Goal: Transaction & Acquisition: Purchase product/service

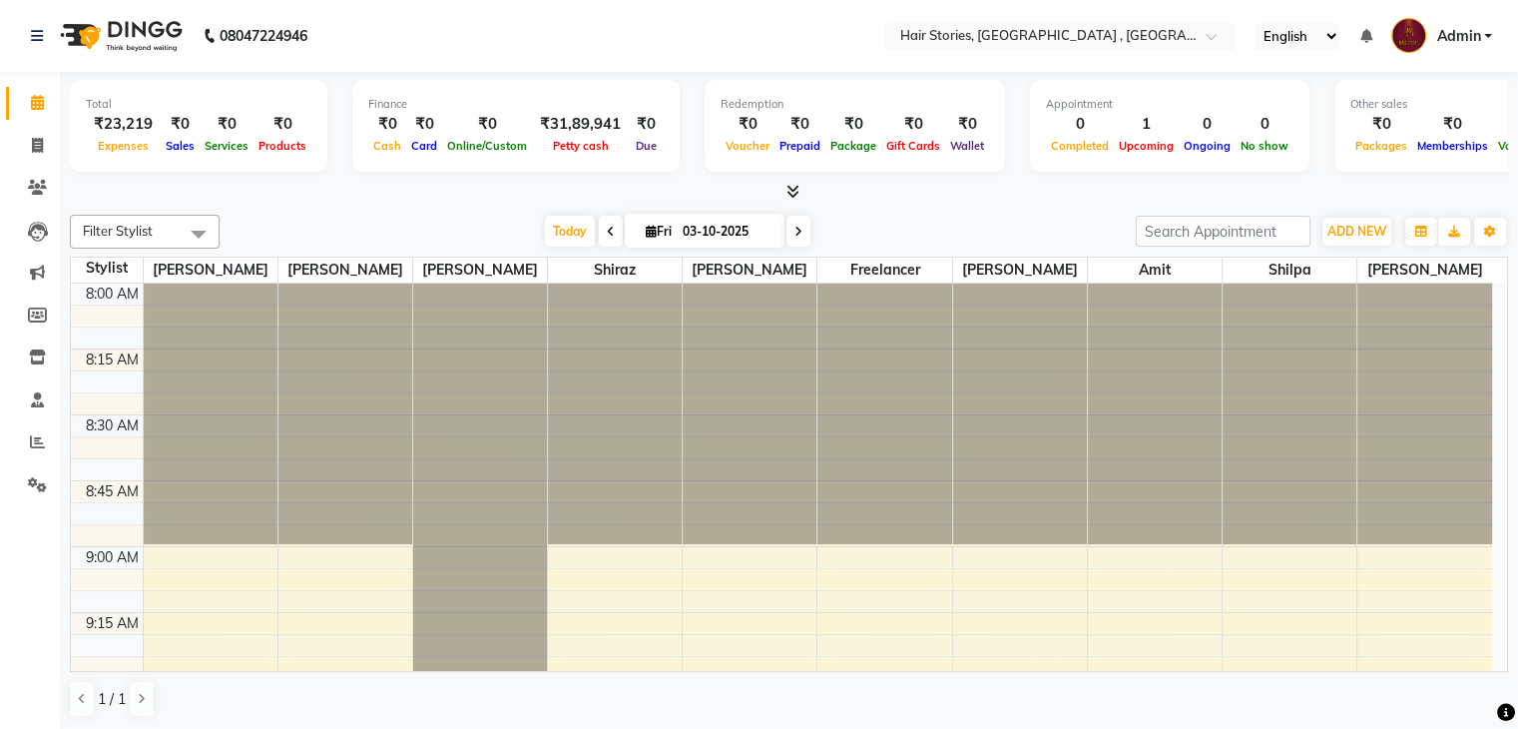
click at [791, 187] on icon at bounding box center [793, 191] width 13 height 15
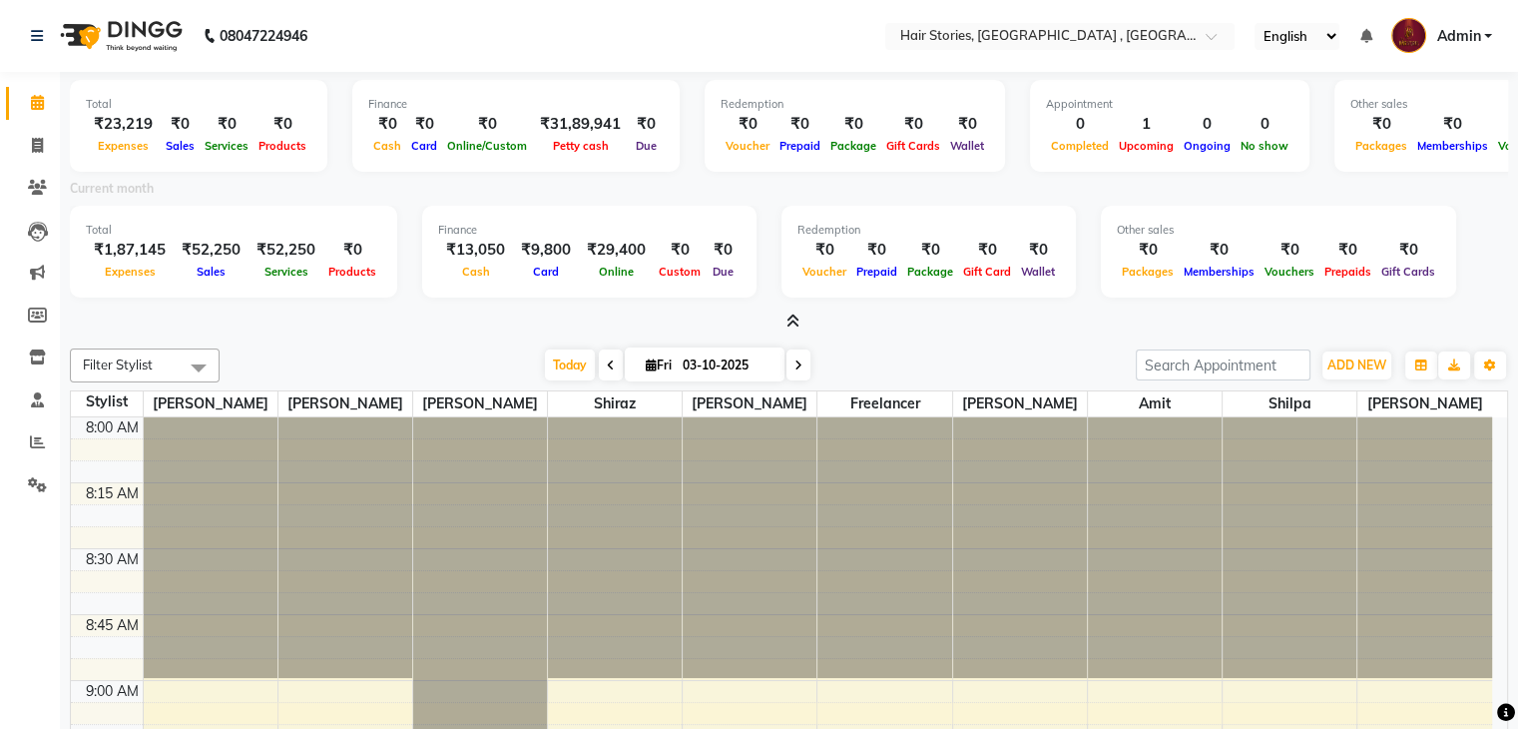
click at [790, 316] on icon at bounding box center [793, 320] width 13 height 15
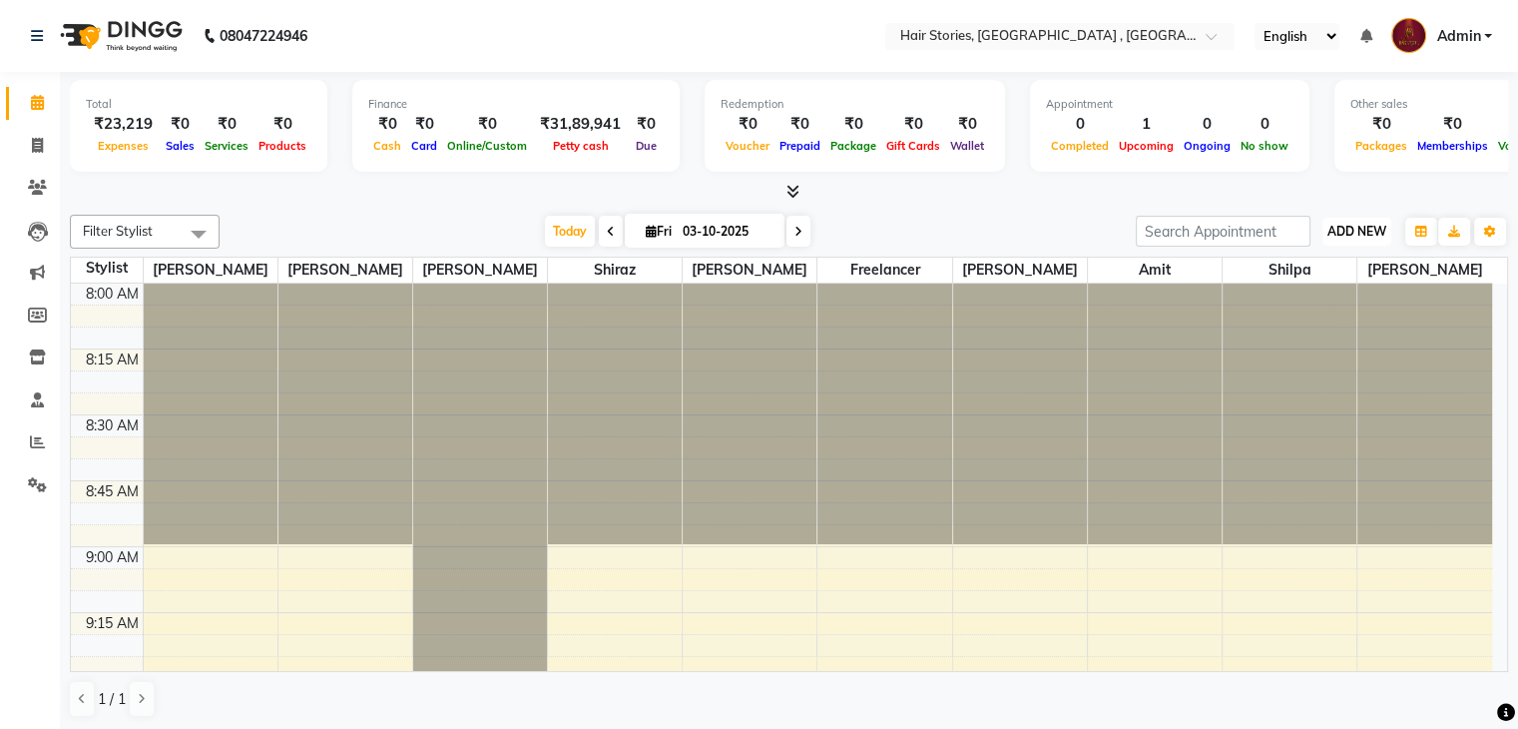
click at [1328, 229] on span "ADD NEW" at bounding box center [1357, 231] width 59 height 15
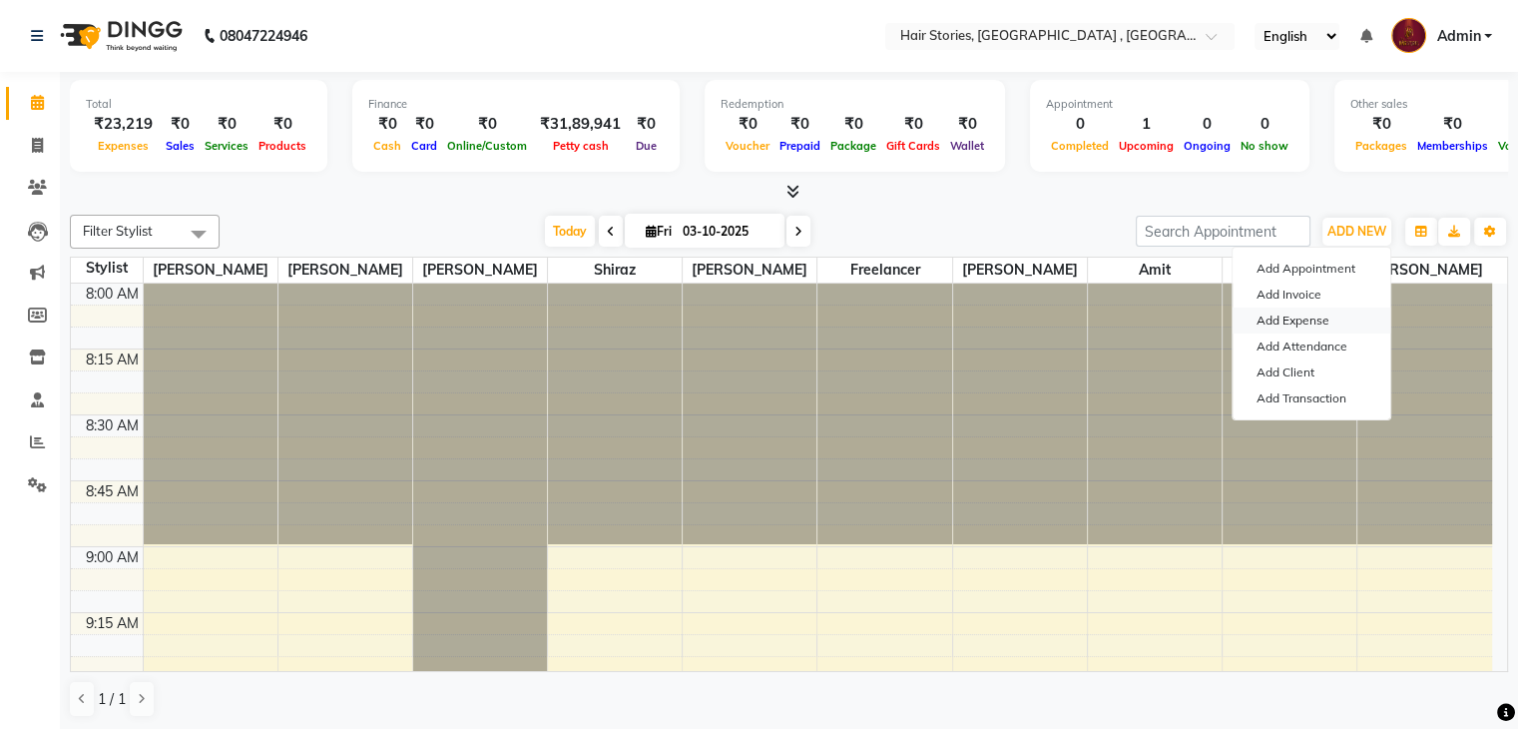
click at [1299, 309] on link "Add Expense" at bounding box center [1312, 320] width 158 height 26
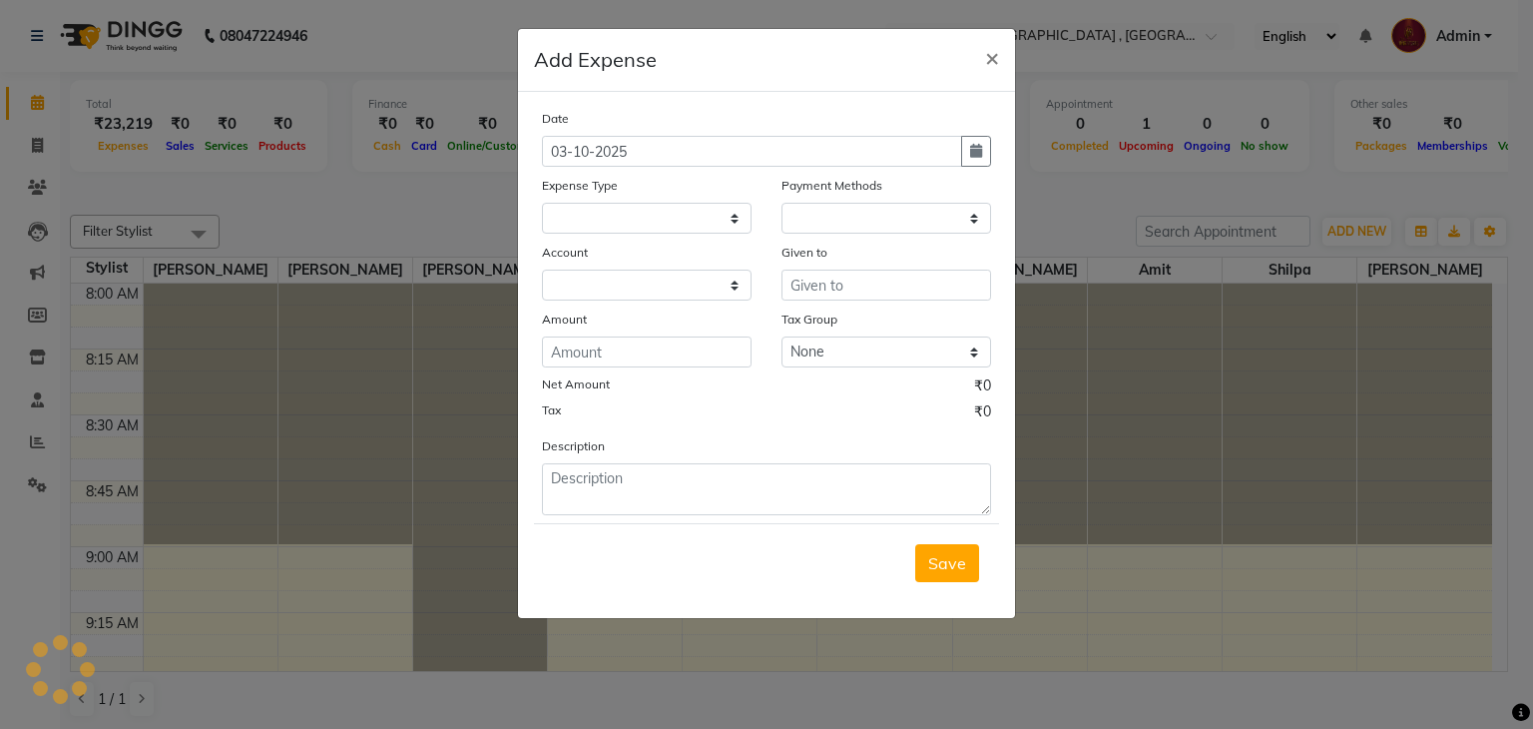
select select "1"
select select "2438"
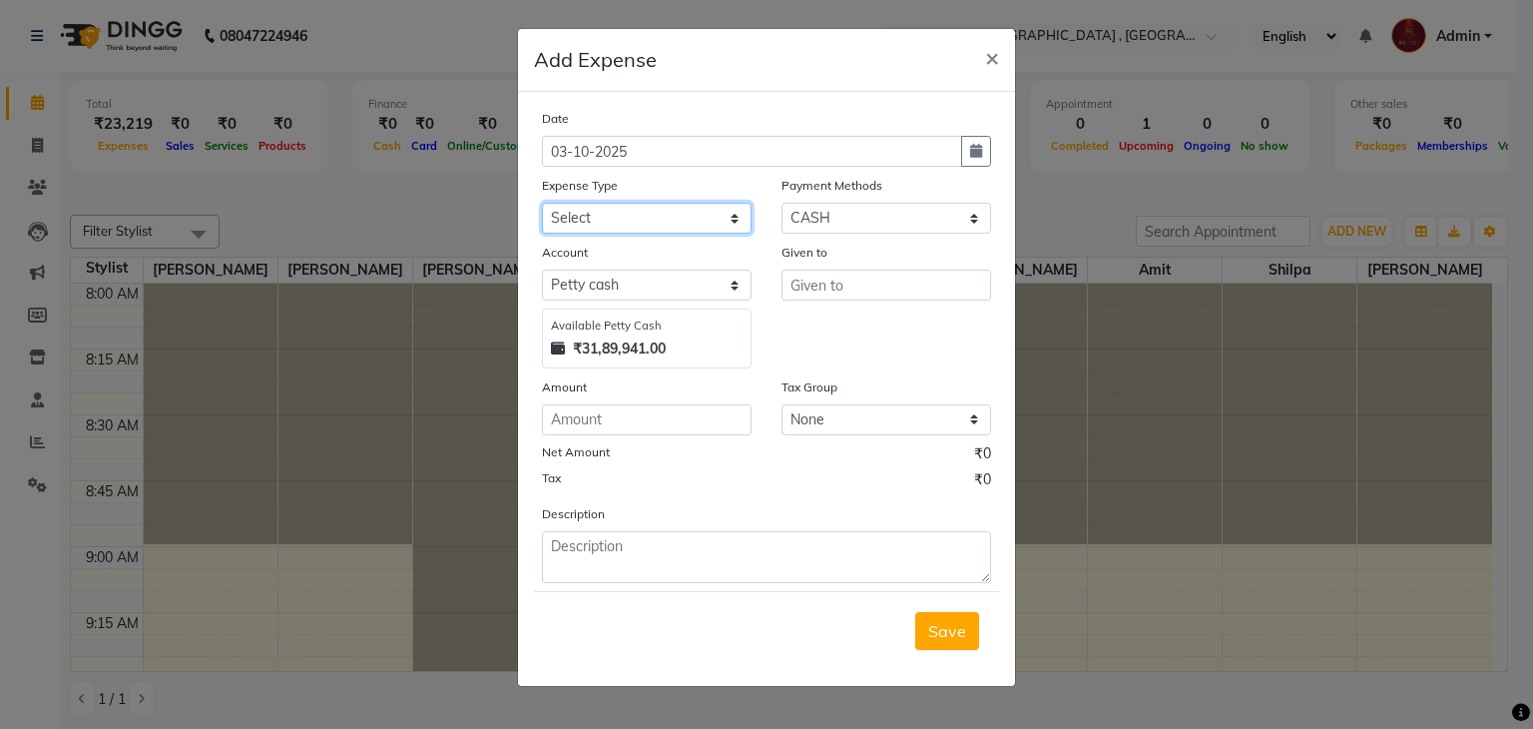
click at [732, 218] on select "Select Advance Salary Amits Expense Bank charges Car maintenance Cash transfer …" at bounding box center [647, 218] width 210 height 31
click at [542, 205] on select "Select Advance Salary Amits Expense Bank charges Car maintenance Cash transfer …" at bounding box center [647, 218] width 210 height 31
click at [675, 229] on select "Select Advance Salary Amits Expense Bank charges Car maintenance Cash transfer …" at bounding box center [647, 218] width 210 height 31
select select "5123"
click at [542, 205] on select "Select Advance Salary Amits Expense Bank charges Car maintenance Cash transfer …" at bounding box center [647, 218] width 210 height 31
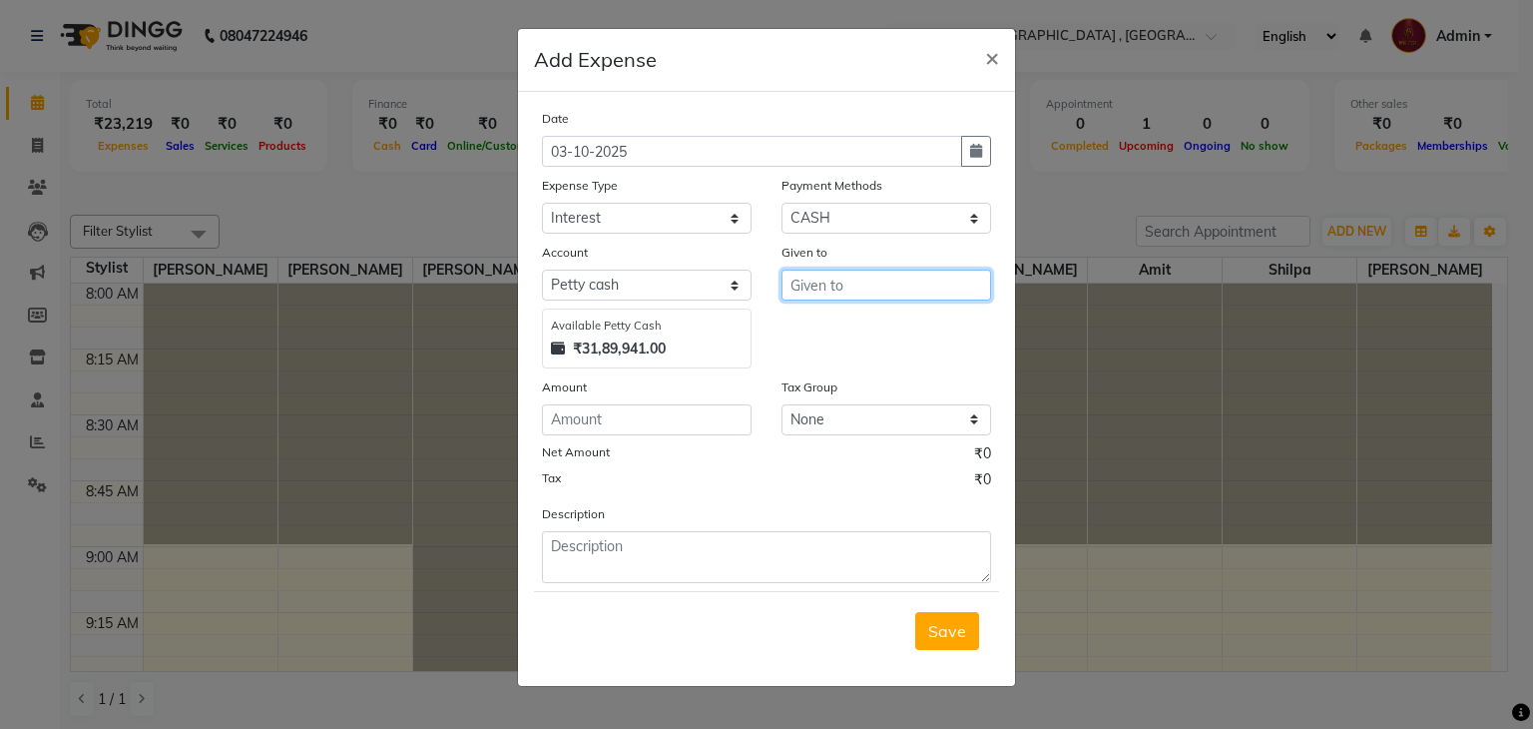
click at [803, 300] on input "text" at bounding box center [887, 284] width 210 height 31
type input "Susir Sir"
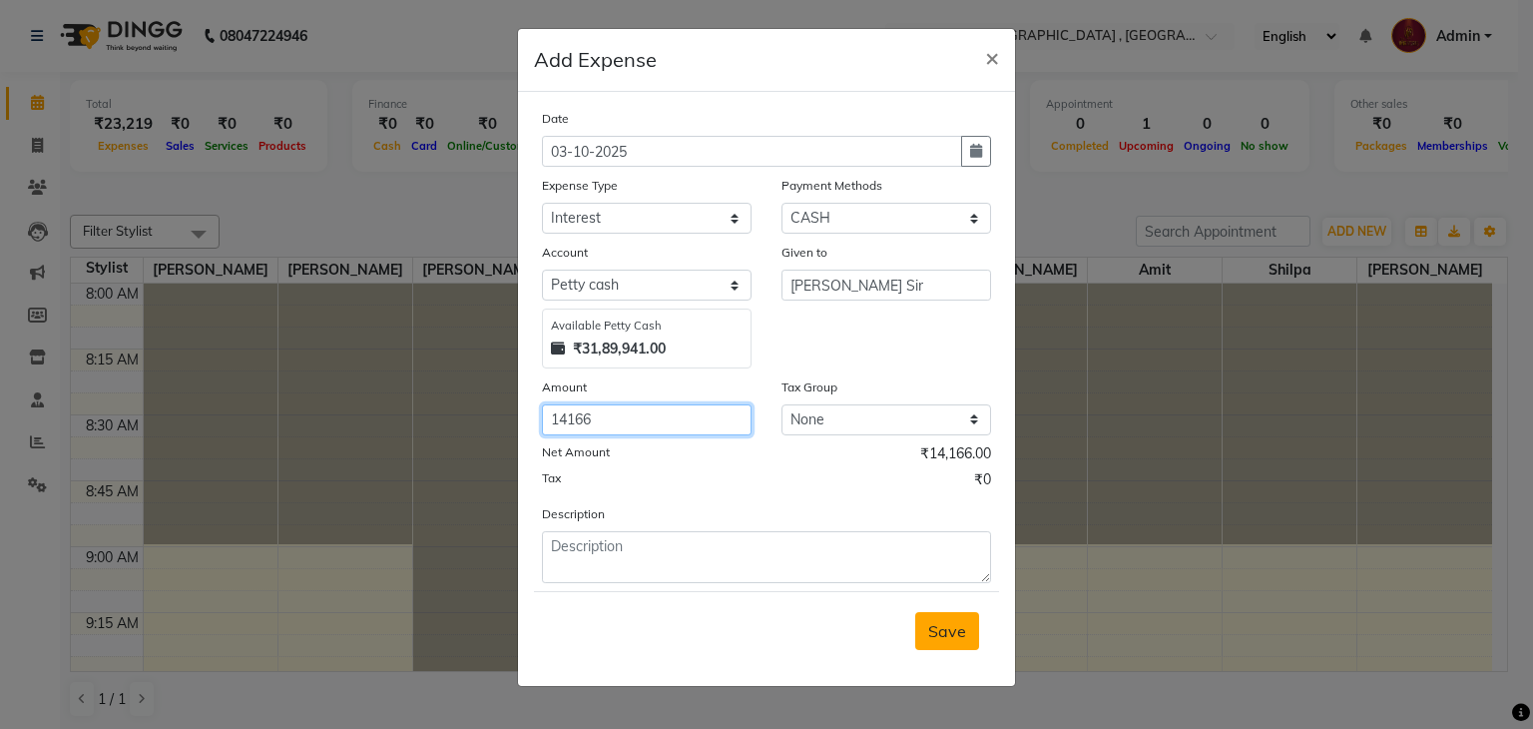
type input "14166"
click at [941, 628] on span "Save" at bounding box center [947, 631] width 38 height 20
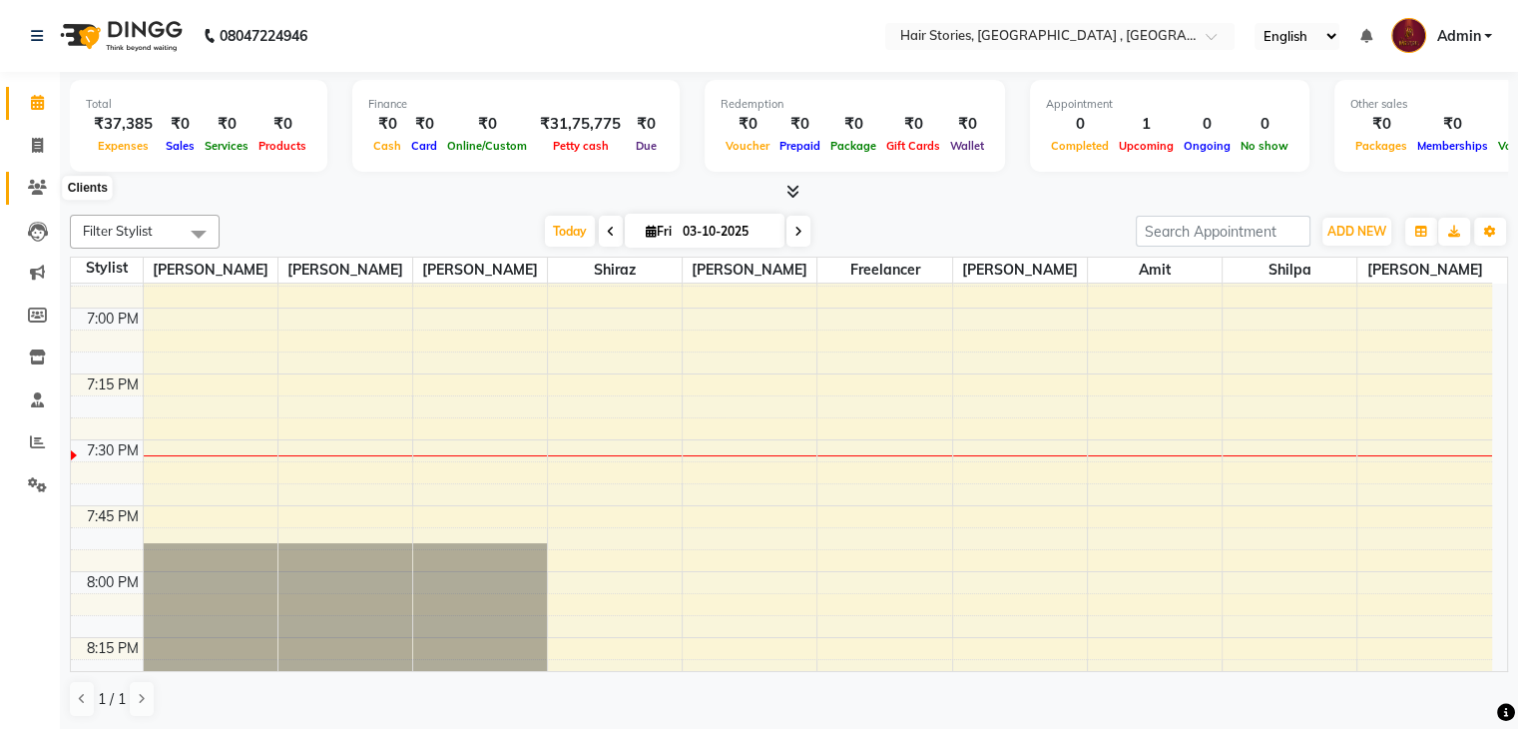
click at [39, 189] on icon at bounding box center [37, 187] width 19 height 15
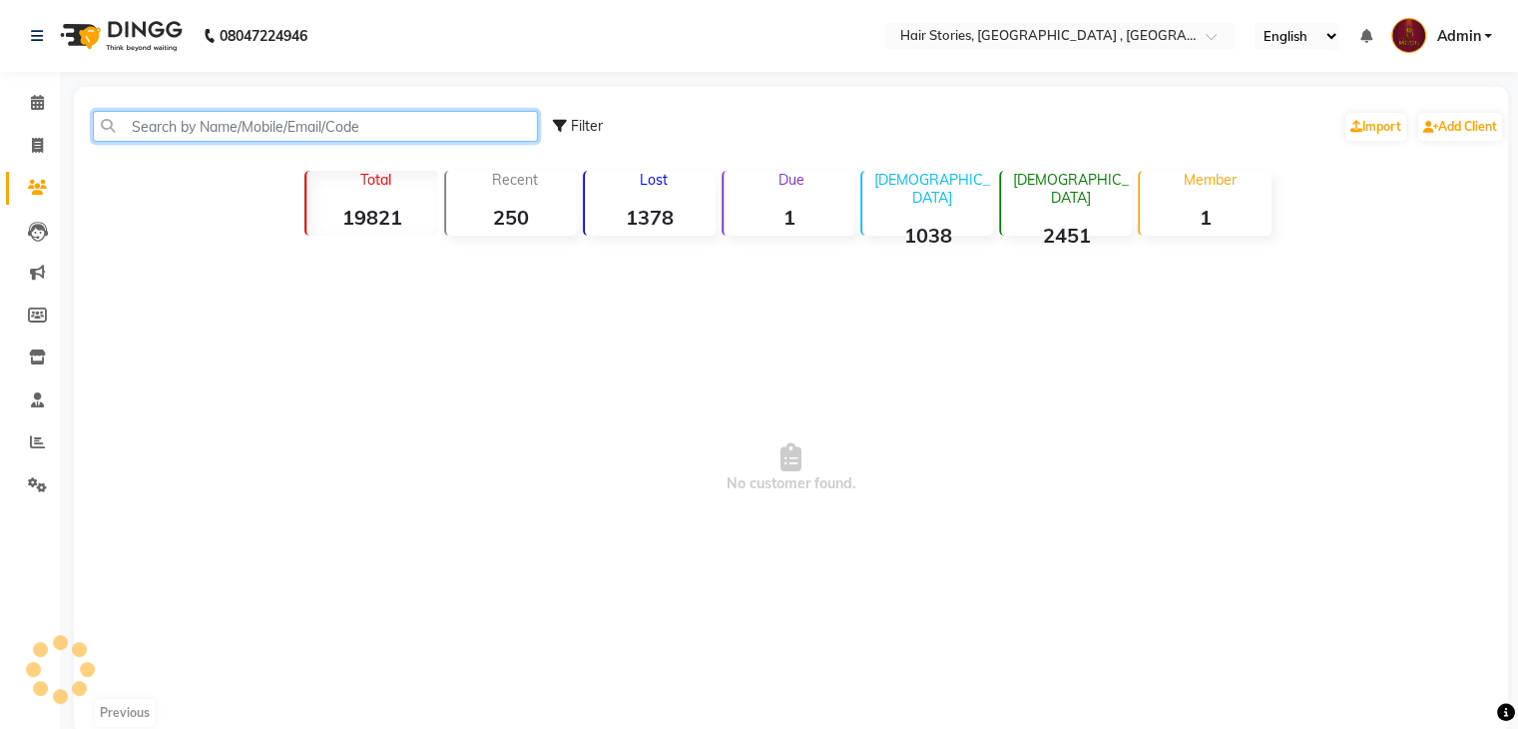
click at [183, 121] on input "text" at bounding box center [315, 126] width 445 height 31
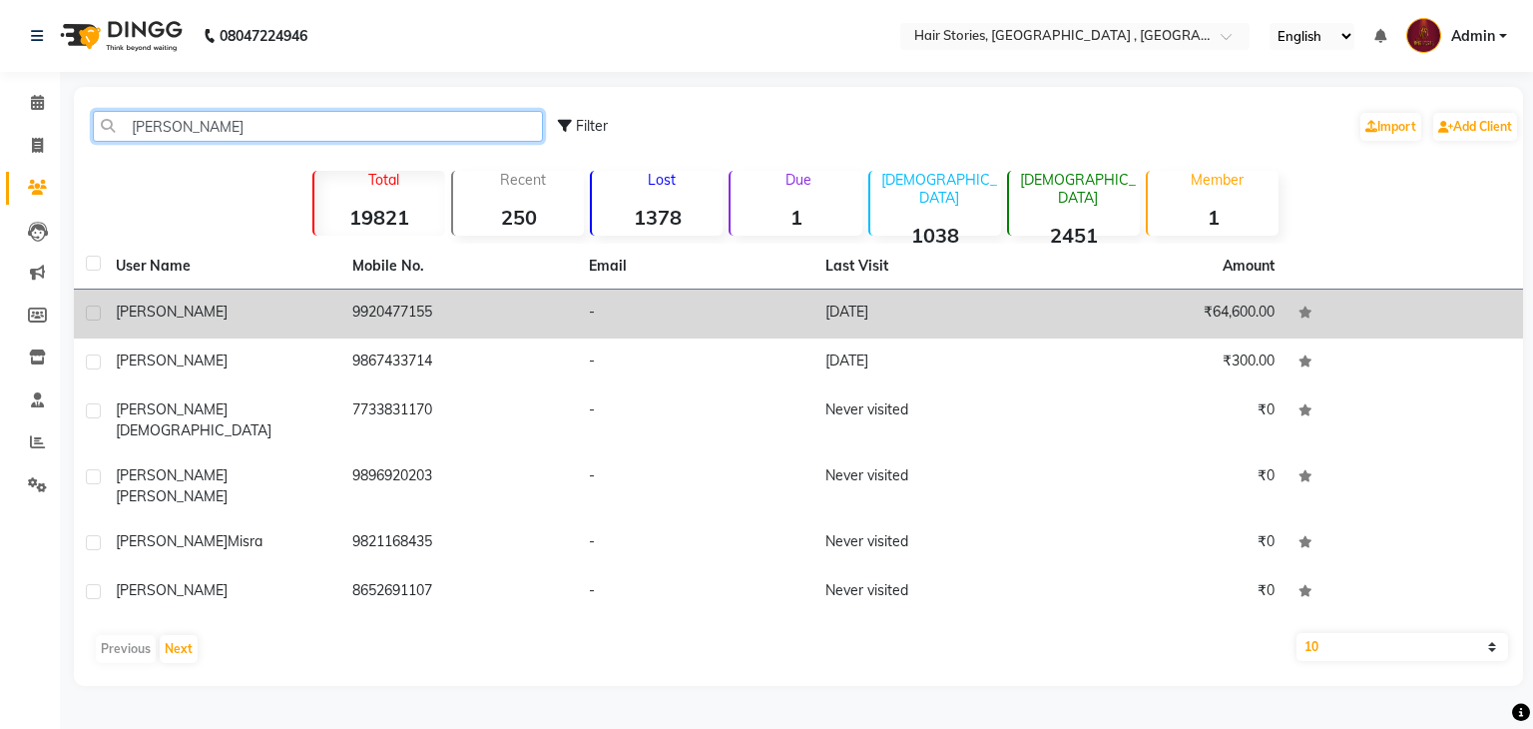
type input "[PERSON_NAME]"
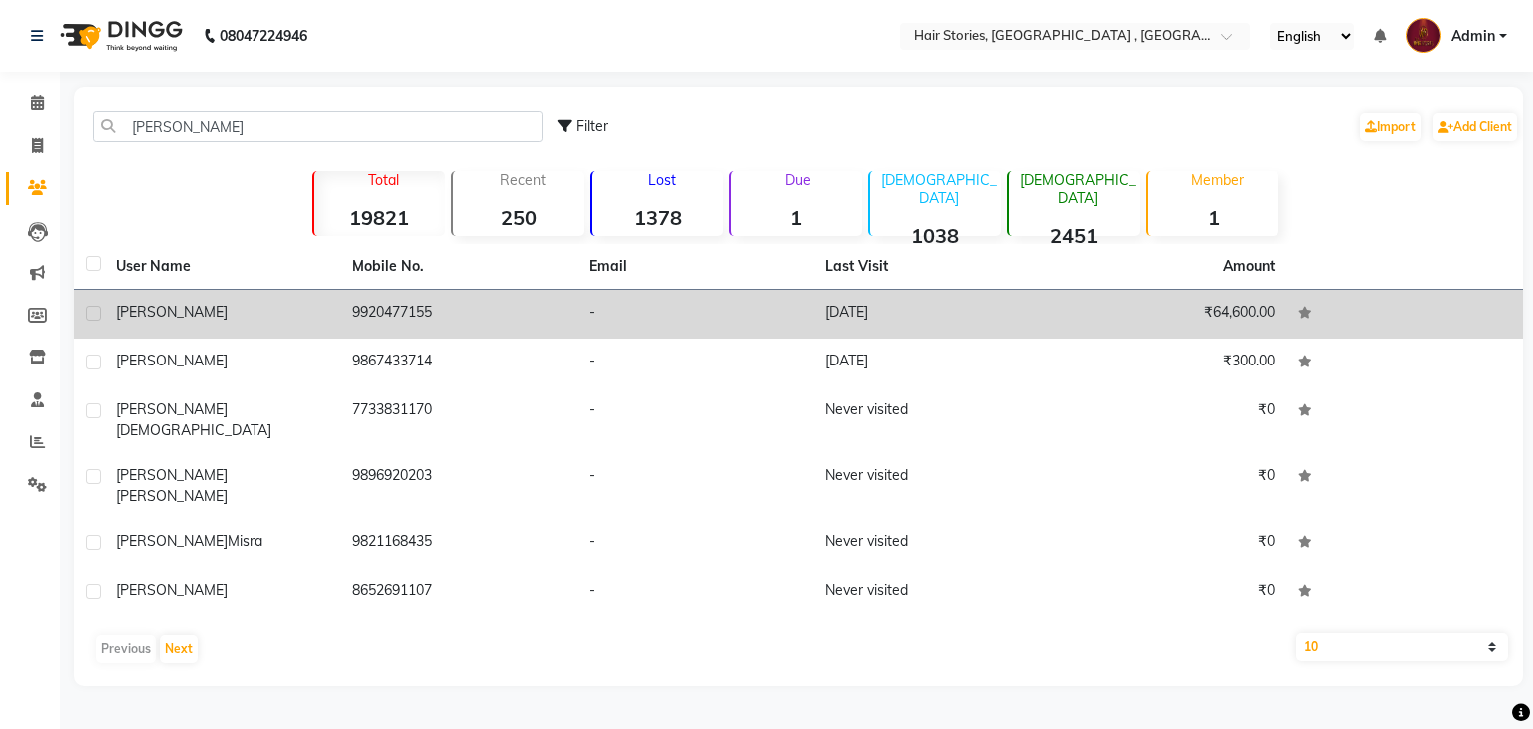
click at [214, 314] on div "[PERSON_NAME]" at bounding box center [222, 311] width 213 height 21
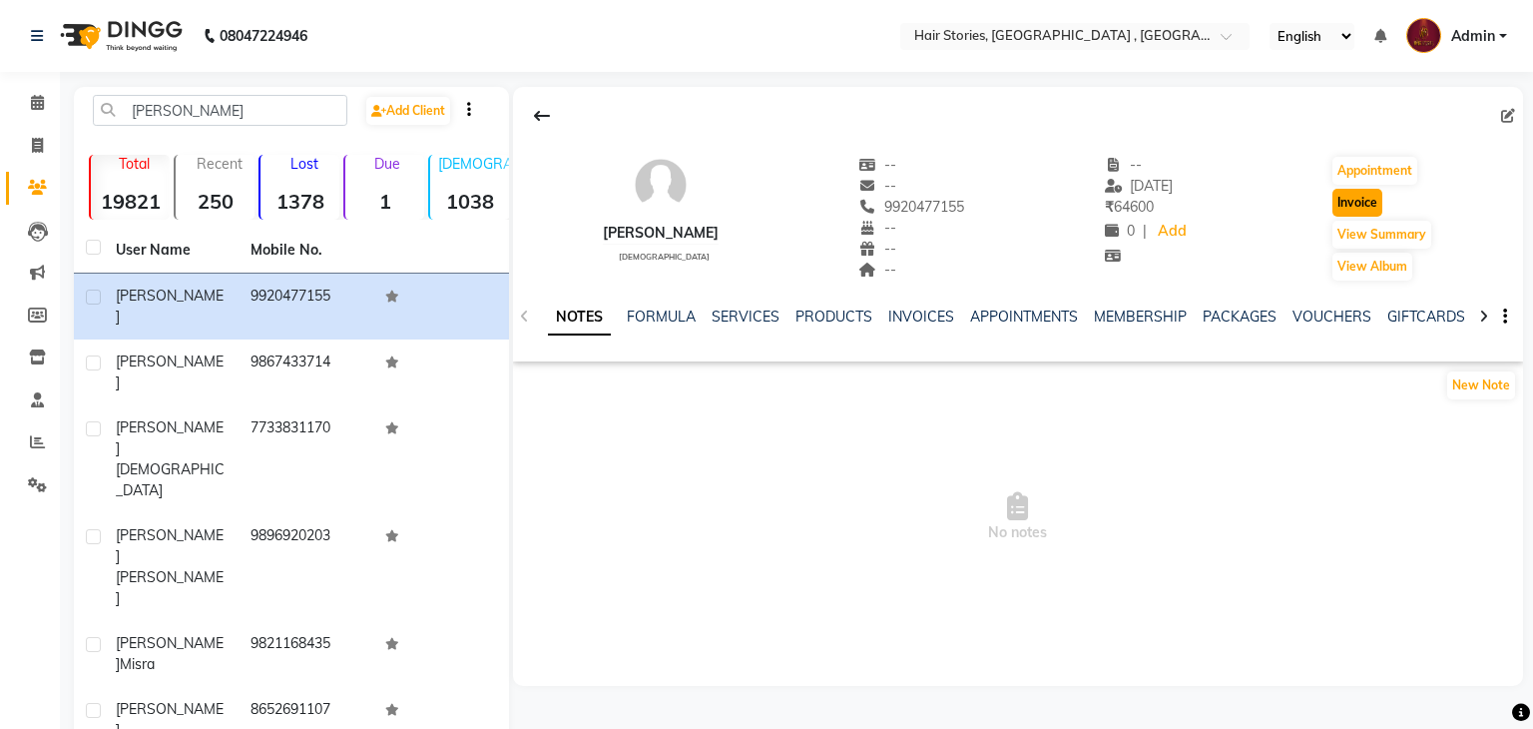
click at [1356, 197] on button "Invoice" at bounding box center [1358, 203] width 50 height 28
select select "service"
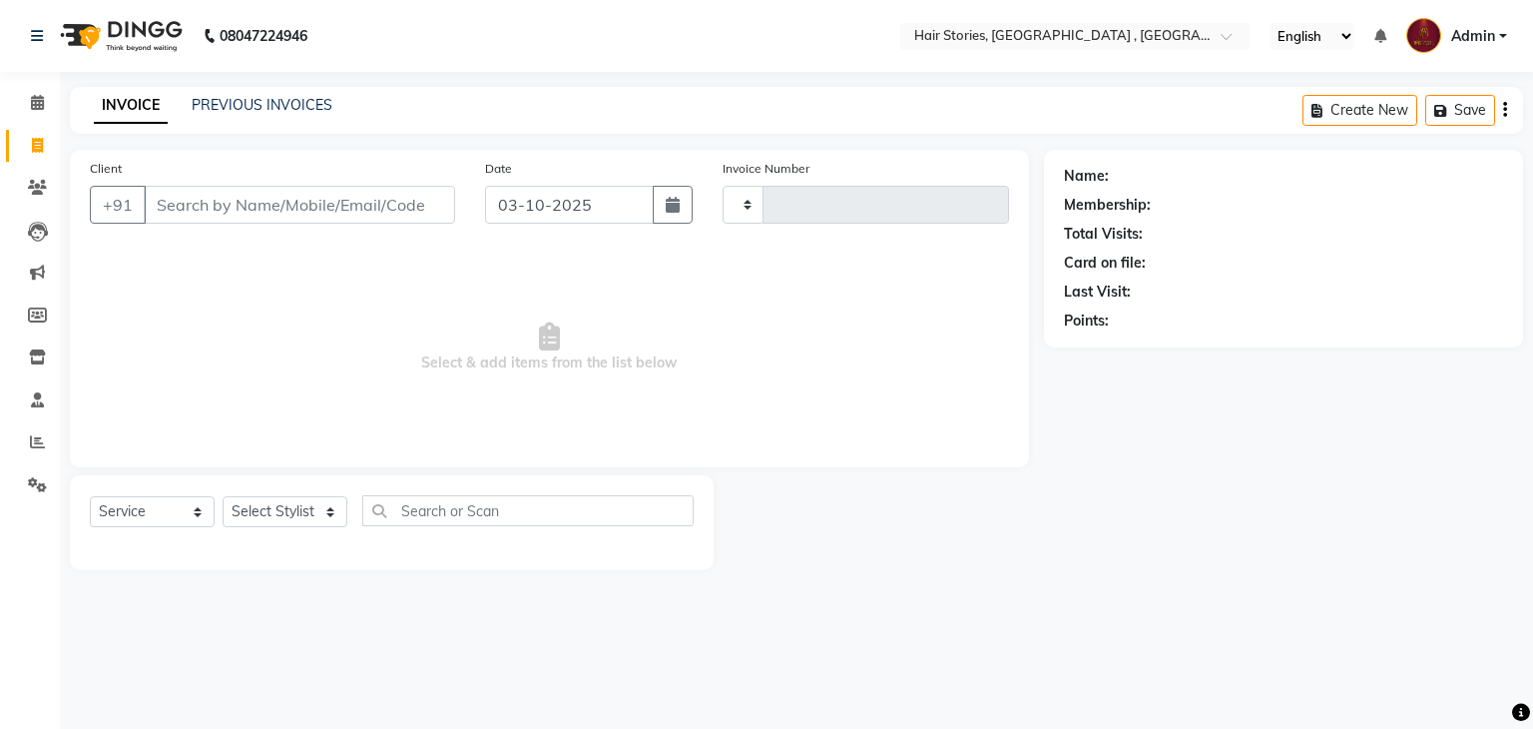
type input "1257"
select select "550"
type input "9920477155"
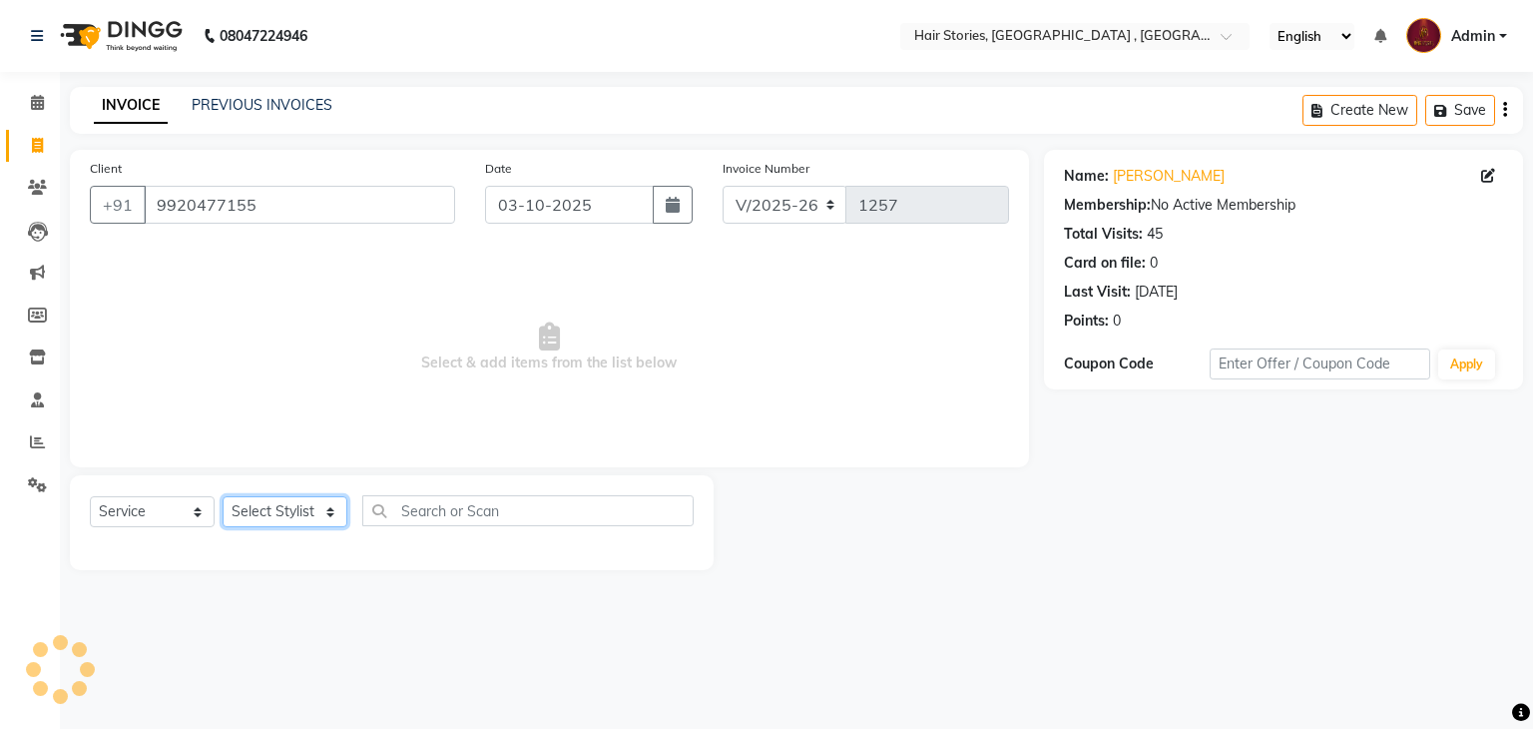
click at [319, 522] on select "Select Stylist [PERSON_NAME] [PERSON_NAME] Freelancer [PERSON_NAME] Neha [PERSO…" at bounding box center [285, 511] width 125 height 31
select select "7131"
click at [223, 497] on select "Select Stylist [PERSON_NAME] [PERSON_NAME] Freelancer [PERSON_NAME] Neha [PERSO…" at bounding box center [285, 511] width 125 height 31
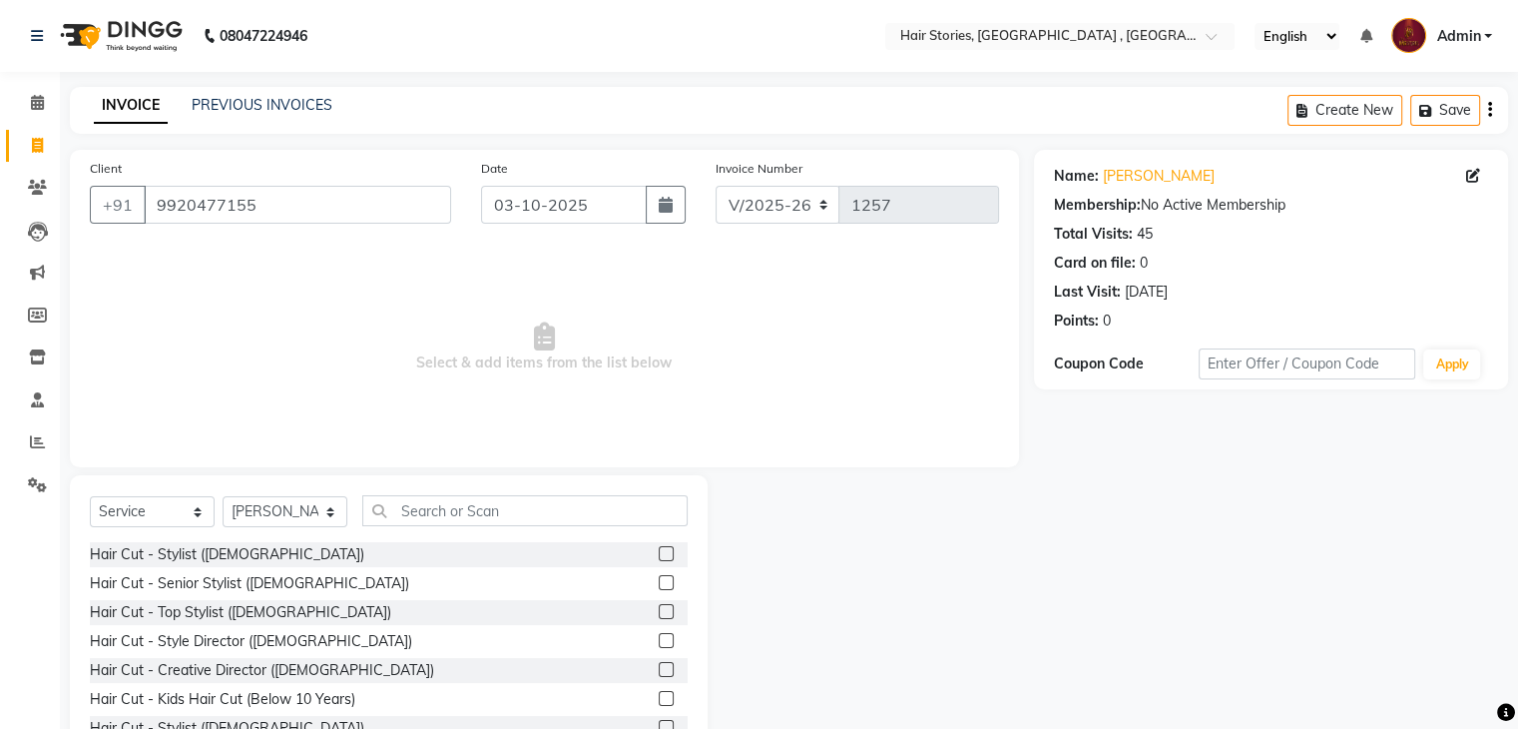
click at [659, 665] on label at bounding box center [666, 669] width 15 height 15
click at [659, 665] on input "checkbox" at bounding box center [665, 670] width 13 height 13
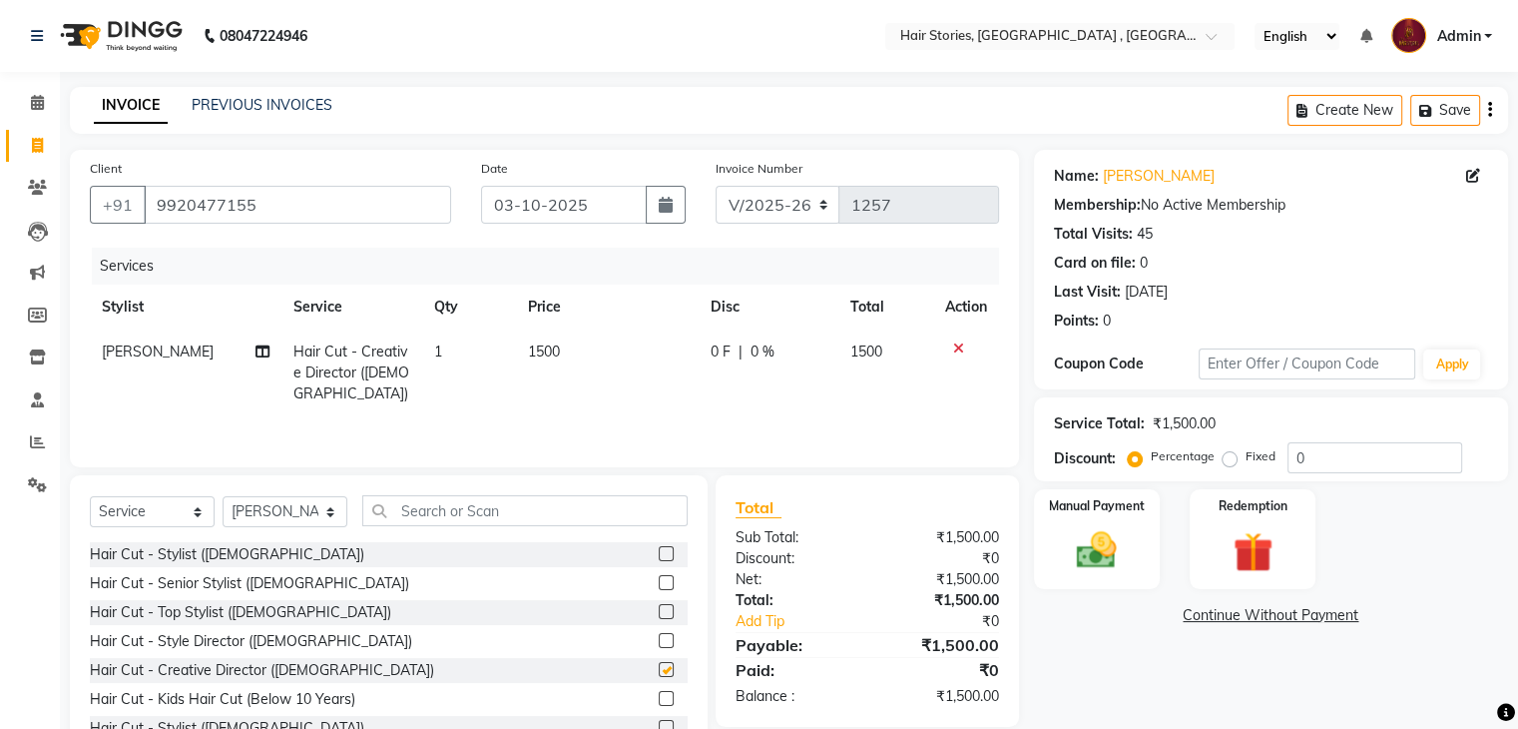
checkbox input "false"
click at [435, 516] on input "text" at bounding box center [524, 510] width 325 height 31
click at [273, 522] on select "Select Stylist [PERSON_NAME] [PERSON_NAME] Freelancer [PERSON_NAME] Neha [PERSO…" at bounding box center [285, 511] width 125 height 31
select select "12002"
click at [223, 497] on select "Select Stylist [PERSON_NAME] [PERSON_NAME] Freelancer [PERSON_NAME] Neha [PERSO…" at bounding box center [285, 511] width 125 height 31
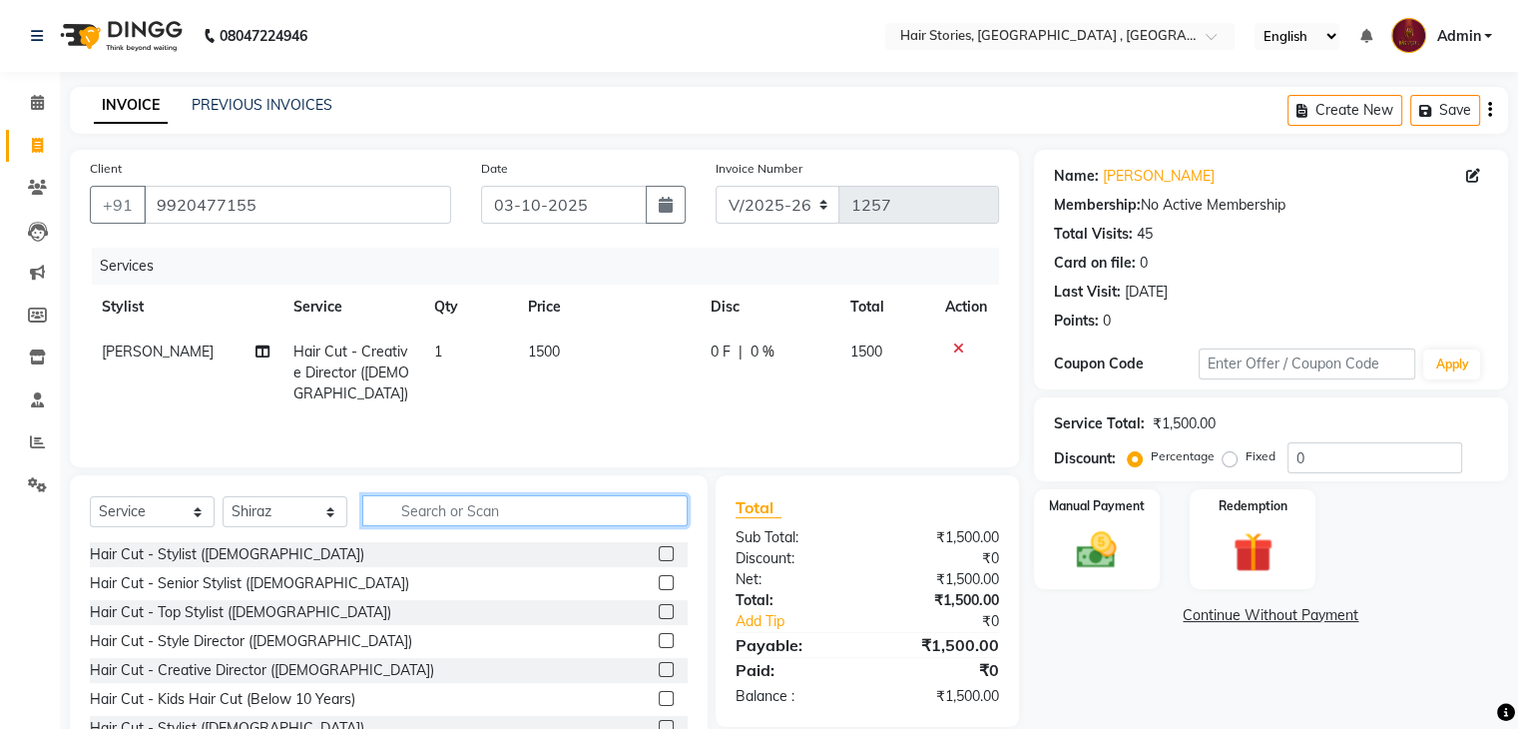
click at [406, 506] on input "text" at bounding box center [524, 510] width 325 height 31
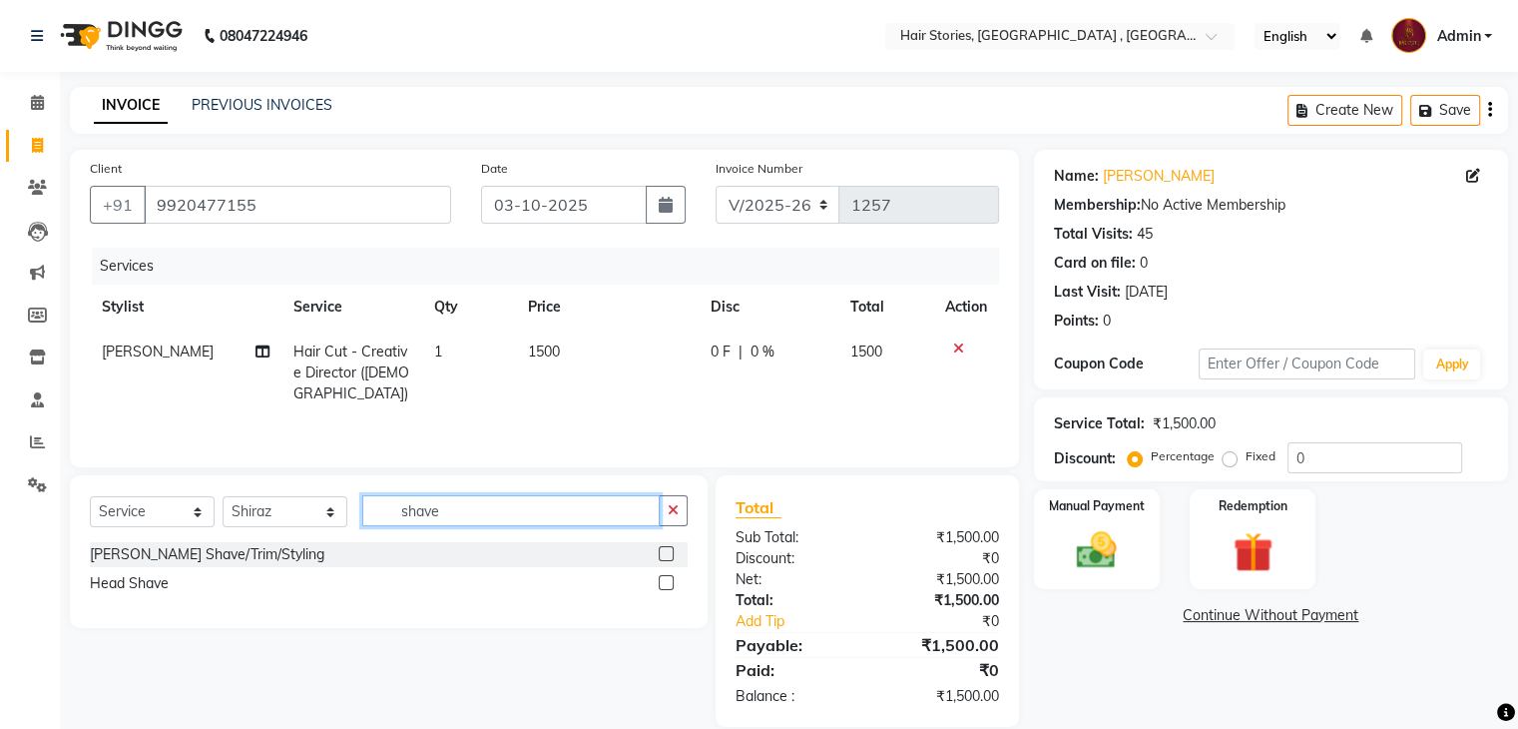
type input "shave"
click at [664, 554] on label at bounding box center [666, 553] width 15 height 15
click at [664, 554] on input "checkbox" at bounding box center [665, 554] width 13 height 13
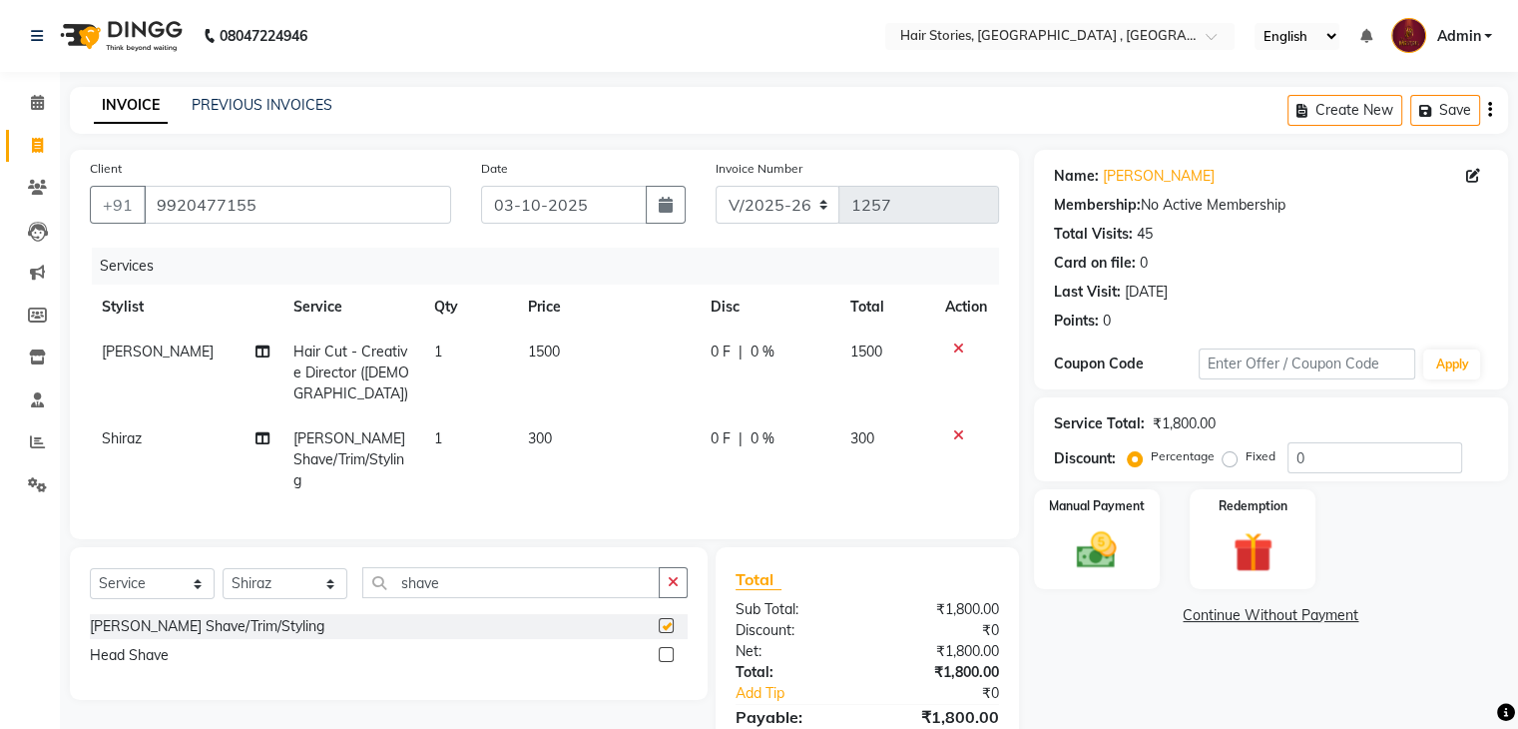
checkbox input "false"
drag, startPoint x: 465, startPoint y: 569, endPoint x: 355, endPoint y: 587, distance: 111.3
click at [355, 587] on div "Select Service Product Membership Package Voucher Prepaid Gift Card Select Styl…" at bounding box center [389, 590] width 598 height 47
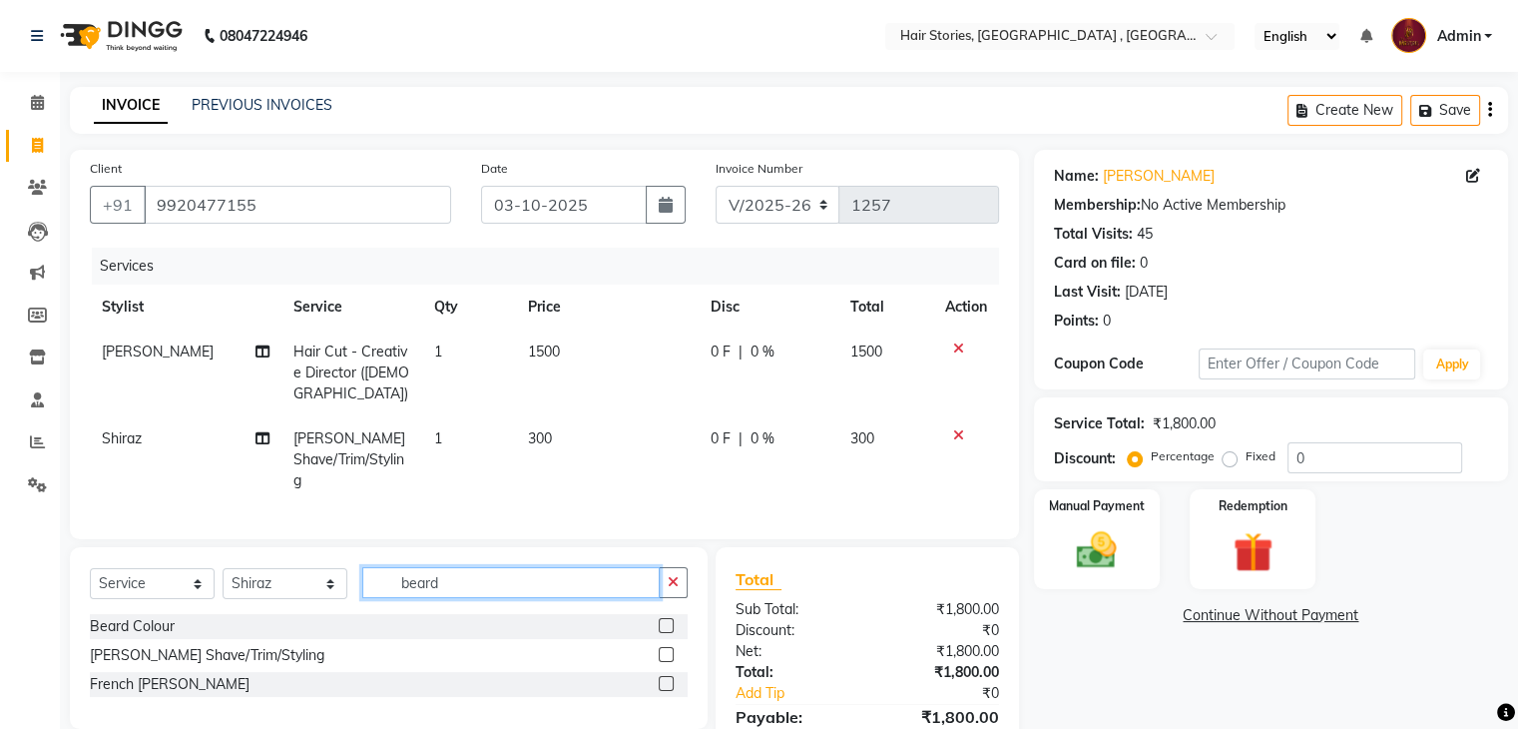
type input "beard"
click at [662, 618] on label at bounding box center [666, 625] width 15 height 15
click at [662, 620] on input "checkbox" at bounding box center [665, 626] width 13 height 13
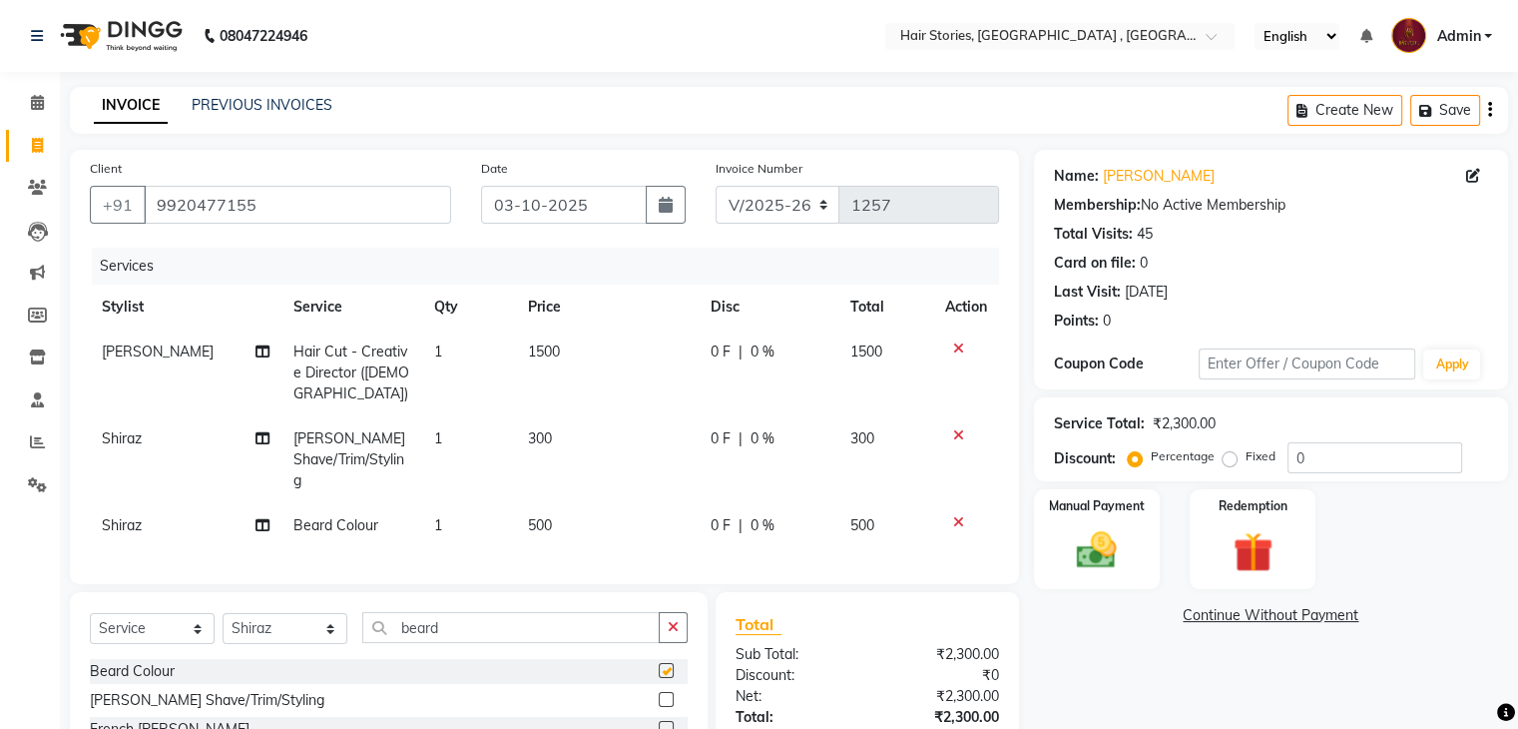
checkbox input "false"
click at [319, 613] on select "Select Stylist [PERSON_NAME] [PERSON_NAME] Freelancer [PERSON_NAME] Neha [PERSO…" at bounding box center [285, 628] width 125 height 31
select select "7169"
click at [223, 613] on select "Select Stylist [PERSON_NAME] [PERSON_NAME] Freelancer [PERSON_NAME] Neha [PERSO…" at bounding box center [285, 628] width 125 height 31
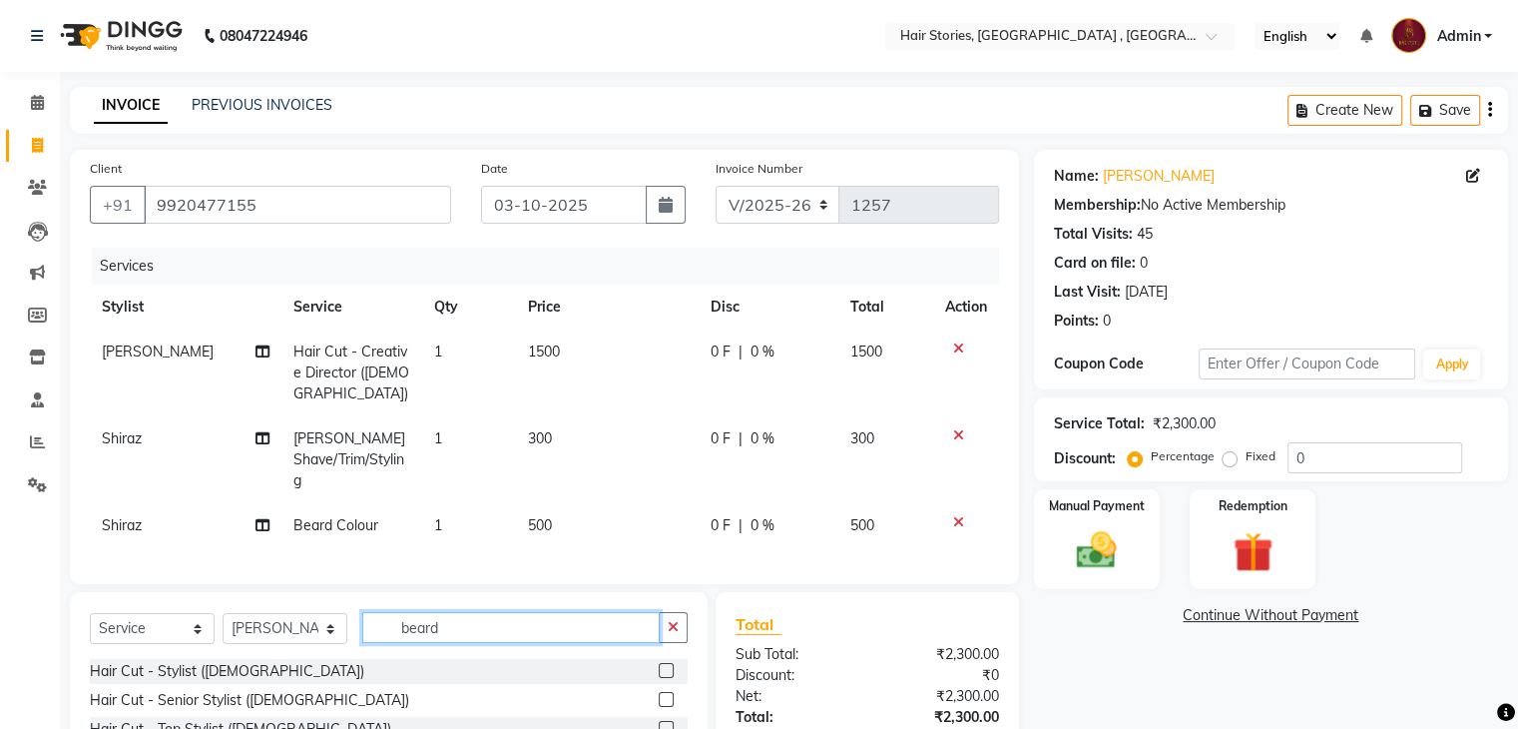
drag, startPoint x: 439, startPoint y: 602, endPoint x: 248, endPoint y: 580, distance: 192.9
click at [248, 592] on div "Select Service Product Membership Package Voucher Prepaid Gift Card Select Styl…" at bounding box center [389, 739] width 638 height 294
type input "pedi"
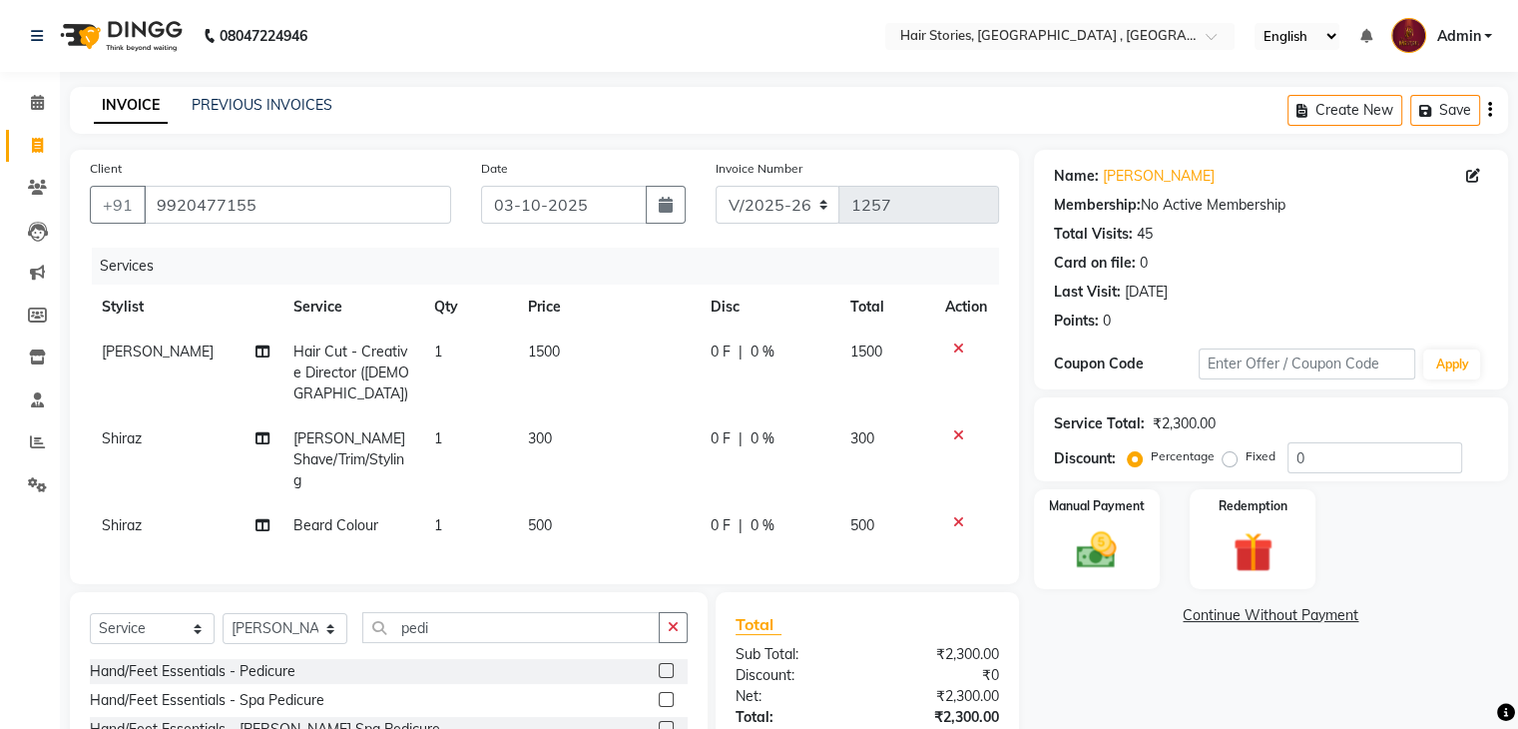
click at [667, 659] on div at bounding box center [673, 671] width 29 height 25
click at [667, 663] on label at bounding box center [666, 670] width 15 height 15
click at [667, 665] on input "checkbox" at bounding box center [665, 671] width 13 height 13
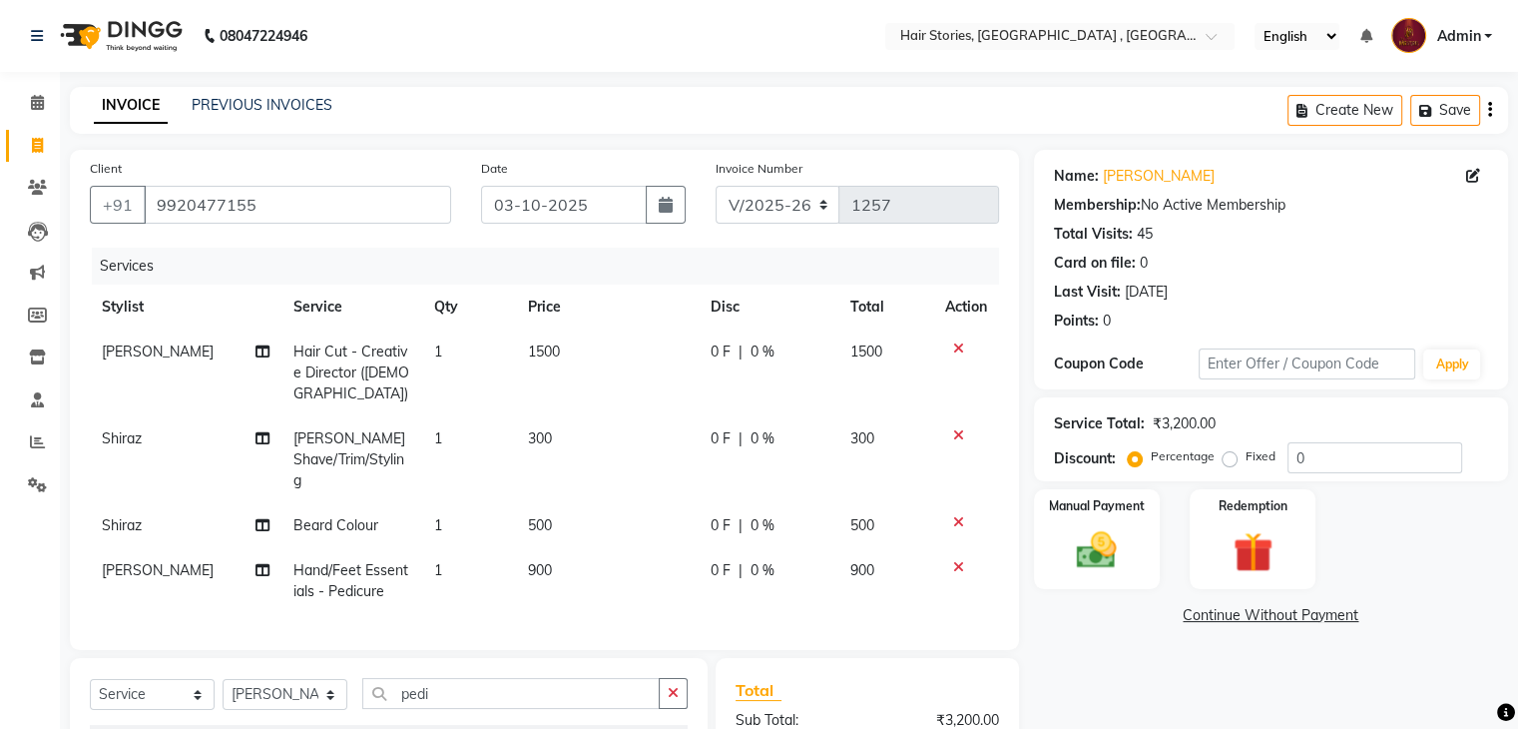
checkbox input "false"
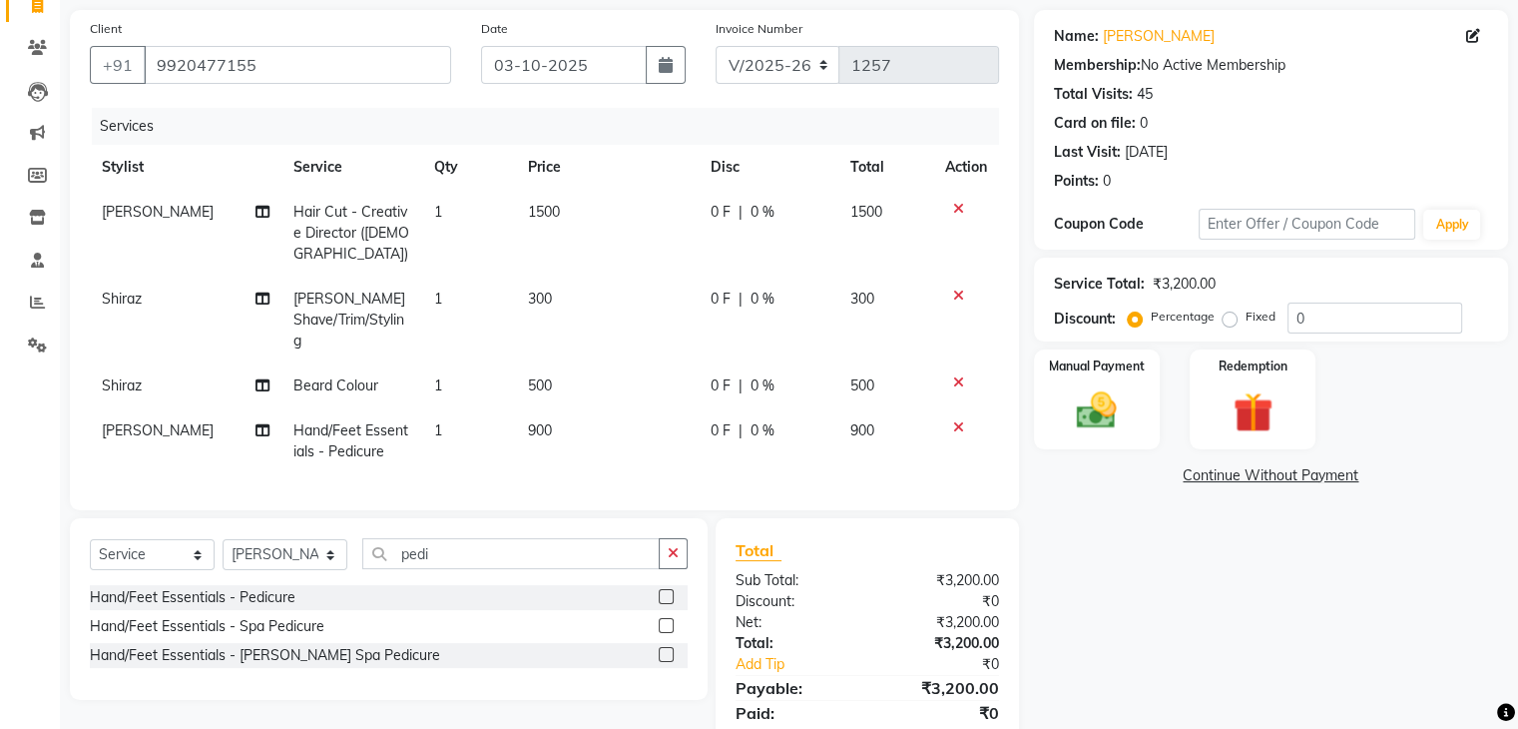
scroll to position [184, 0]
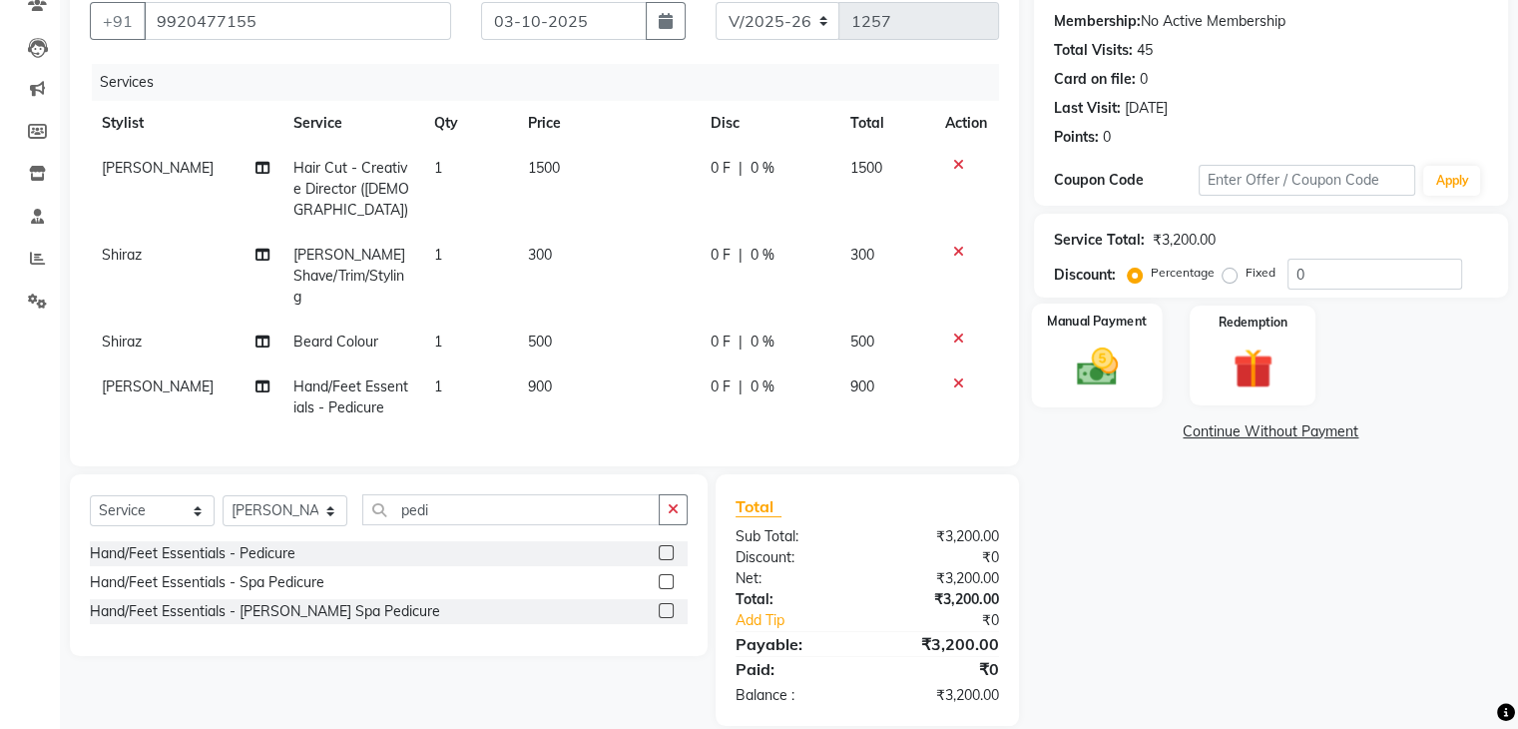
click at [1050, 364] on div "Manual Payment" at bounding box center [1096, 354] width 131 height 103
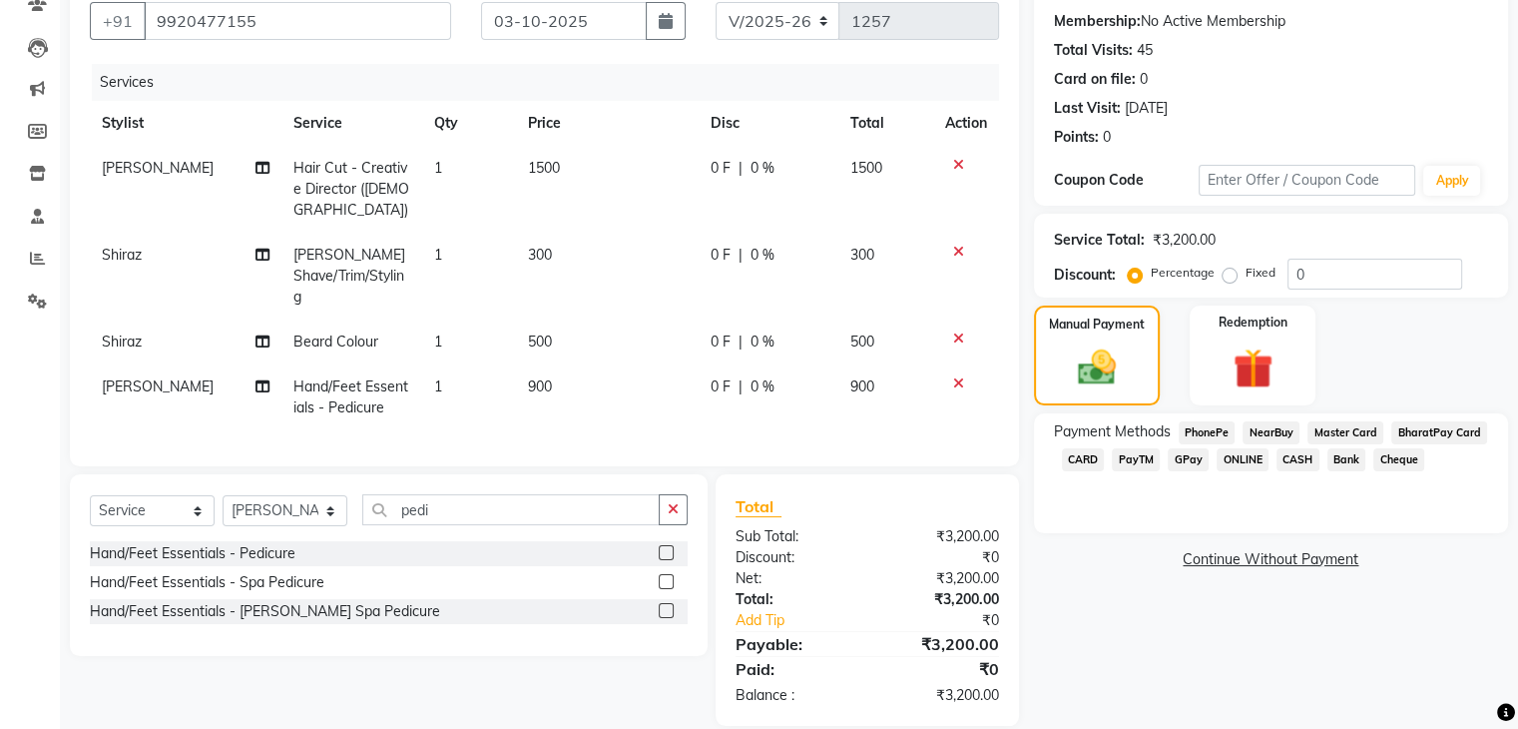
click at [1290, 459] on span "CASH" at bounding box center [1298, 459] width 43 height 23
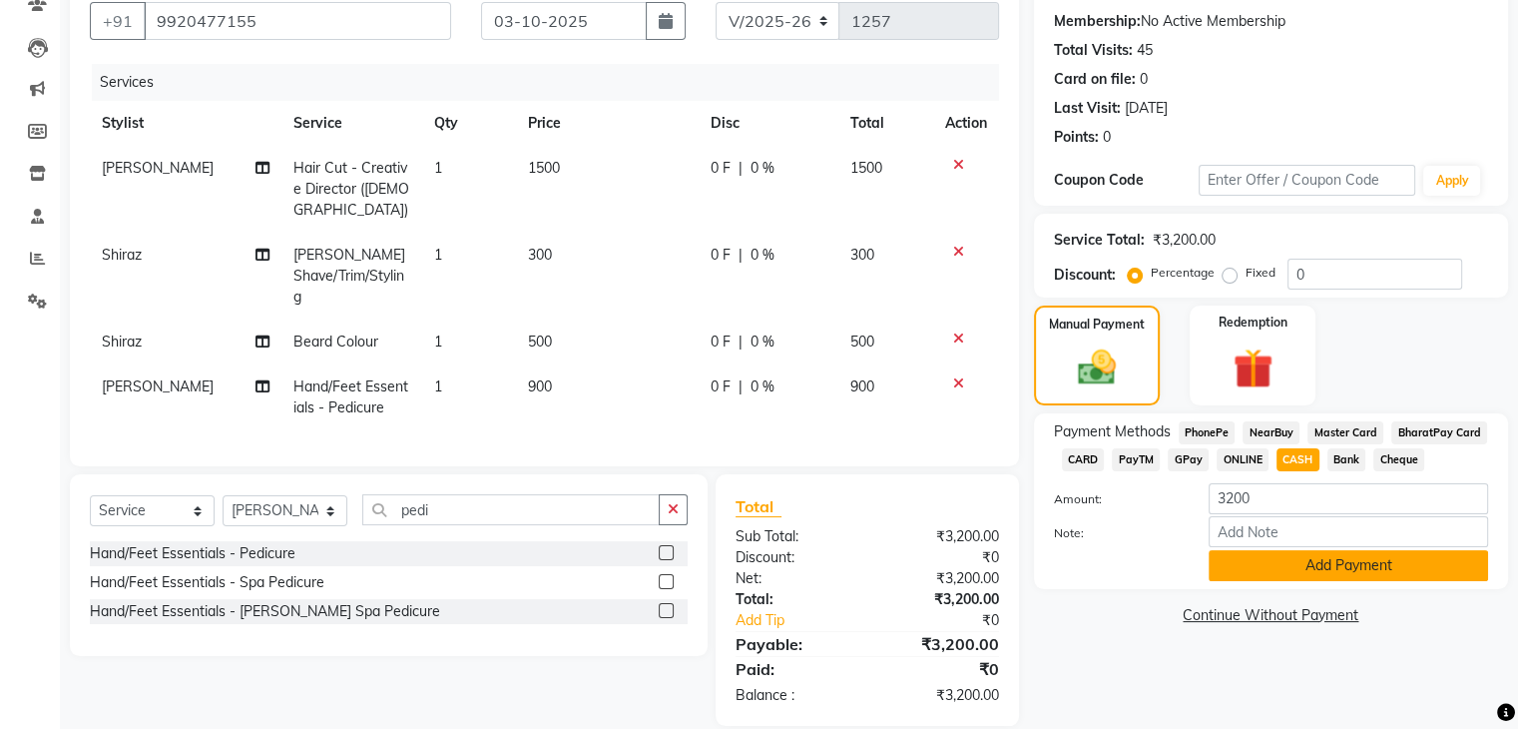
click at [1314, 577] on button "Add Payment" at bounding box center [1348, 565] width 279 height 31
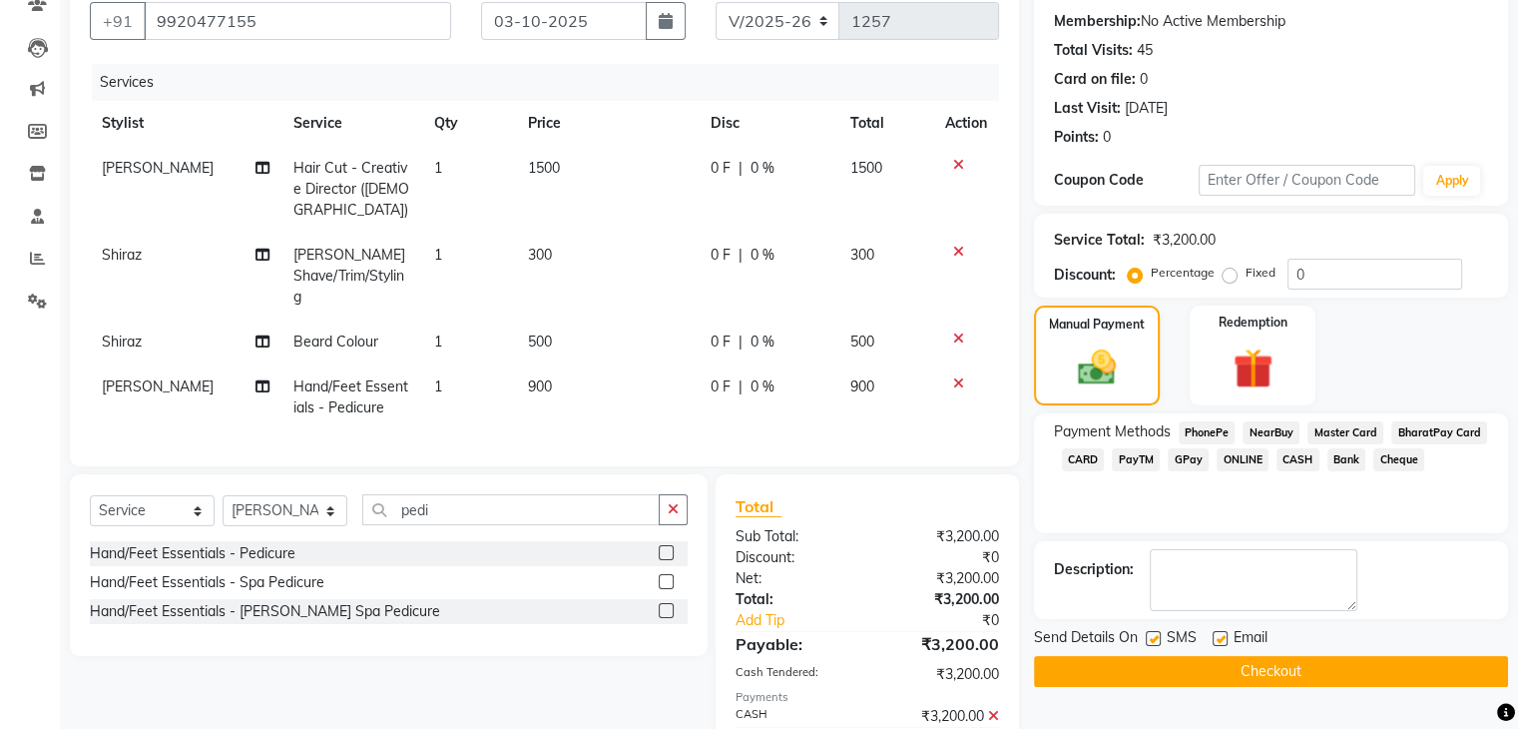
scroll to position [256, 0]
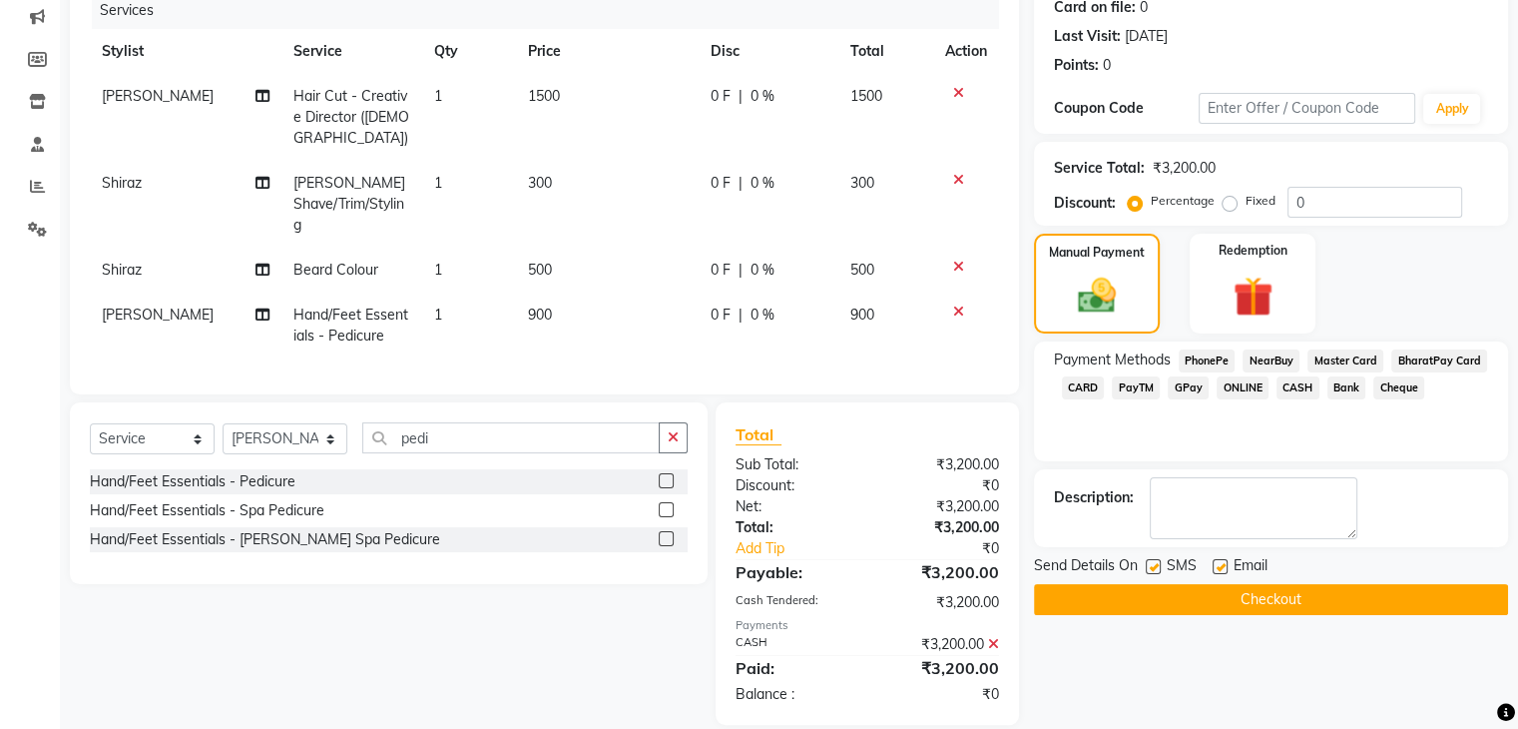
click at [1225, 560] on label at bounding box center [1220, 566] width 15 height 15
click at [1225, 561] on input "checkbox" at bounding box center [1219, 567] width 13 height 13
checkbox input "false"
click at [1155, 562] on label at bounding box center [1153, 566] width 15 height 15
click at [1155, 562] on input "checkbox" at bounding box center [1152, 567] width 13 height 13
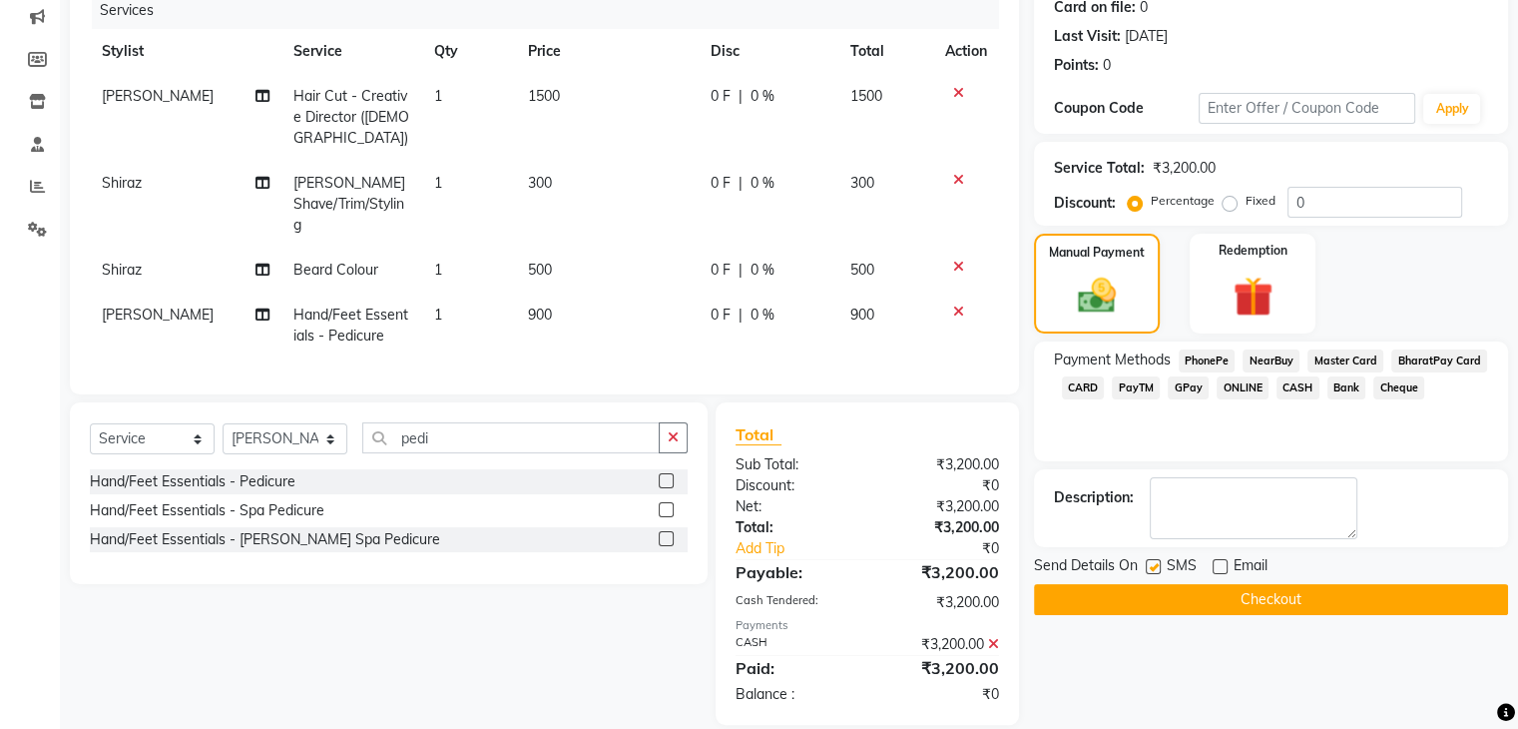
checkbox input "false"
click at [1166, 590] on button "Checkout" at bounding box center [1271, 599] width 474 height 31
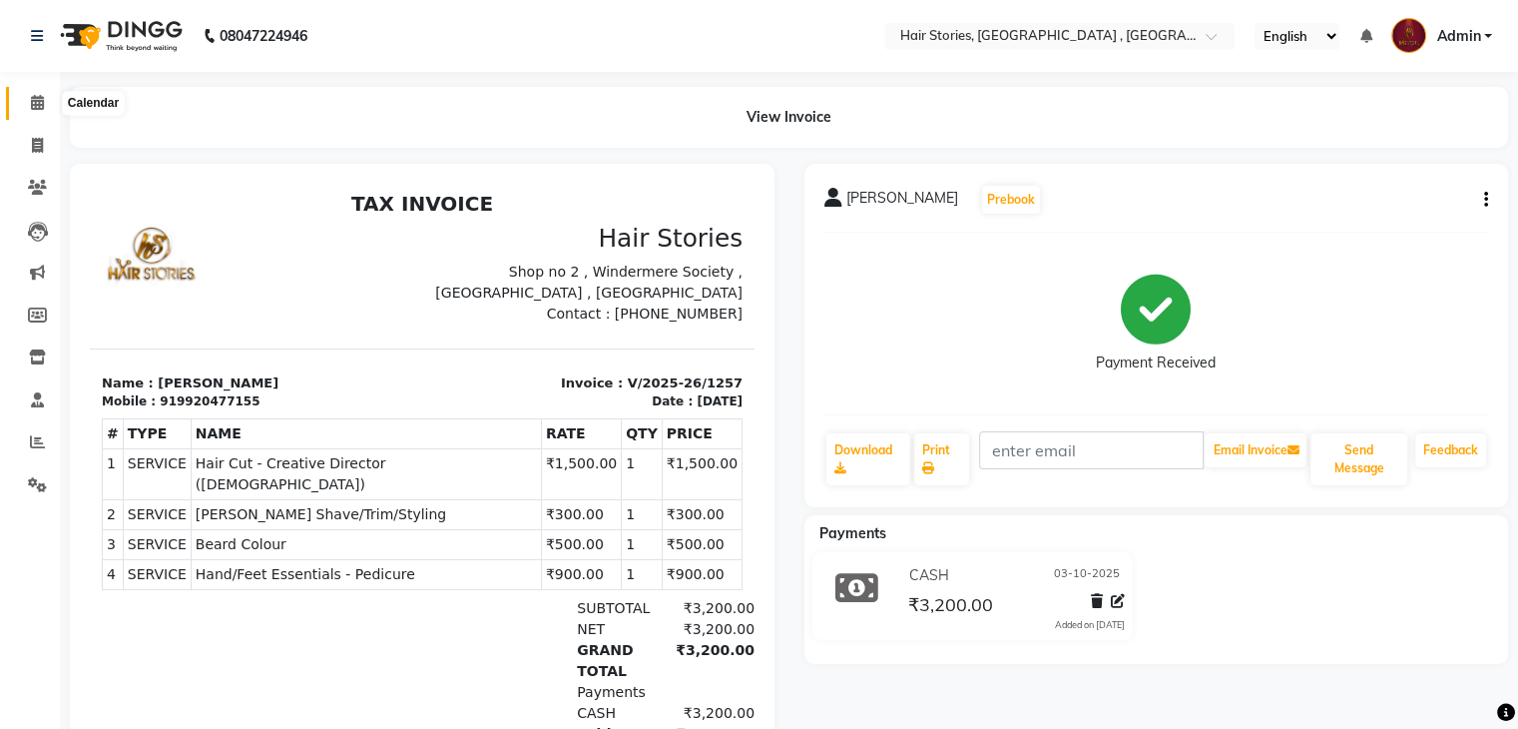
click at [47, 99] on span at bounding box center [37, 103] width 35 height 23
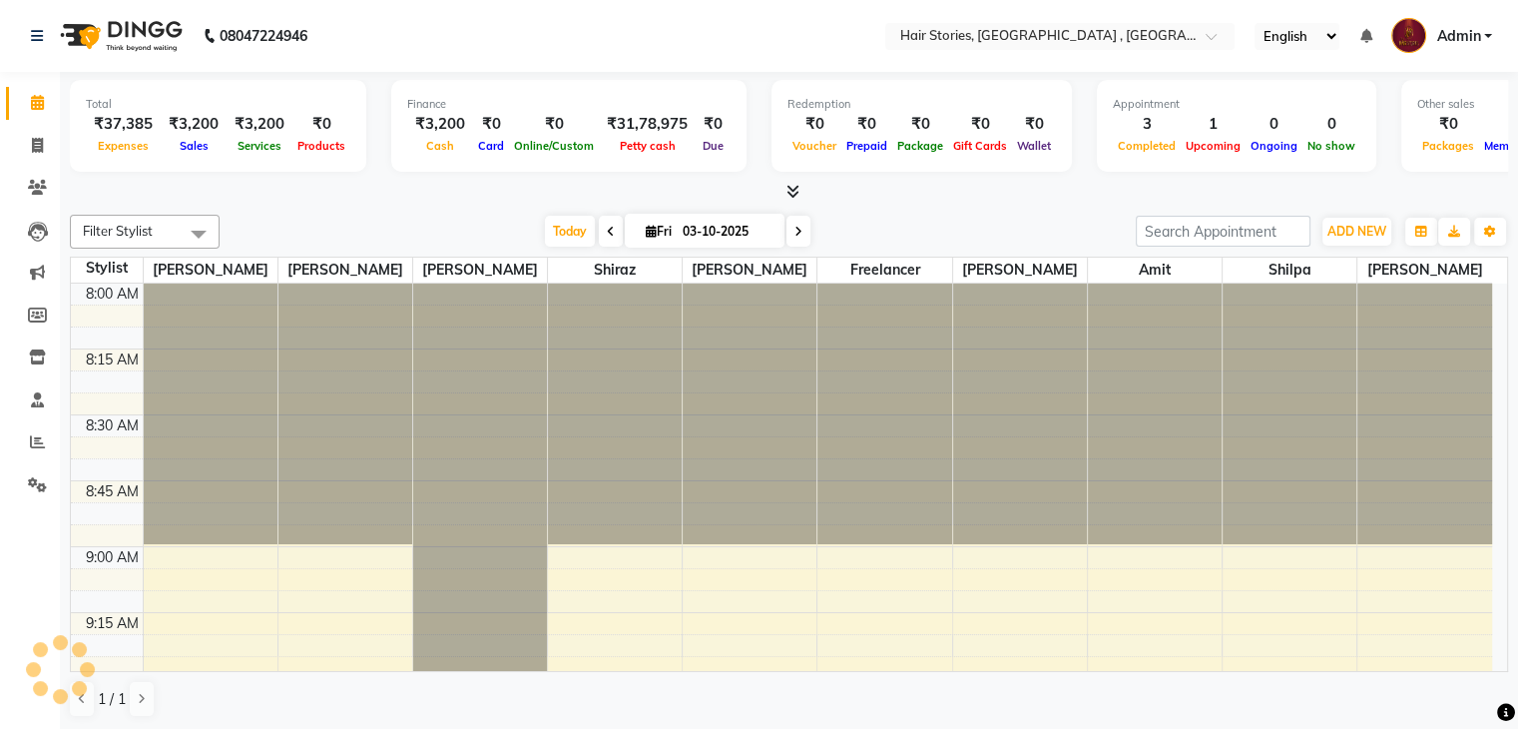
scroll to position [2874, 0]
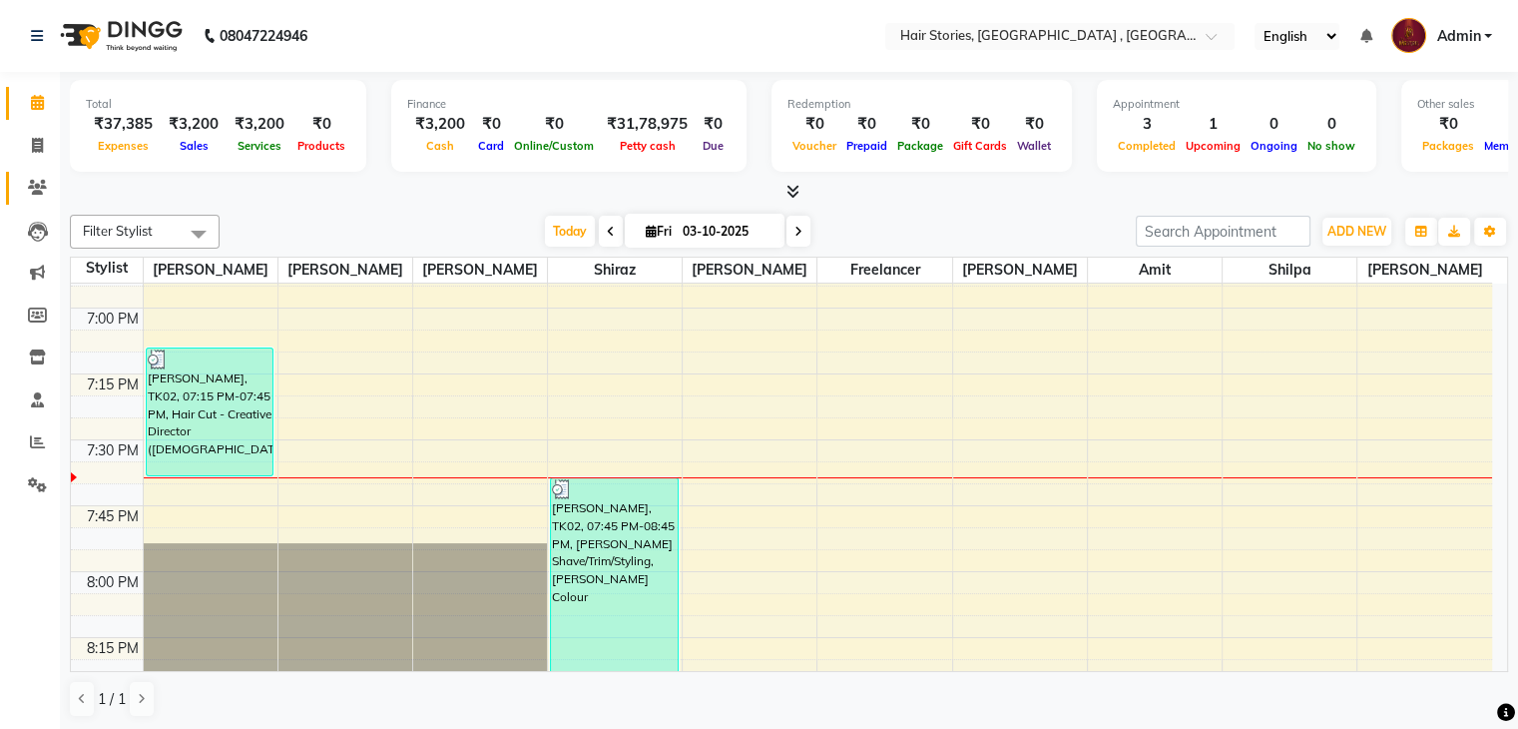
click at [17, 194] on link "Clients" at bounding box center [30, 188] width 48 height 33
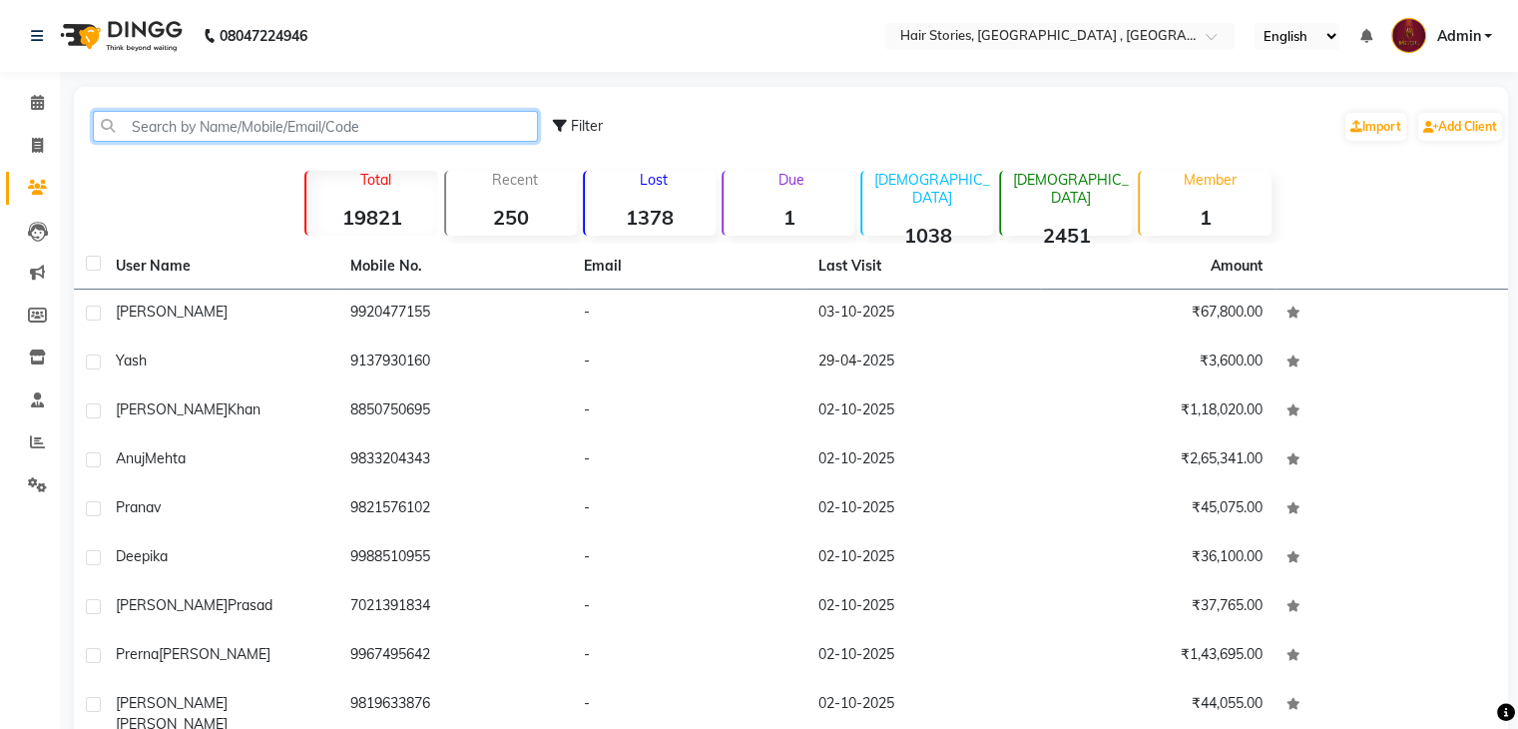
click at [183, 135] on input "text" at bounding box center [315, 126] width 445 height 31
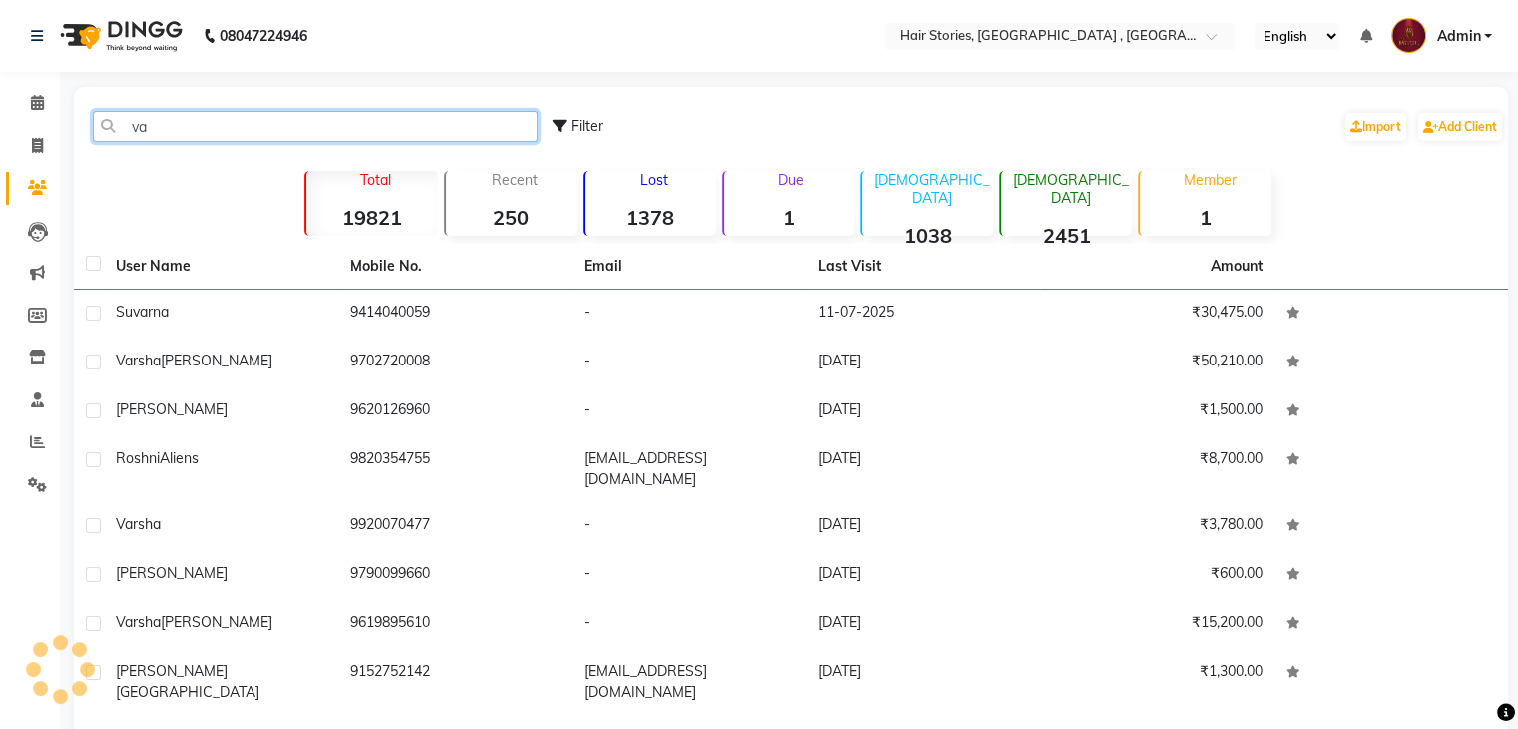
type input "v"
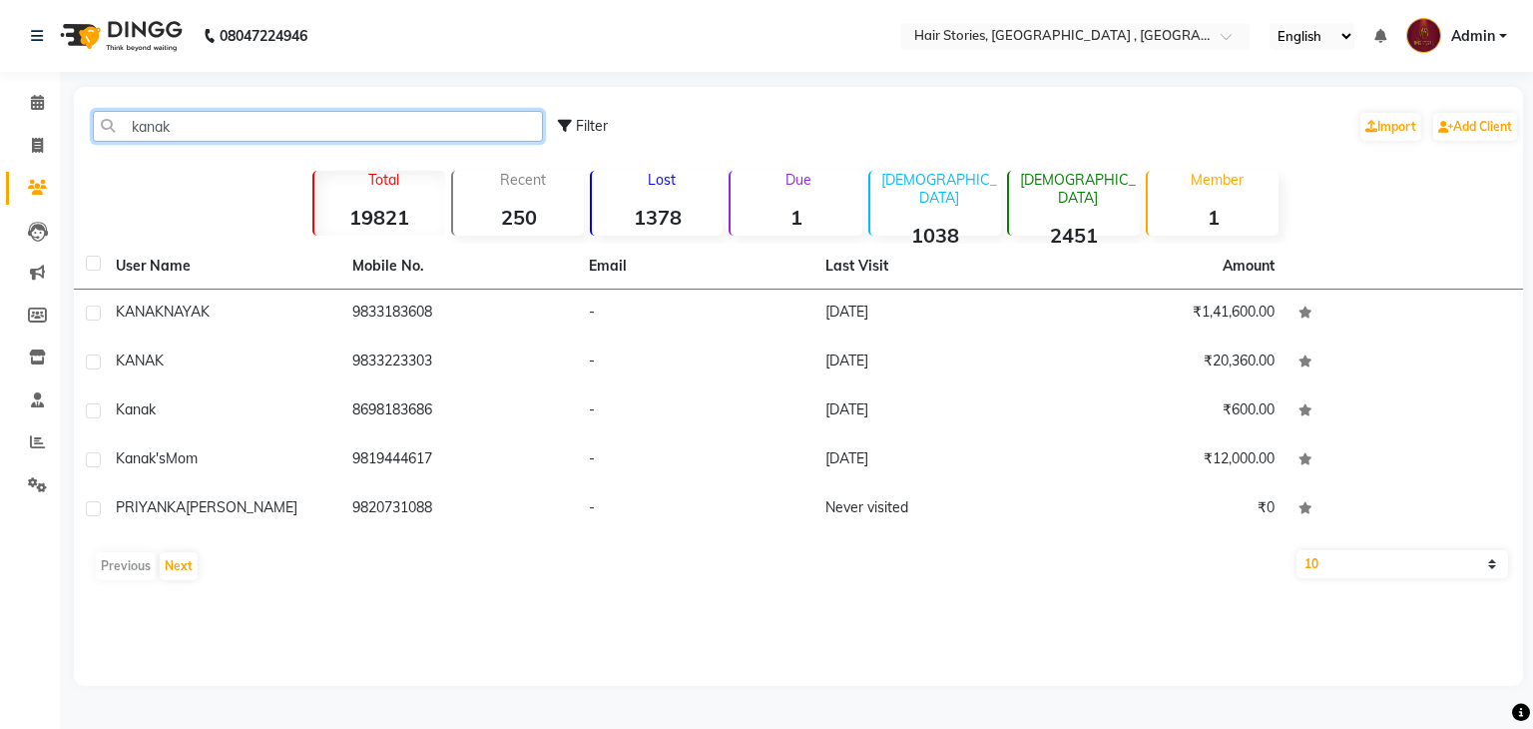
type input "kanak"
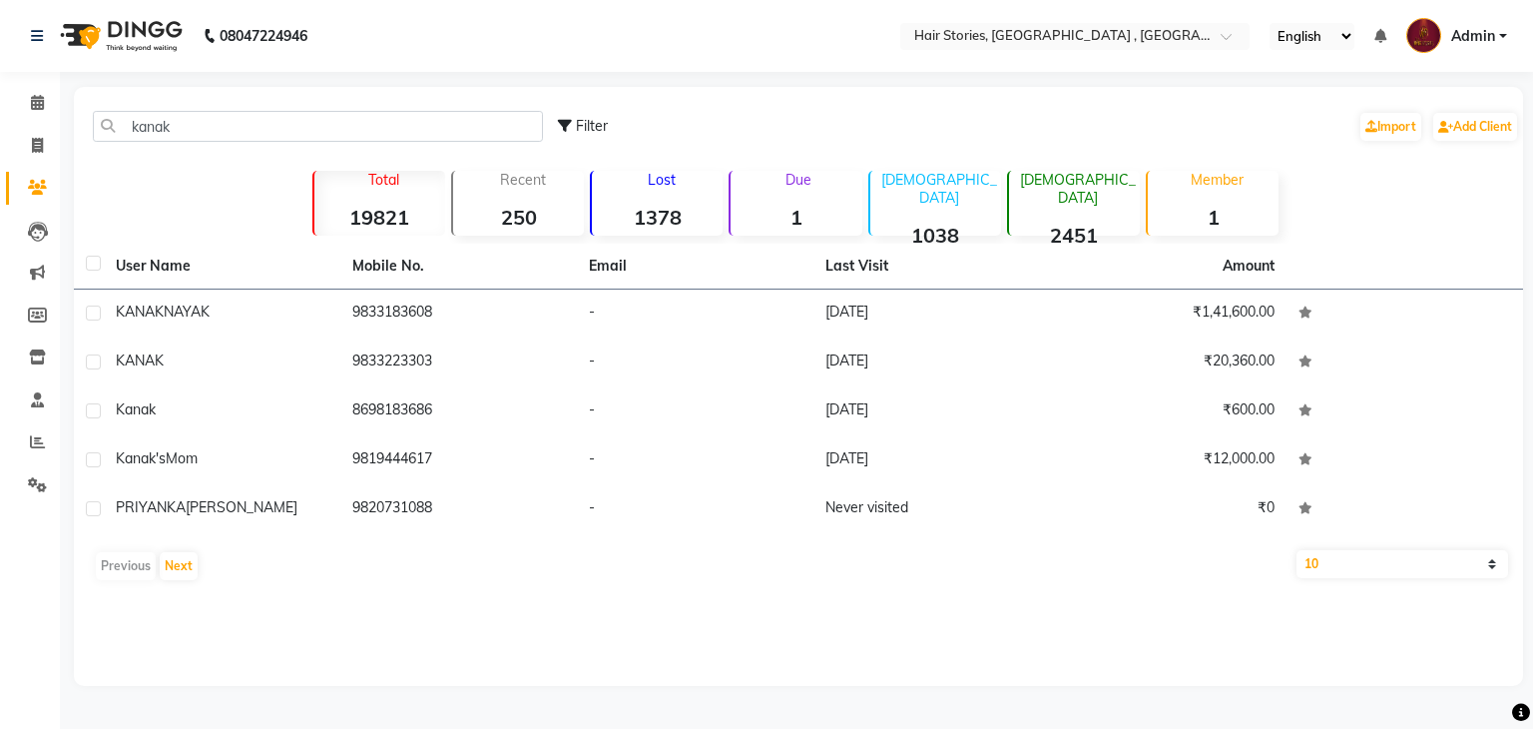
click at [228, 322] on td "[PERSON_NAME]" at bounding box center [222, 313] width 237 height 49
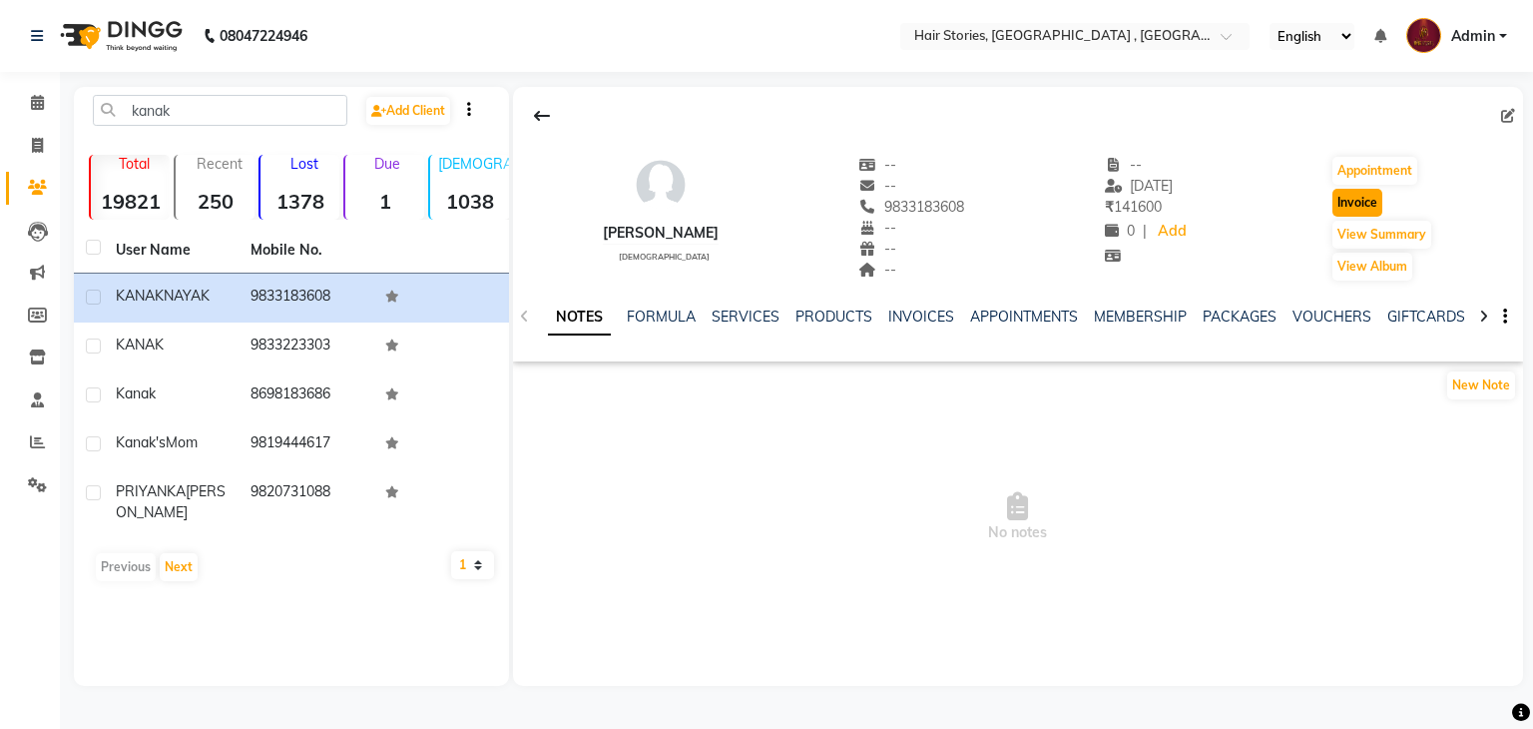
click at [1357, 205] on button "Invoice" at bounding box center [1358, 203] width 50 height 28
select select "service"
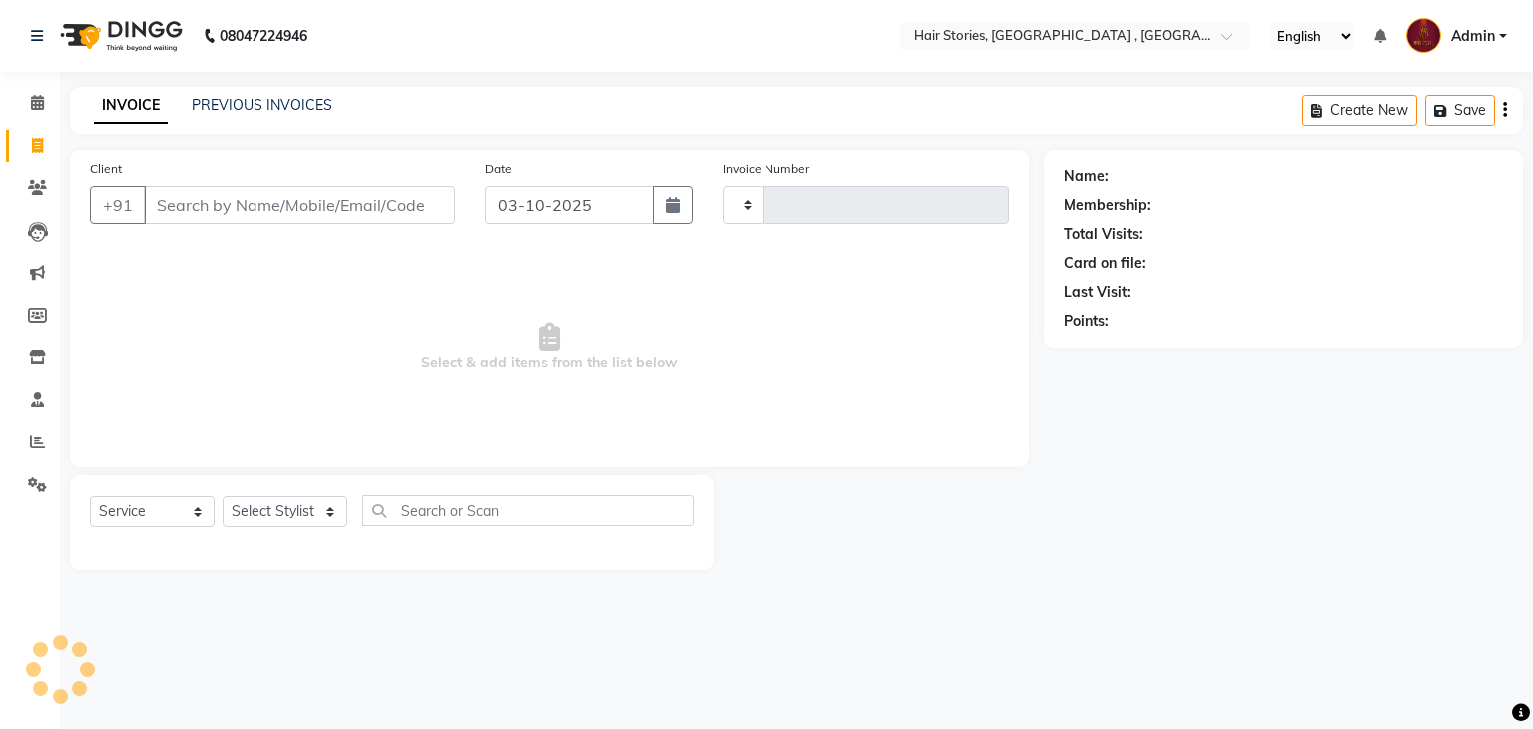
type input "1258"
select select "550"
type input "9833183608"
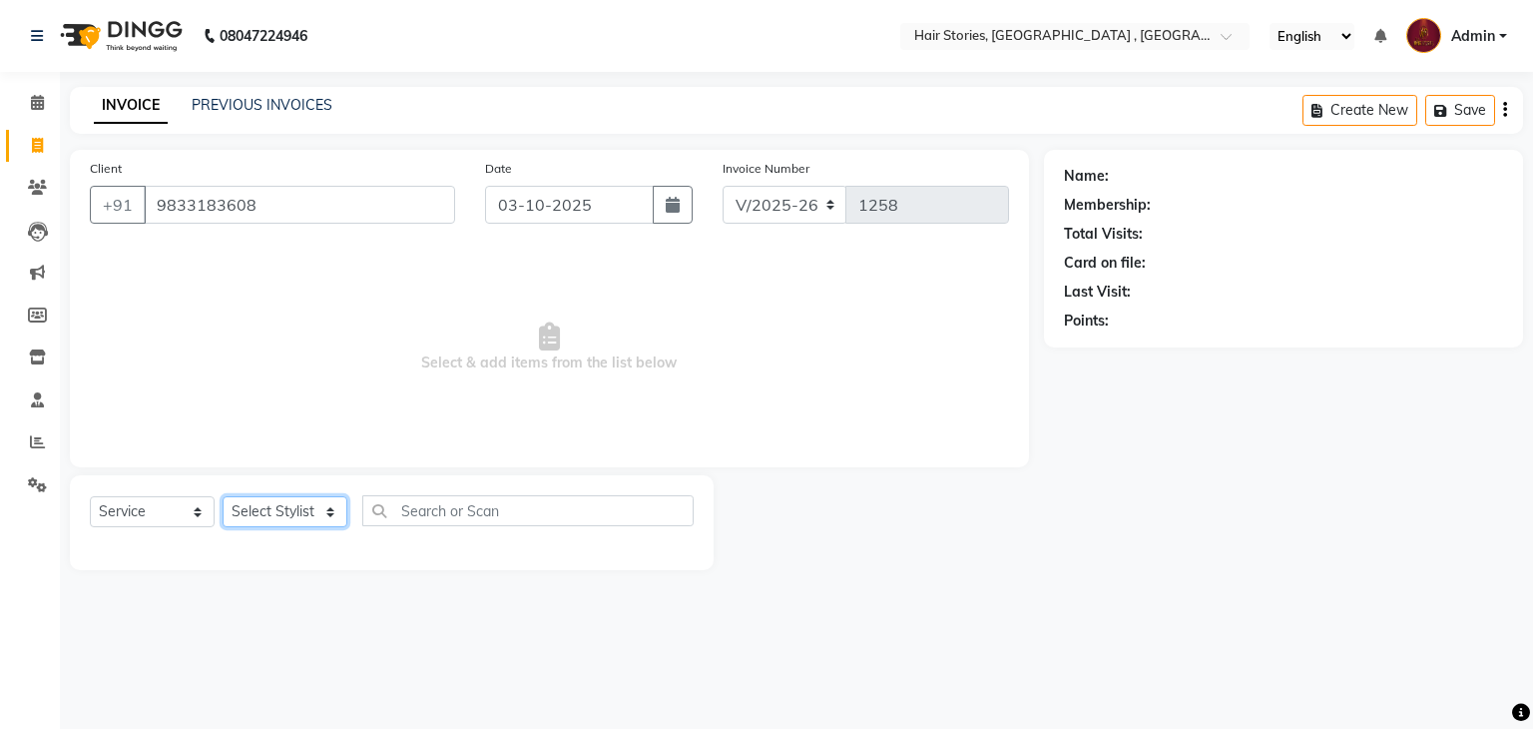
click at [330, 508] on select "Select Stylist [PERSON_NAME] [PERSON_NAME] Freelancer [PERSON_NAME] Neha [PERSO…" at bounding box center [285, 511] width 125 height 31
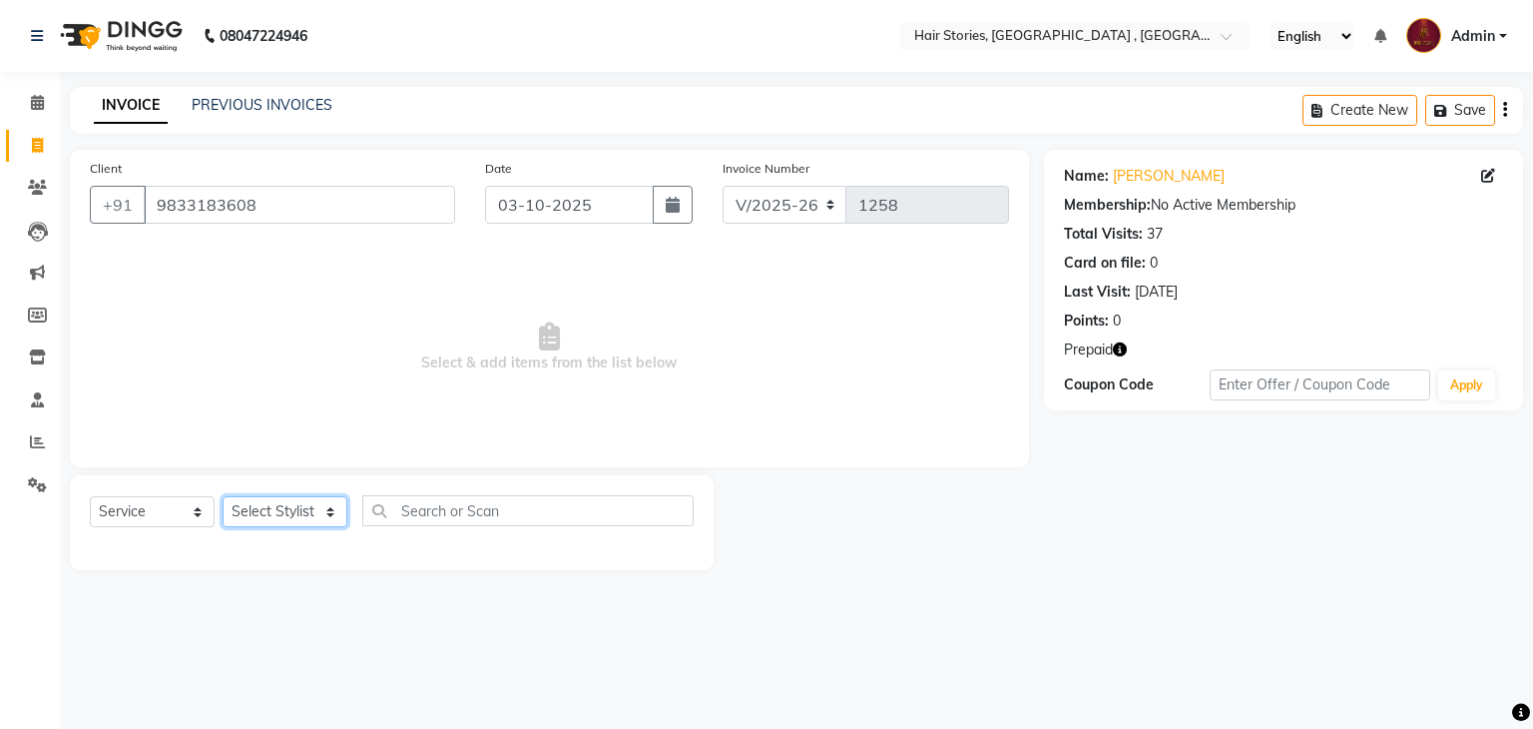
select select "7131"
click at [223, 497] on select "Select Stylist [PERSON_NAME] [PERSON_NAME] Freelancer [PERSON_NAME] Neha [PERSO…" at bounding box center [285, 511] width 125 height 31
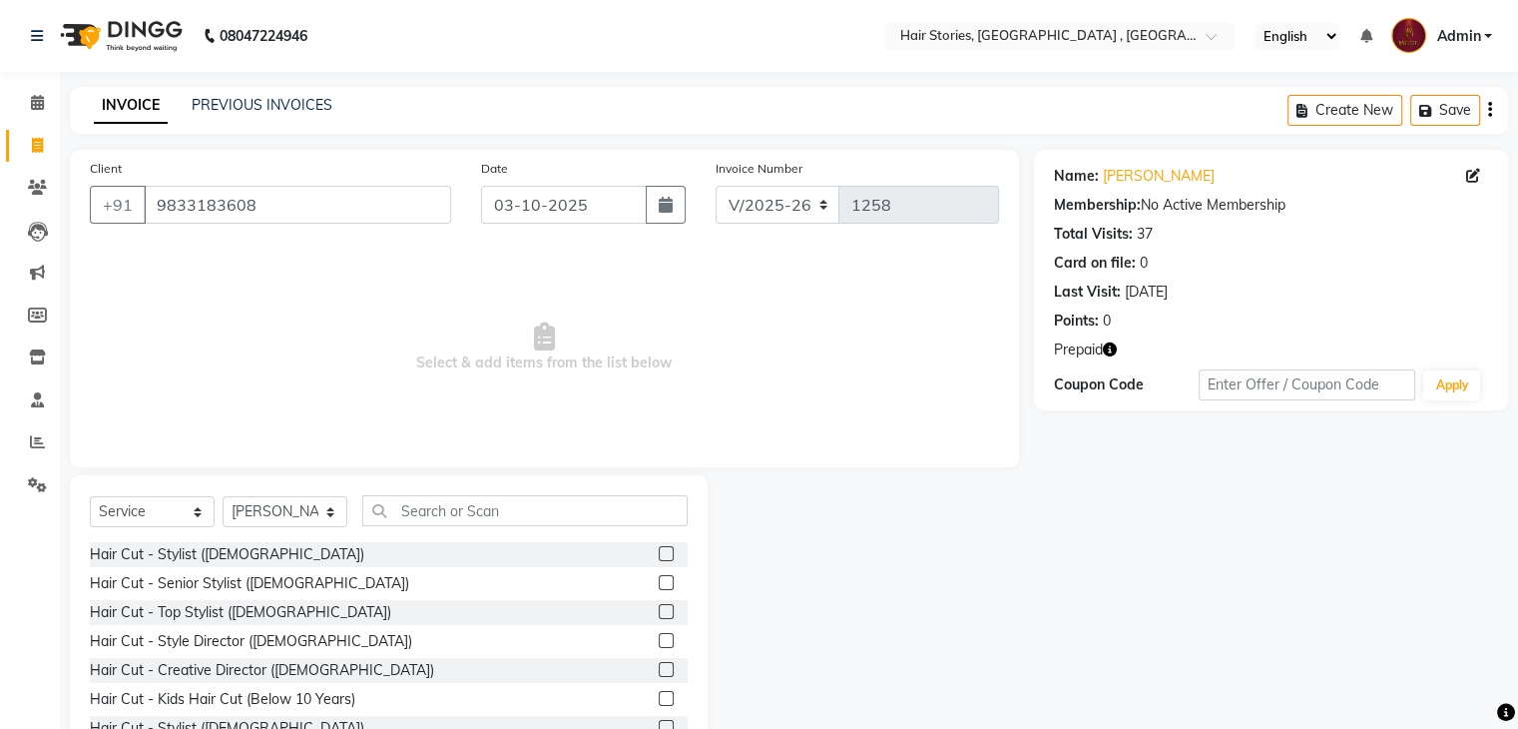
click at [659, 615] on label at bounding box center [666, 611] width 15 height 15
click at [659, 615] on input "checkbox" at bounding box center [665, 612] width 13 height 13
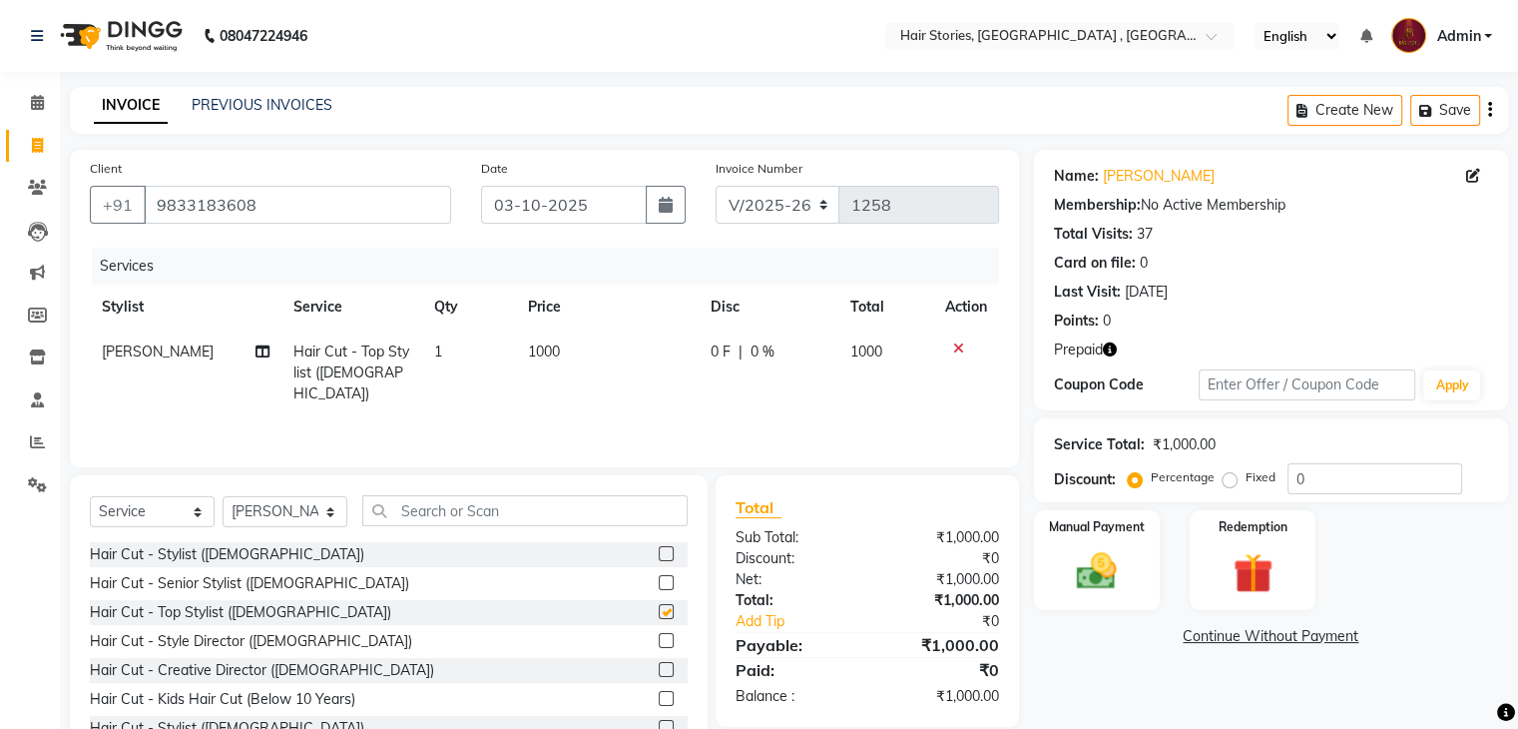
checkbox input "false"
click at [953, 342] on icon at bounding box center [958, 348] width 11 height 14
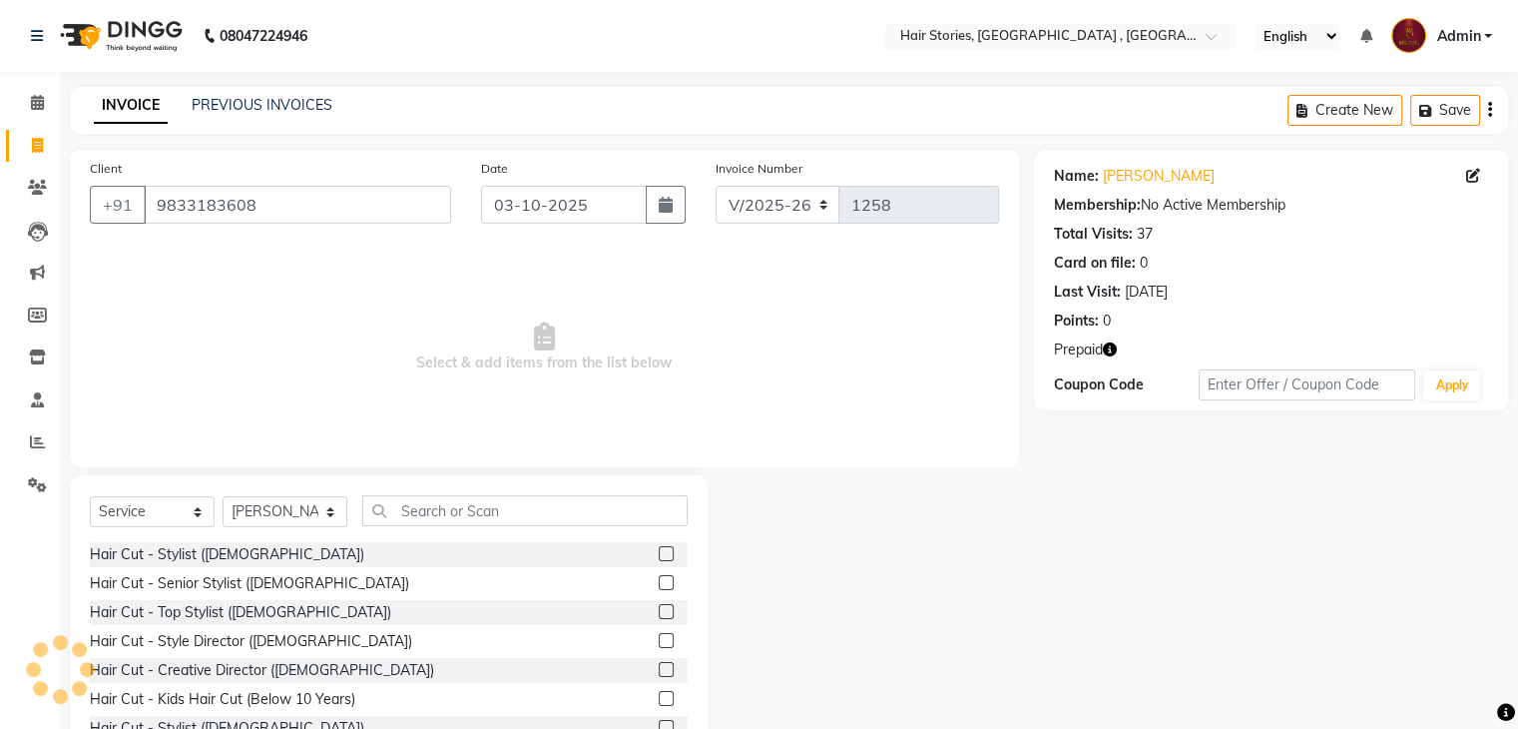
click at [659, 672] on label at bounding box center [666, 669] width 15 height 15
click at [659, 672] on input "checkbox" at bounding box center [665, 670] width 13 height 13
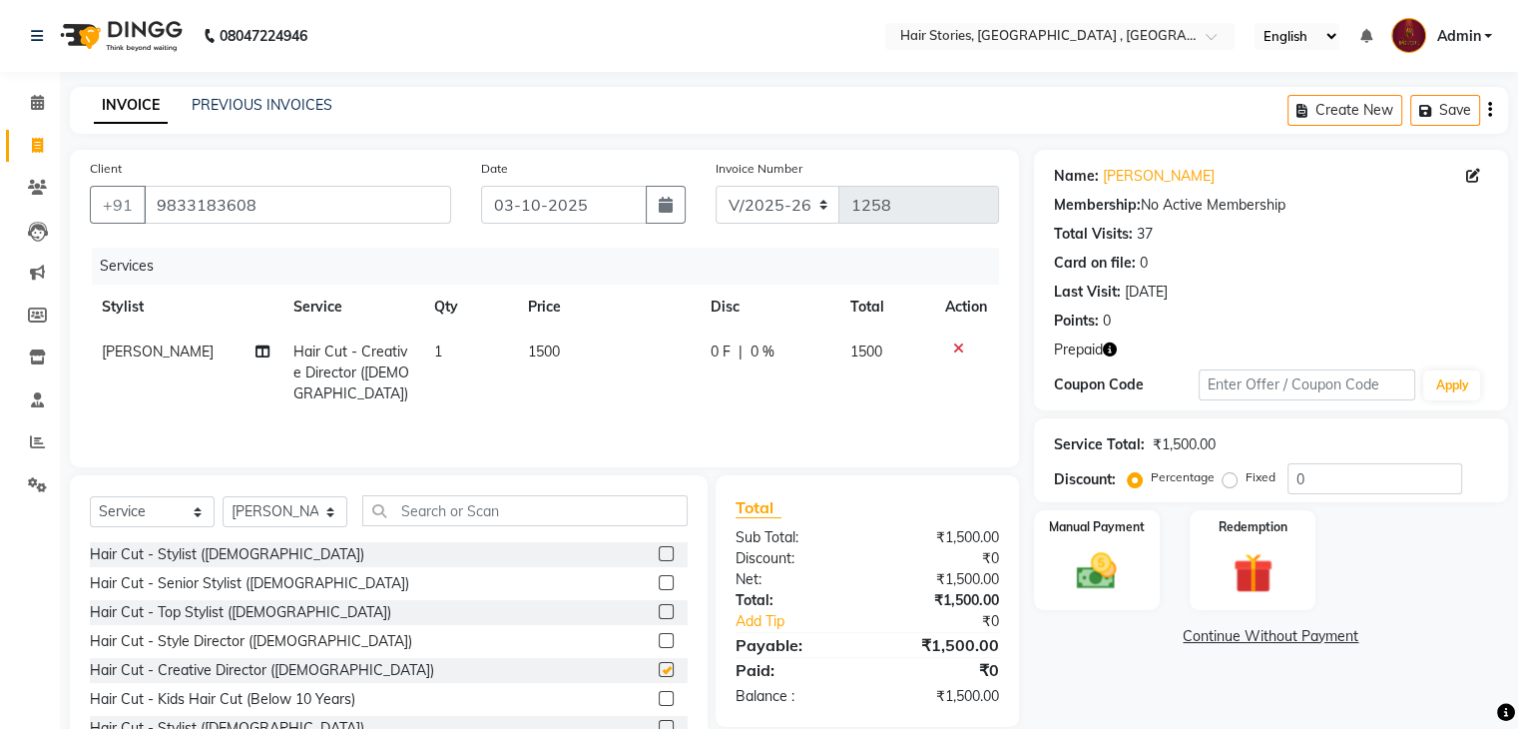
checkbox input "false"
click at [322, 524] on select "Select Stylist [PERSON_NAME] [PERSON_NAME] Freelancer [PERSON_NAME] Neha [PERSO…" at bounding box center [285, 511] width 125 height 31
select select "12002"
click at [223, 497] on select "Select Stylist [PERSON_NAME] [PERSON_NAME] Freelancer [PERSON_NAME] Neha [PERSO…" at bounding box center [285, 511] width 125 height 31
click at [445, 512] on input "text" at bounding box center [524, 510] width 325 height 31
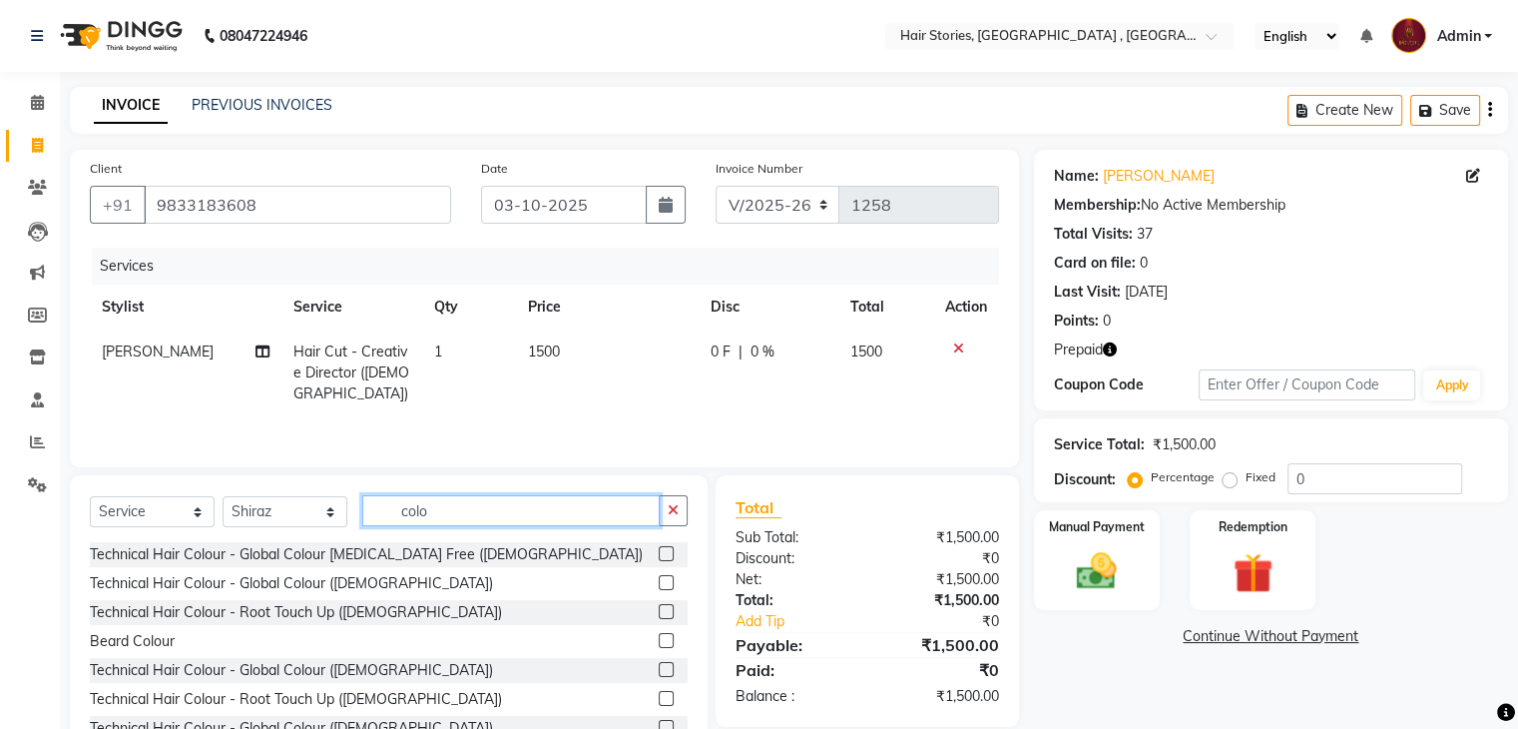
type input "colo"
click at [659, 554] on label at bounding box center [666, 553] width 15 height 15
click at [659, 554] on input "checkbox" at bounding box center [665, 554] width 13 height 13
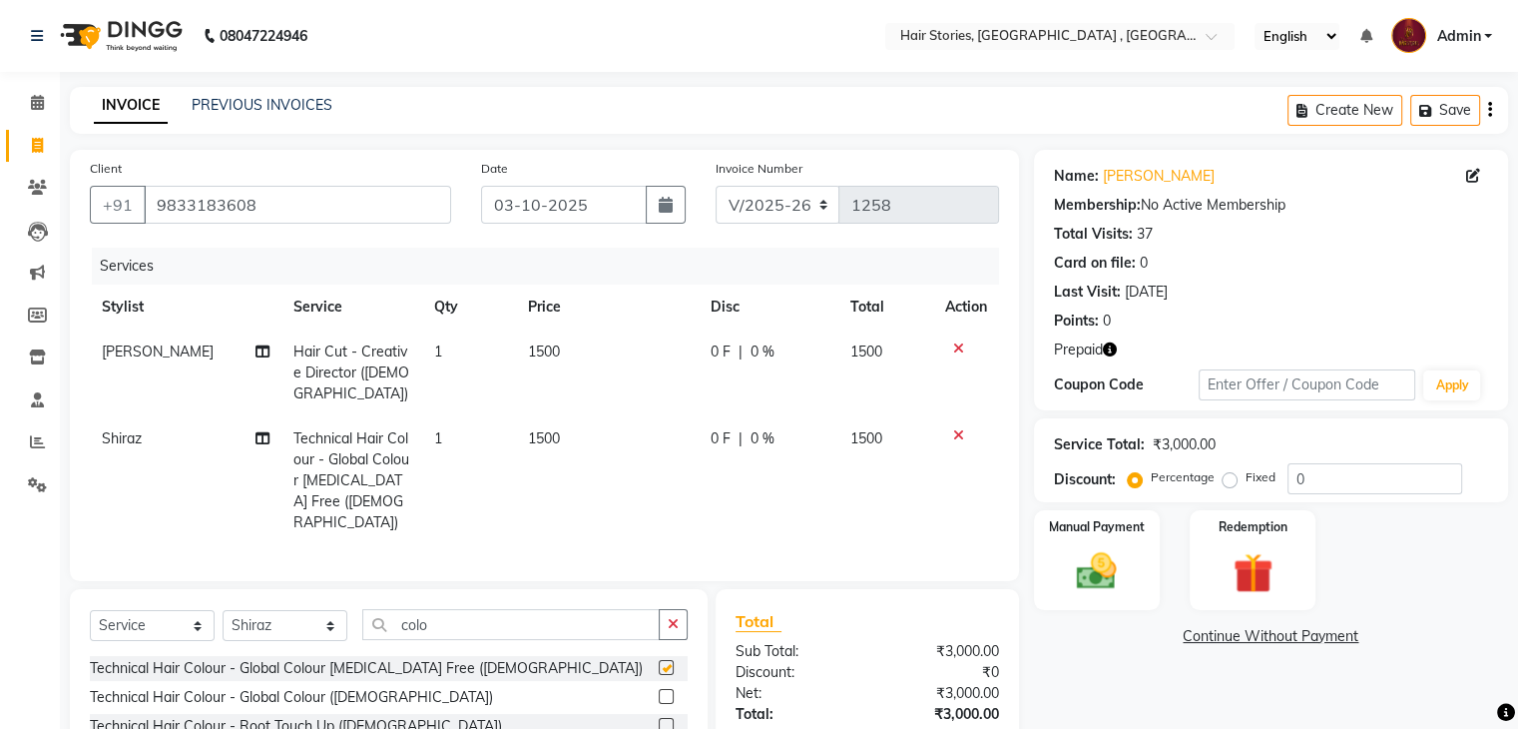
checkbox input "false"
drag, startPoint x: 445, startPoint y: 591, endPoint x: 309, endPoint y: 616, distance: 138.0
click at [309, 616] on div "Select Service Product Membership Package Voucher Prepaid Gift Card Select Styl…" at bounding box center [389, 632] width 598 height 47
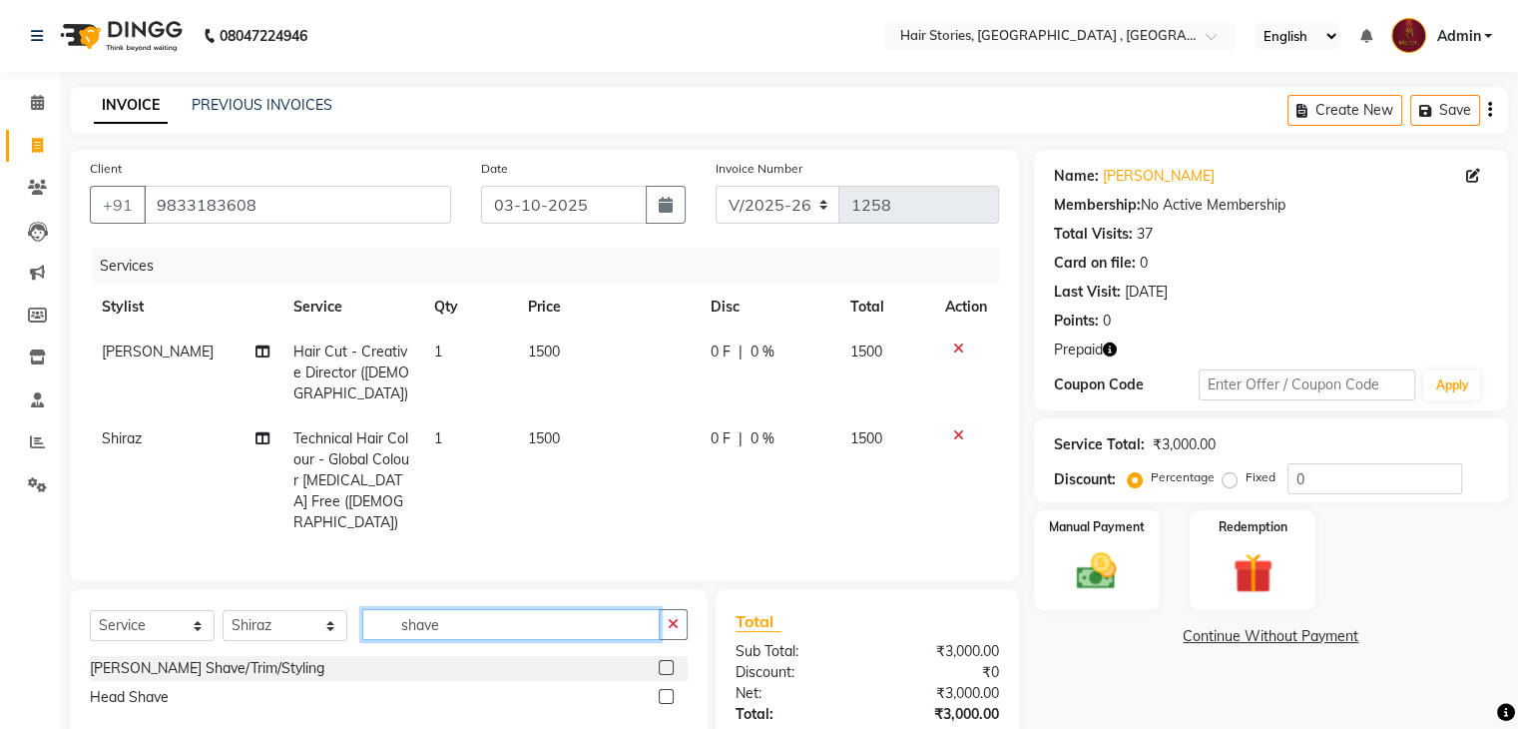
type input "shave"
click at [667, 660] on label at bounding box center [666, 667] width 15 height 15
click at [667, 662] on input "checkbox" at bounding box center [665, 668] width 13 height 13
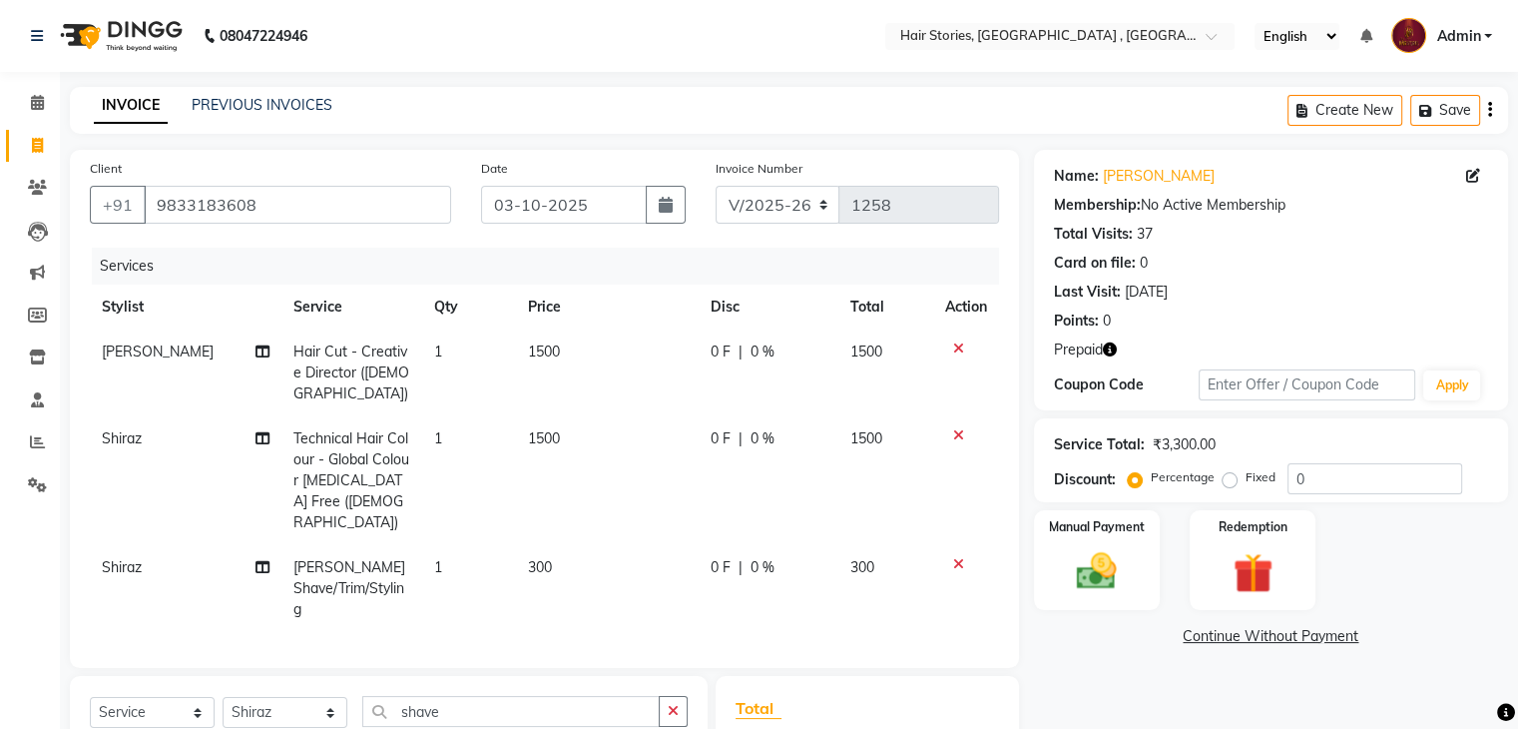
checkbox input "false"
click at [303, 697] on select "Select Stylist [PERSON_NAME] [PERSON_NAME] Freelancer [PERSON_NAME] Neha [PERSO…" at bounding box center [285, 712] width 125 height 31
drag, startPoint x: 472, startPoint y: 669, endPoint x: 320, endPoint y: 660, distance: 152.0
click at [320, 696] on div "Select Service Product Membership Package Voucher Prepaid Gift Card Select Styl…" at bounding box center [389, 719] width 598 height 47
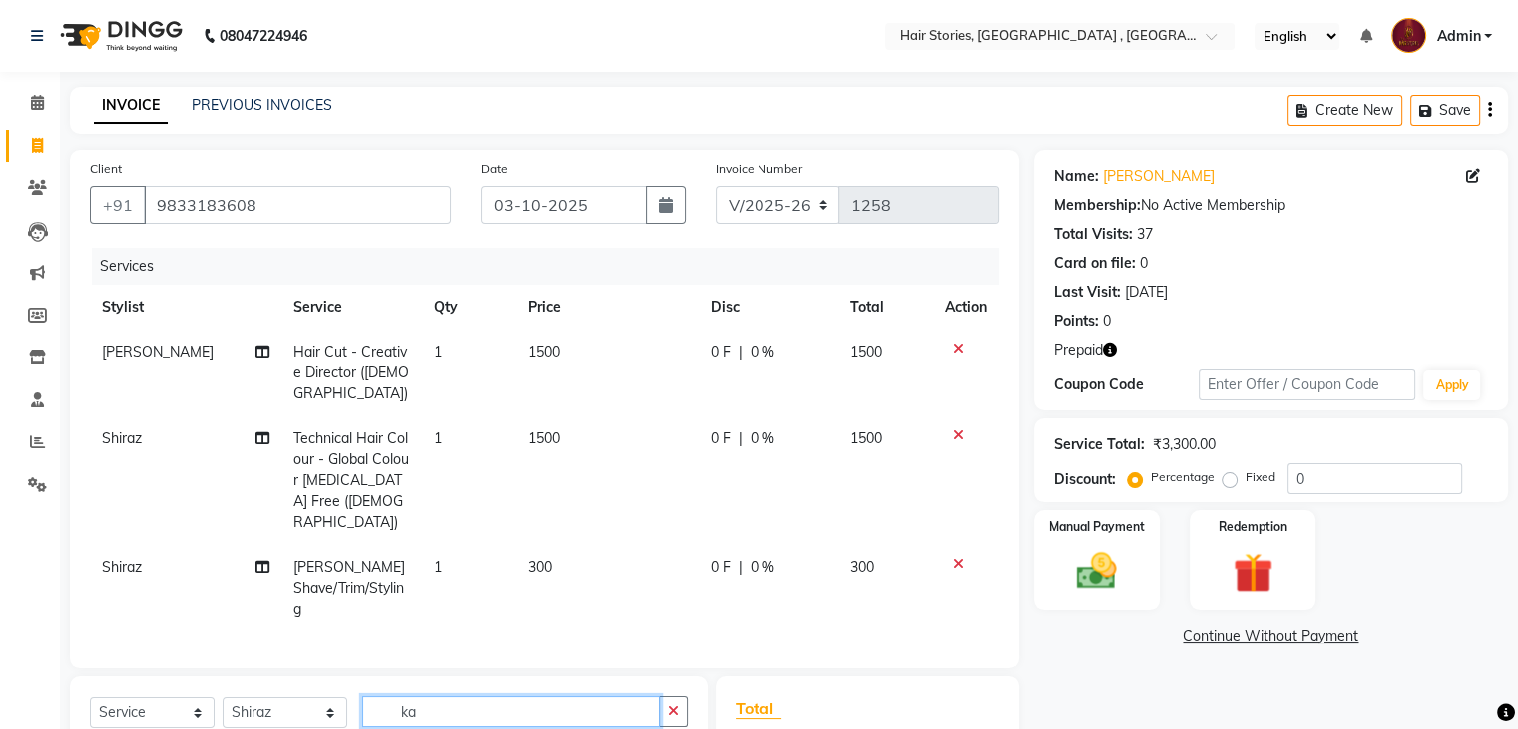
type input "k"
type input "blow"
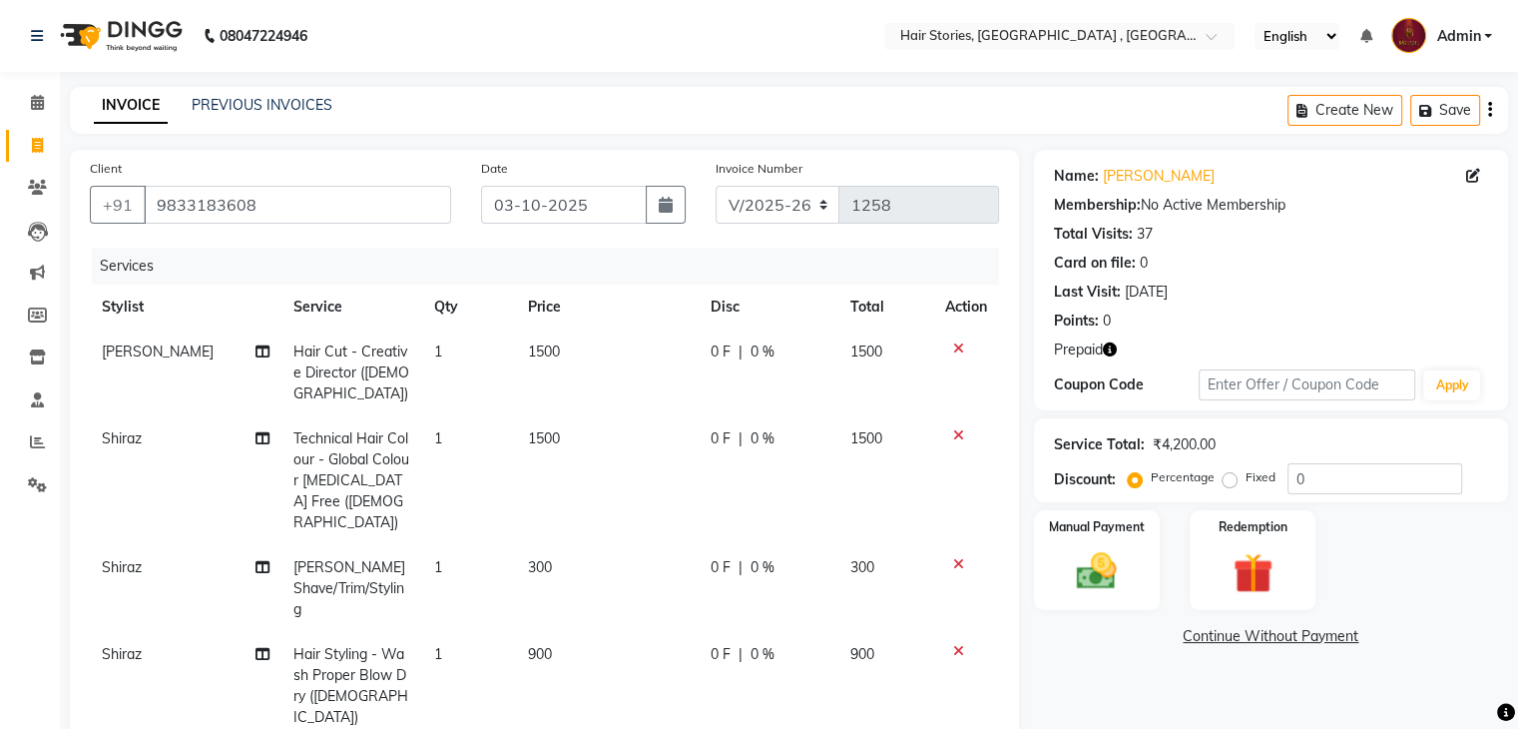
checkbox input "false"
click at [551, 480] on td "1500" at bounding box center [607, 480] width 183 height 129
select select "12002"
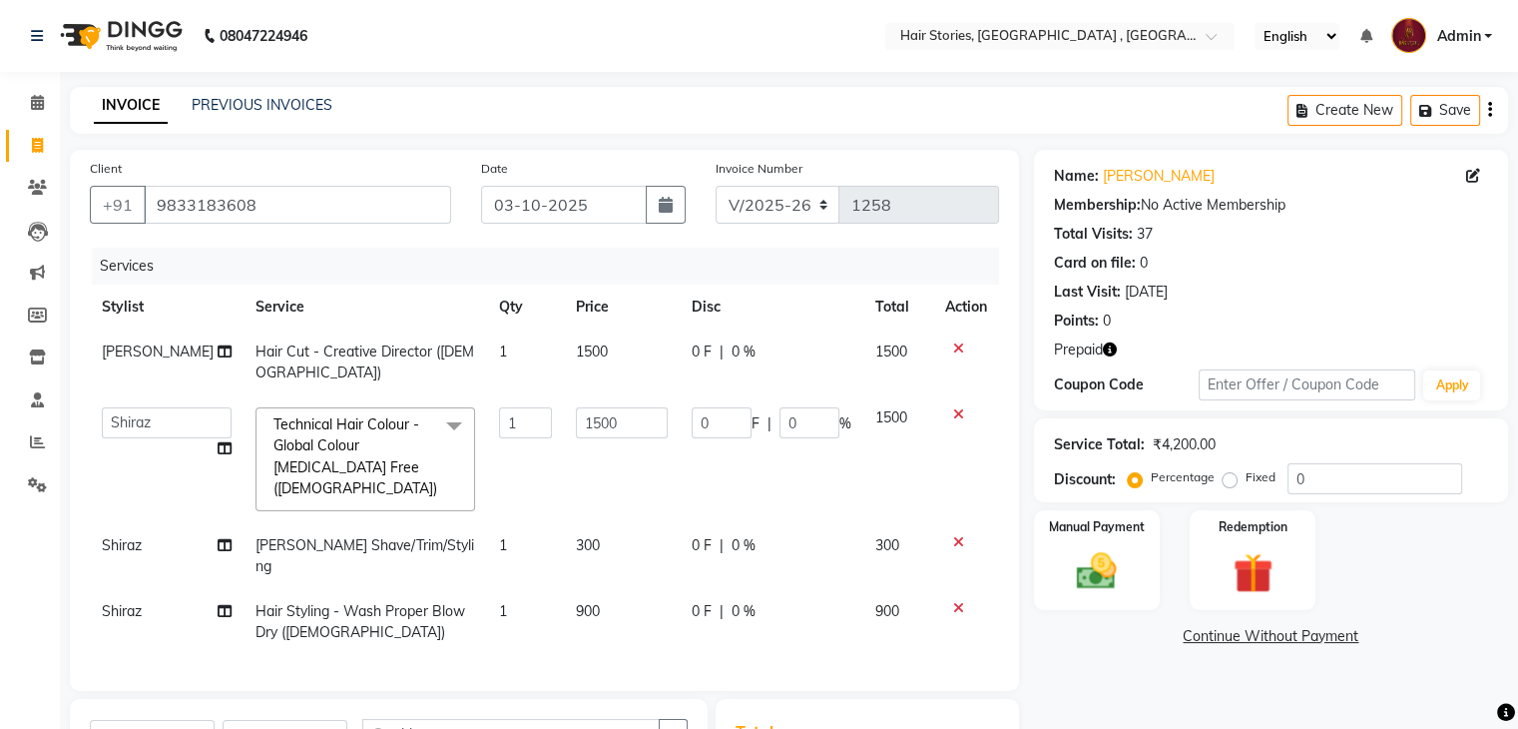
click at [583, 360] on span "1500" at bounding box center [592, 351] width 32 height 18
select select "7131"
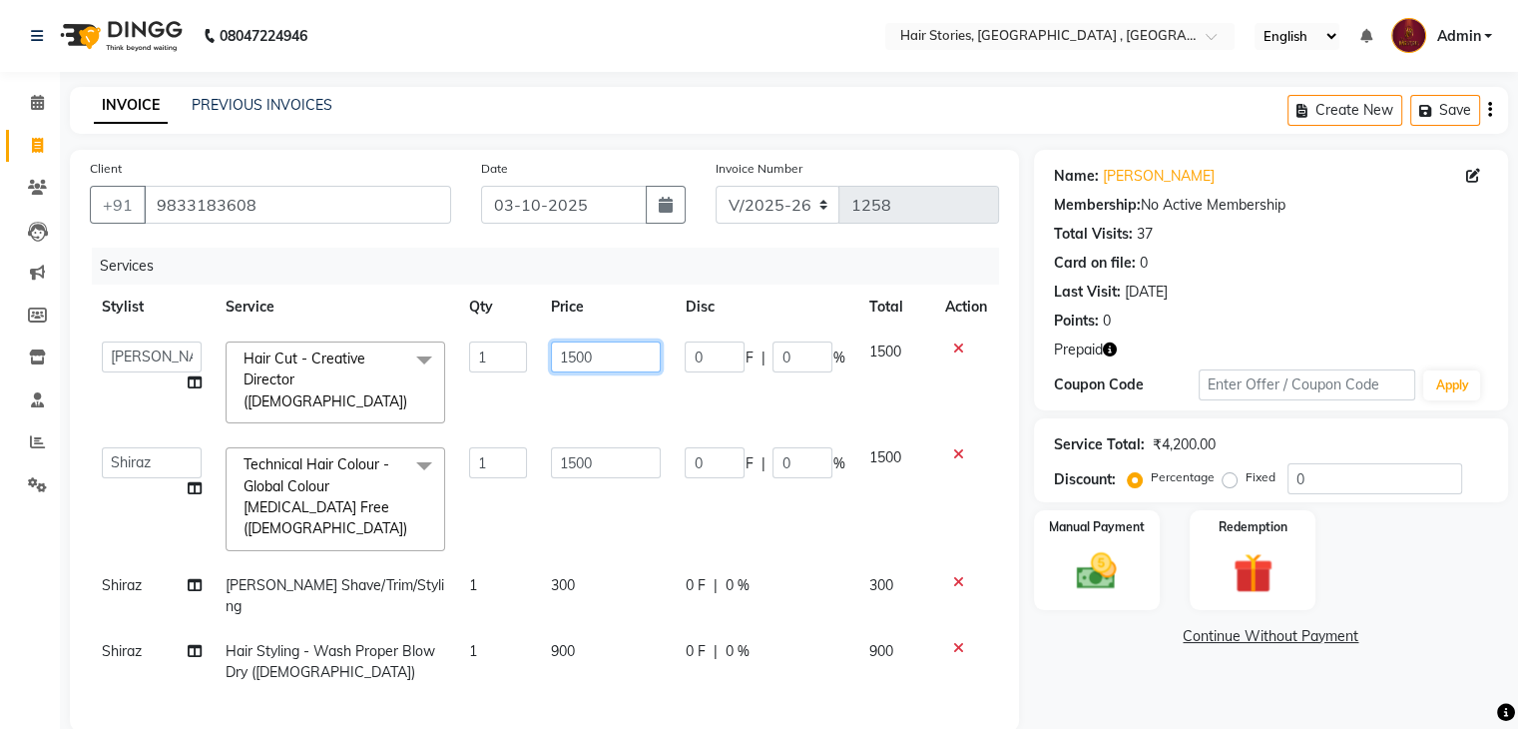
drag, startPoint x: 613, startPoint y: 353, endPoint x: 491, endPoint y: 364, distance: 122.3
click at [491, 364] on tr "[PERSON_NAME] [PERSON_NAME] Freelancer [PERSON_NAME] Neha [PERSON_NAME] [PERSON…" at bounding box center [544, 382] width 909 height 106
type input "800"
click at [604, 451] on td "1500" at bounding box center [606, 499] width 134 height 128
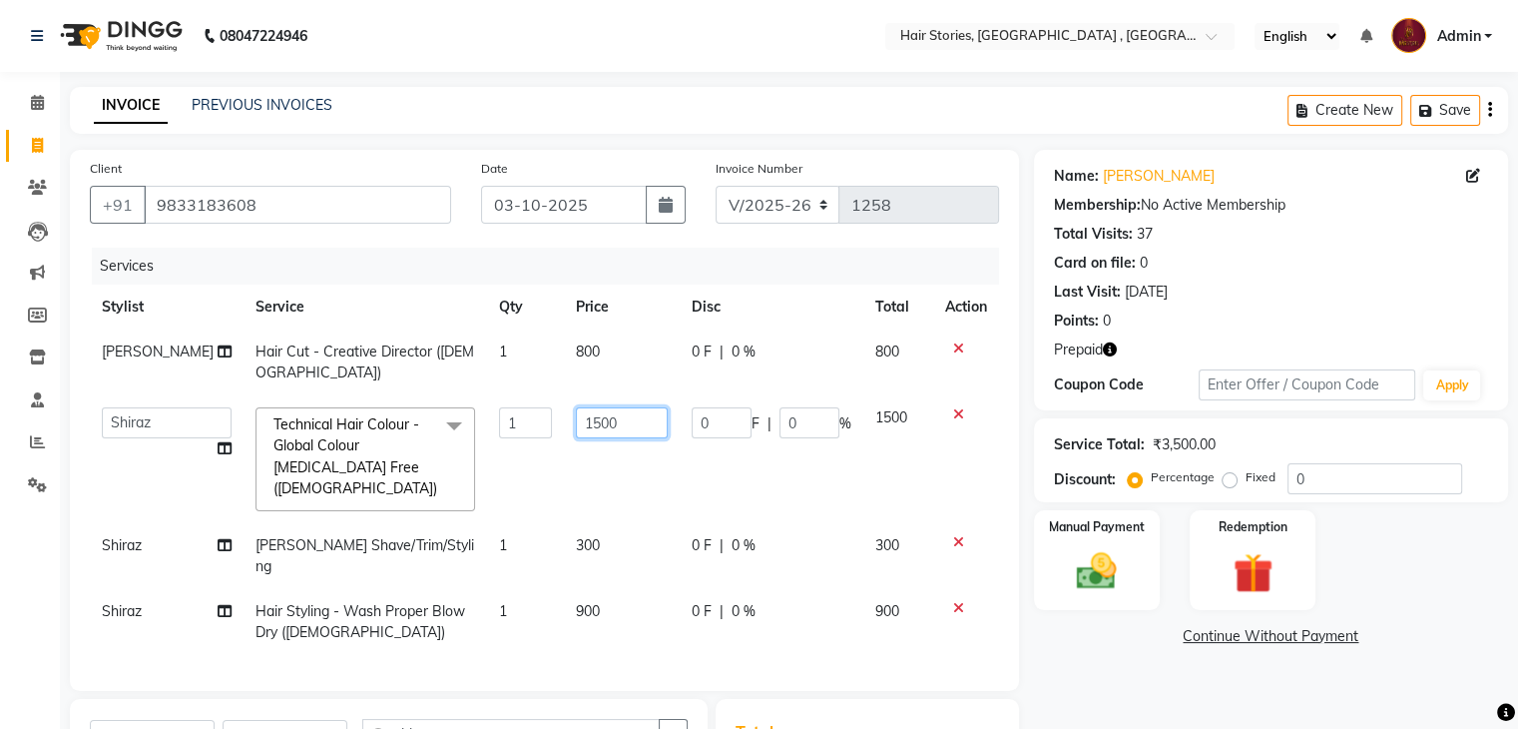
drag, startPoint x: 600, startPoint y: 404, endPoint x: 507, endPoint y: 439, distance: 99.2
click at [507, 439] on tr "[PERSON_NAME] [PERSON_NAME] Freelancer [PERSON_NAME] Neha [PERSON_NAME] [PERSON…" at bounding box center [544, 459] width 909 height 128
type input "900"
click at [531, 523] on tr "[PERSON_NAME] Shave/Trim/Styling 1 300 0 F | 0 % 300" at bounding box center [544, 556] width 909 height 66
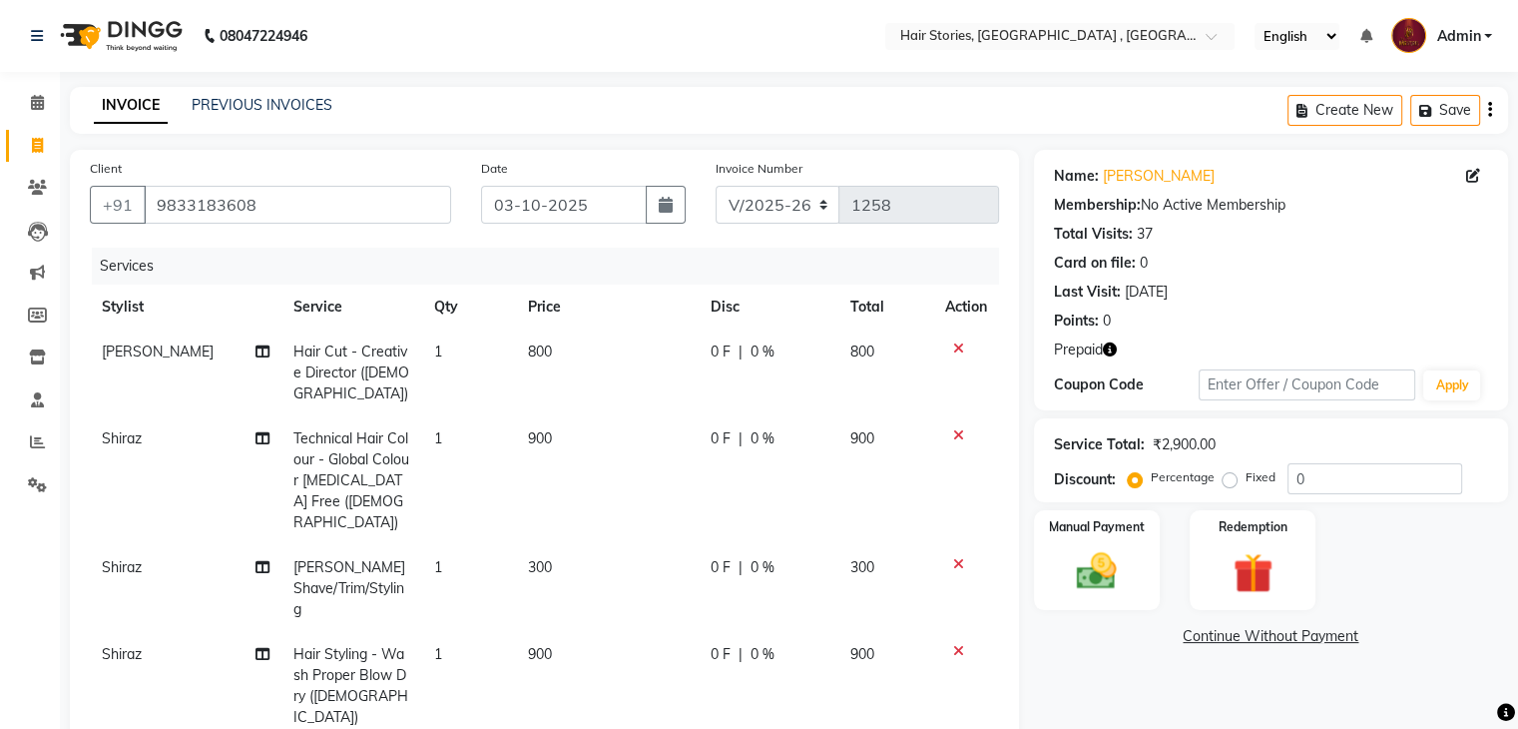
click at [540, 632] on td "900" at bounding box center [607, 686] width 183 height 108
select select "12002"
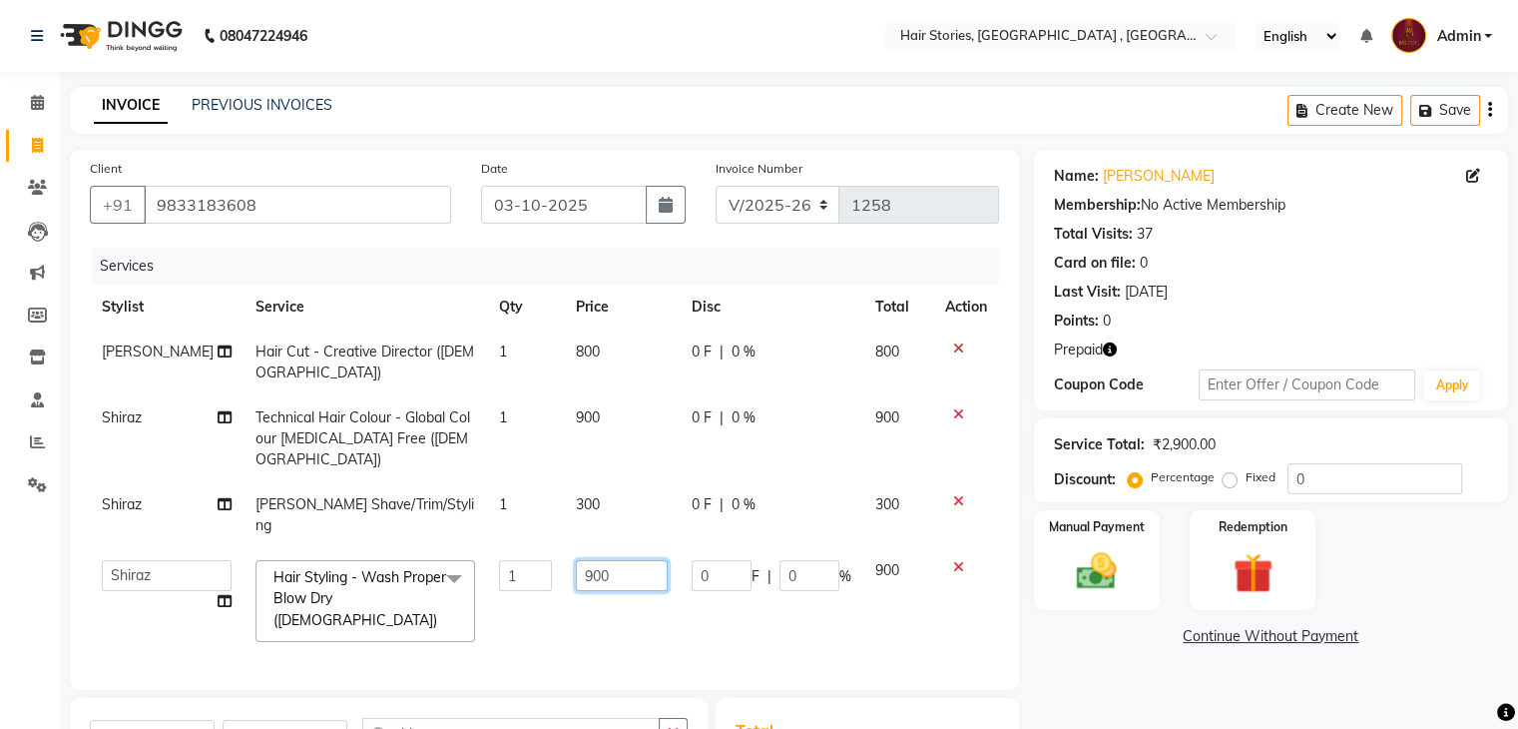
drag, startPoint x: 598, startPoint y: 528, endPoint x: 548, endPoint y: 543, distance: 52.1
click at [564, 548] on td "900" at bounding box center [622, 601] width 116 height 106
type input "700"
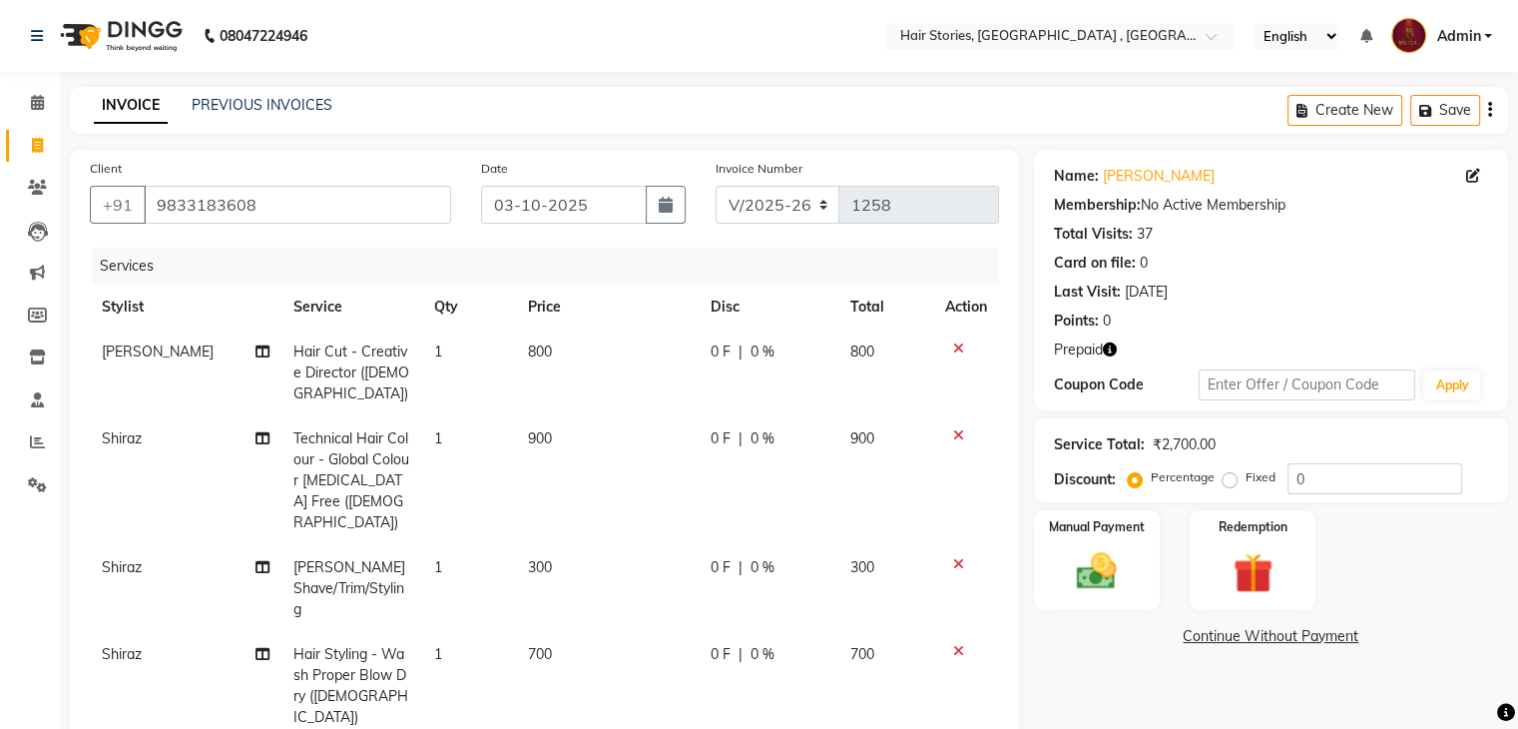
click at [548, 543] on tbody "[PERSON_NAME] Hair Cut - Creative Director ([DEMOGRAPHIC_DATA]) 1 800 0 F | 0 %…" at bounding box center [544, 534] width 909 height 410
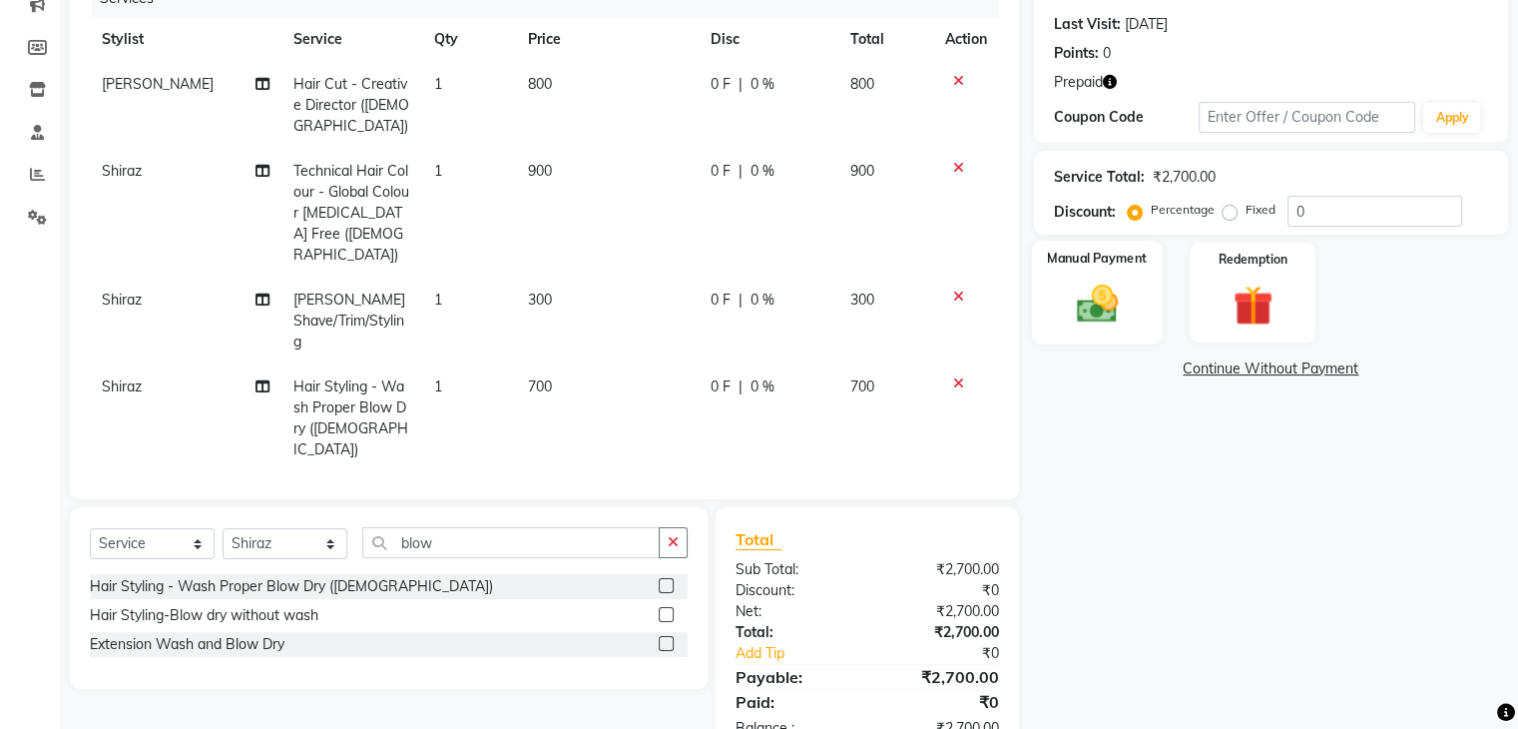
click at [1105, 296] on img at bounding box center [1096, 304] width 67 height 48
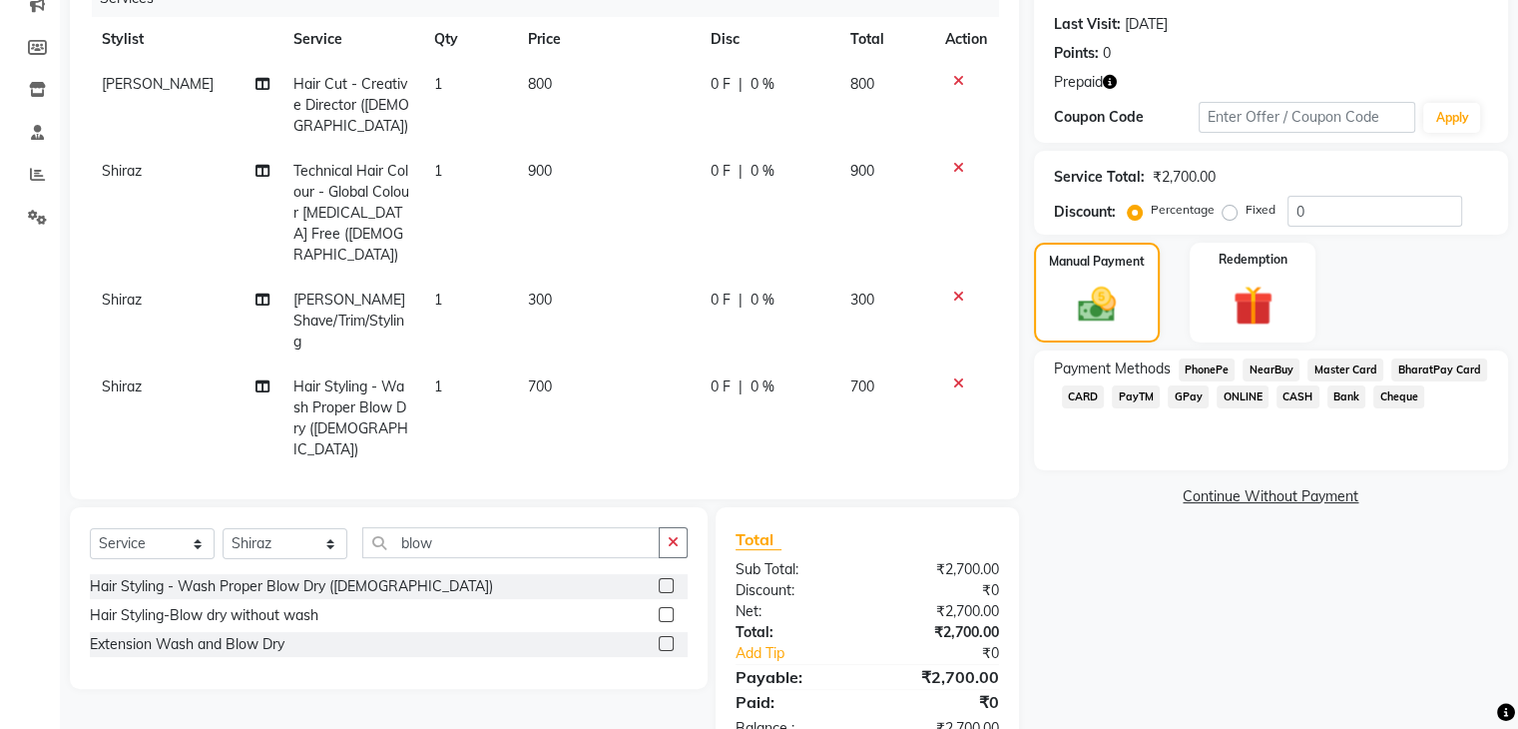
click at [1198, 393] on span "GPay" at bounding box center [1188, 396] width 41 height 23
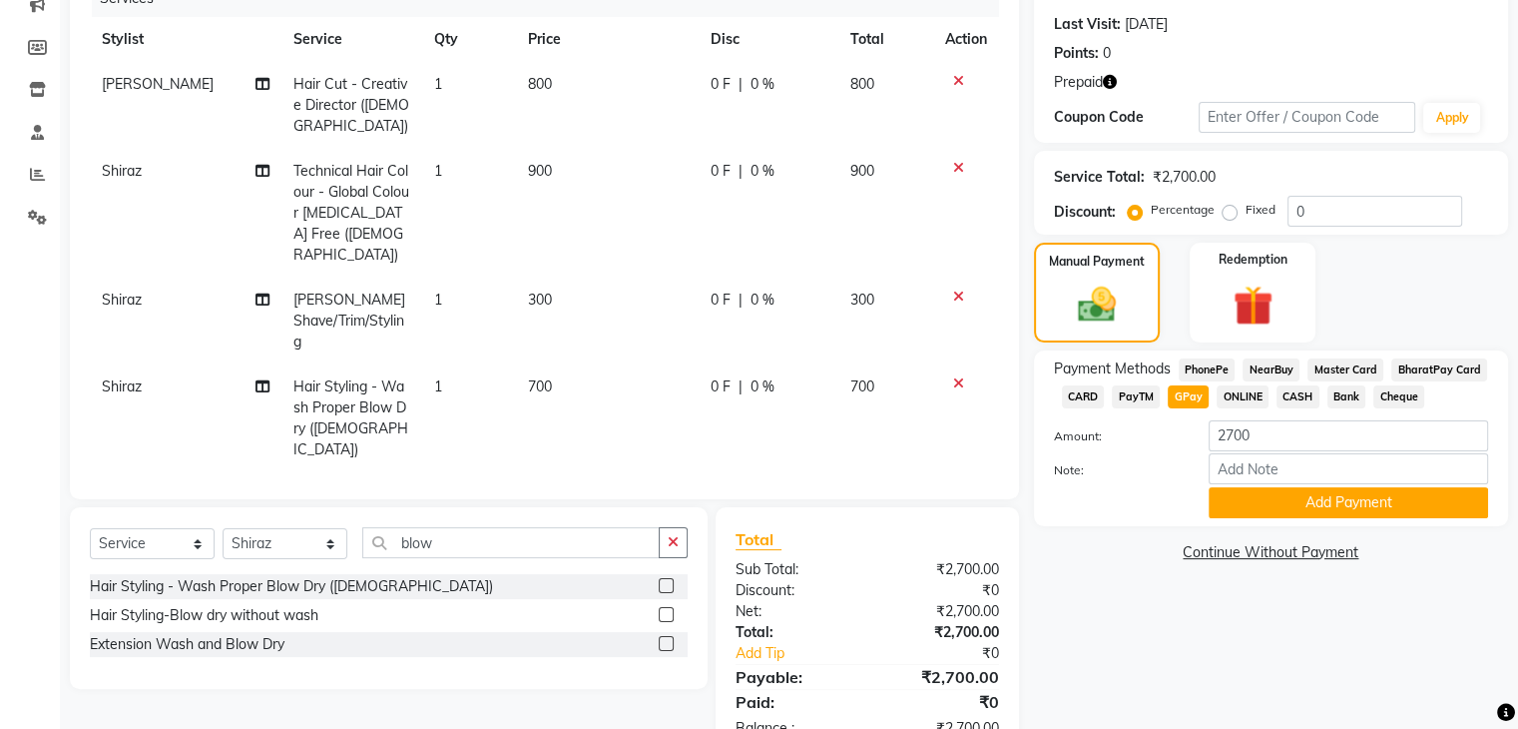
click at [1066, 400] on span "CARD" at bounding box center [1083, 396] width 43 height 23
click at [1310, 522] on div "Payment Methods PhonePe NearBuy Master Card BharatPay Card CARD PayTM GPay ONLI…" at bounding box center [1271, 438] width 474 height 176
click at [1311, 504] on button "Add Payment" at bounding box center [1348, 502] width 279 height 31
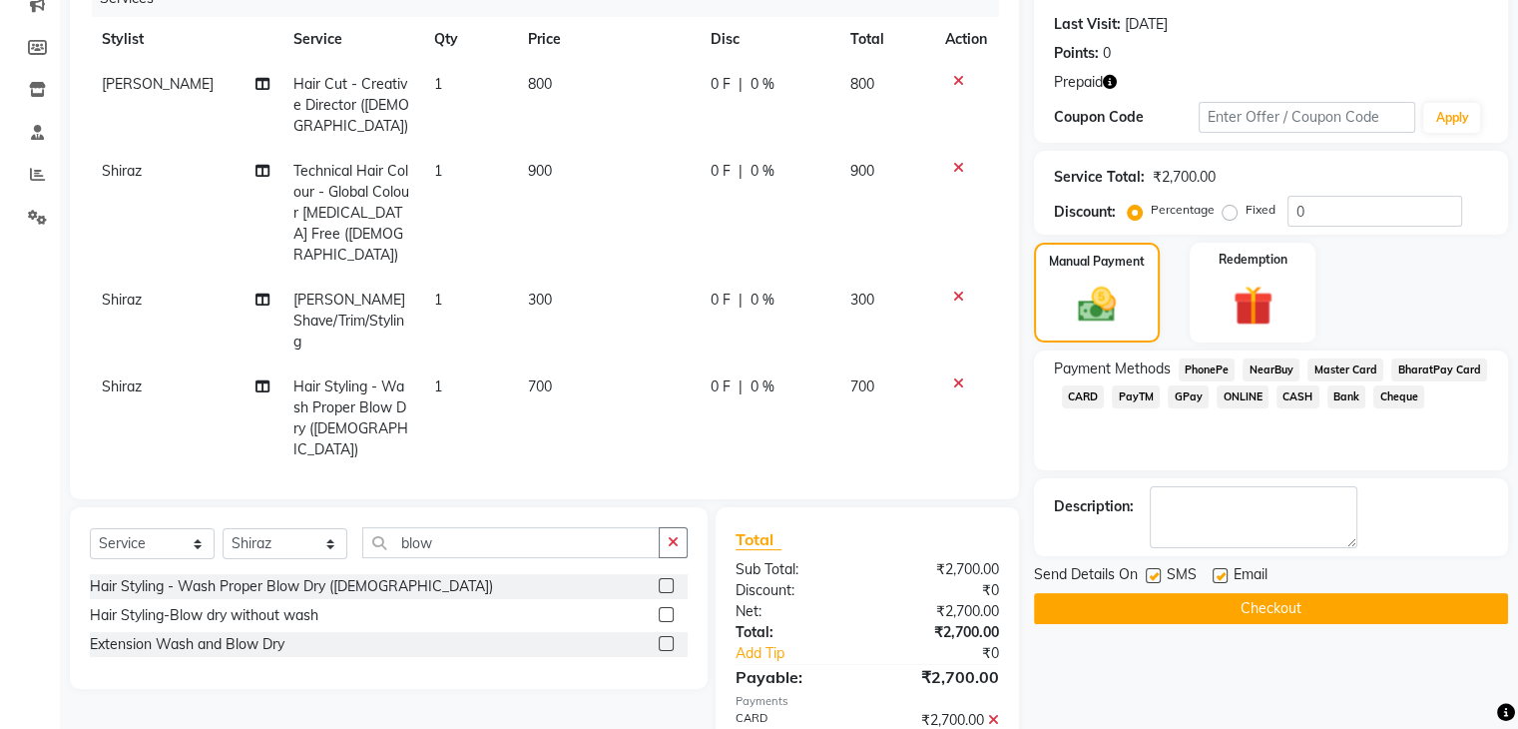
click at [1218, 568] on label at bounding box center [1220, 575] width 15 height 15
click at [1218, 570] on input "checkbox" at bounding box center [1219, 576] width 13 height 13
checkbox input "false"
click at [1148, 573] on label at bounding box center [1153, 575] width 15 height 15
click at [1148, 573] on input "checkbox" at bounding box center [1152, 576] width 13 height 13
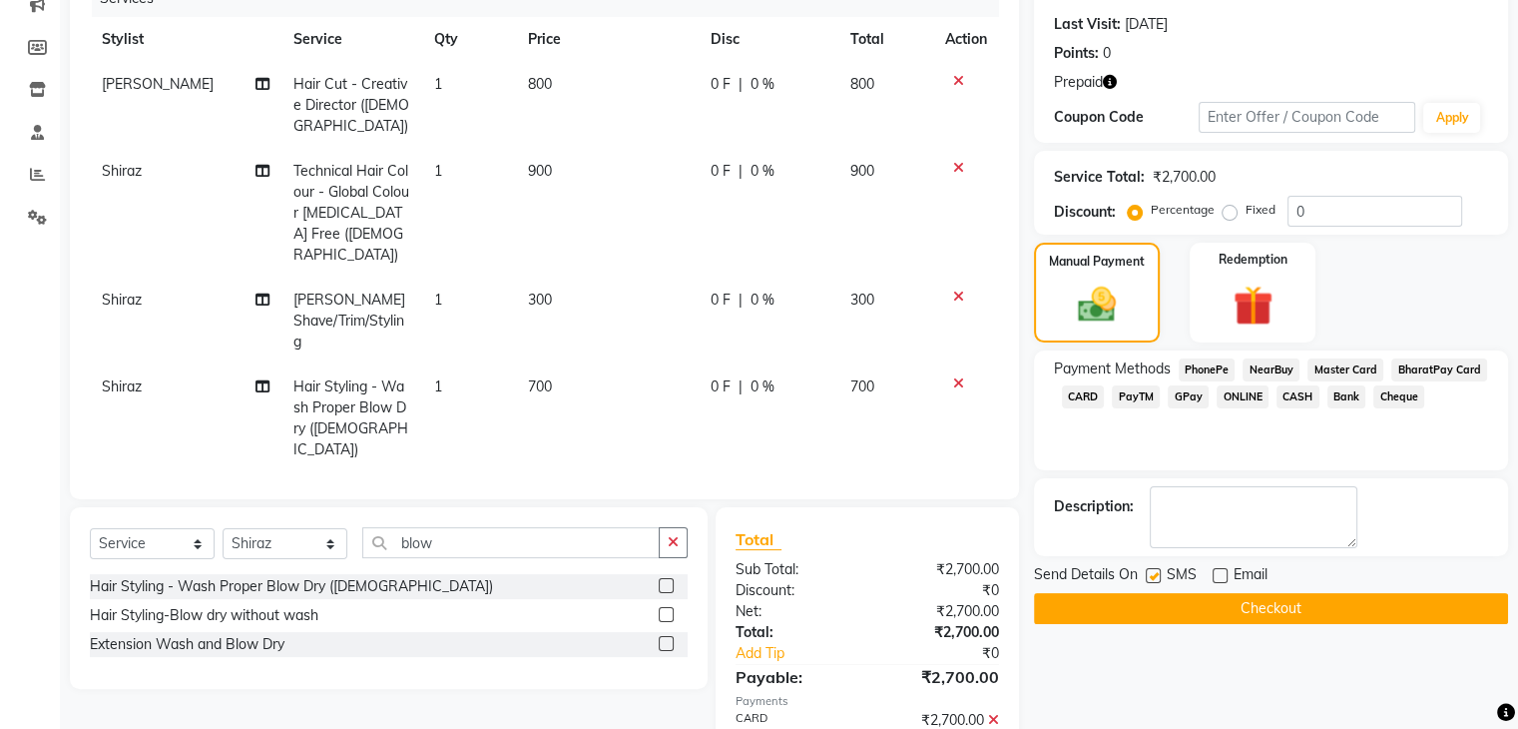
checkbox input "false"
click at [1170, 607] on button "Checkout" at bounding box center [1271, 608] width 474 height 31
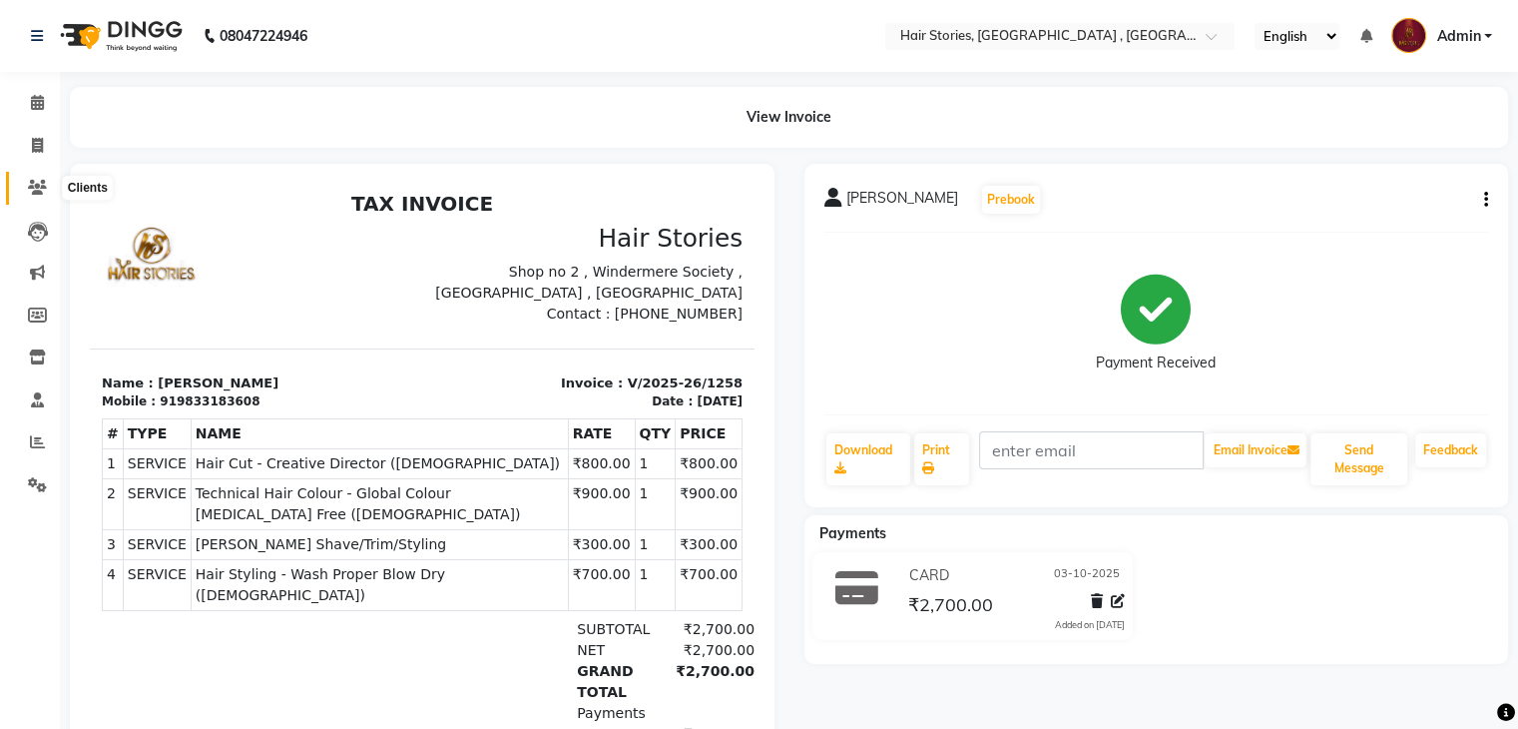
click at [35, 185] on icon at bounding box center [37, 187] width 19 height 15
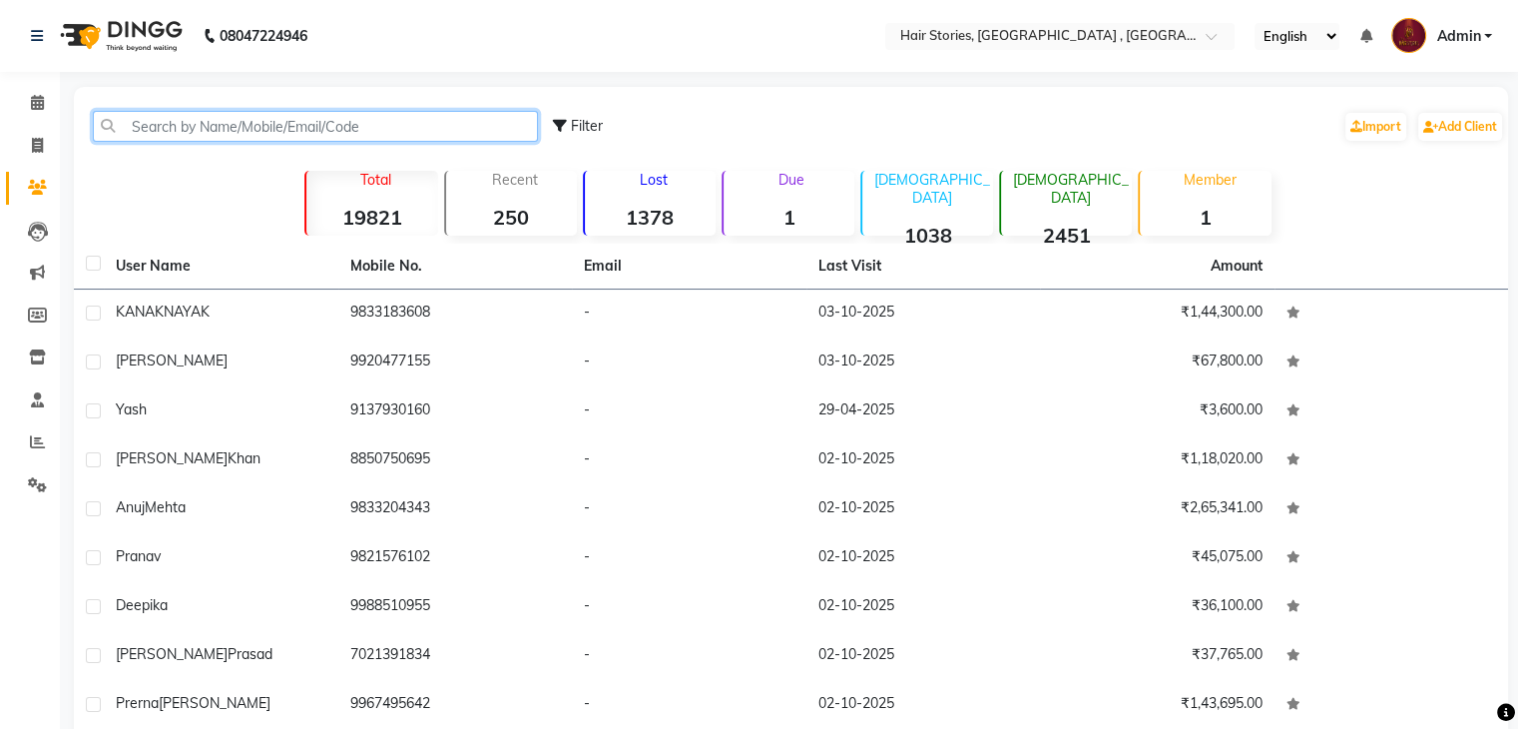
click at [184, 121] on input "text" at bounding box center [315, 126] width 445 height 31
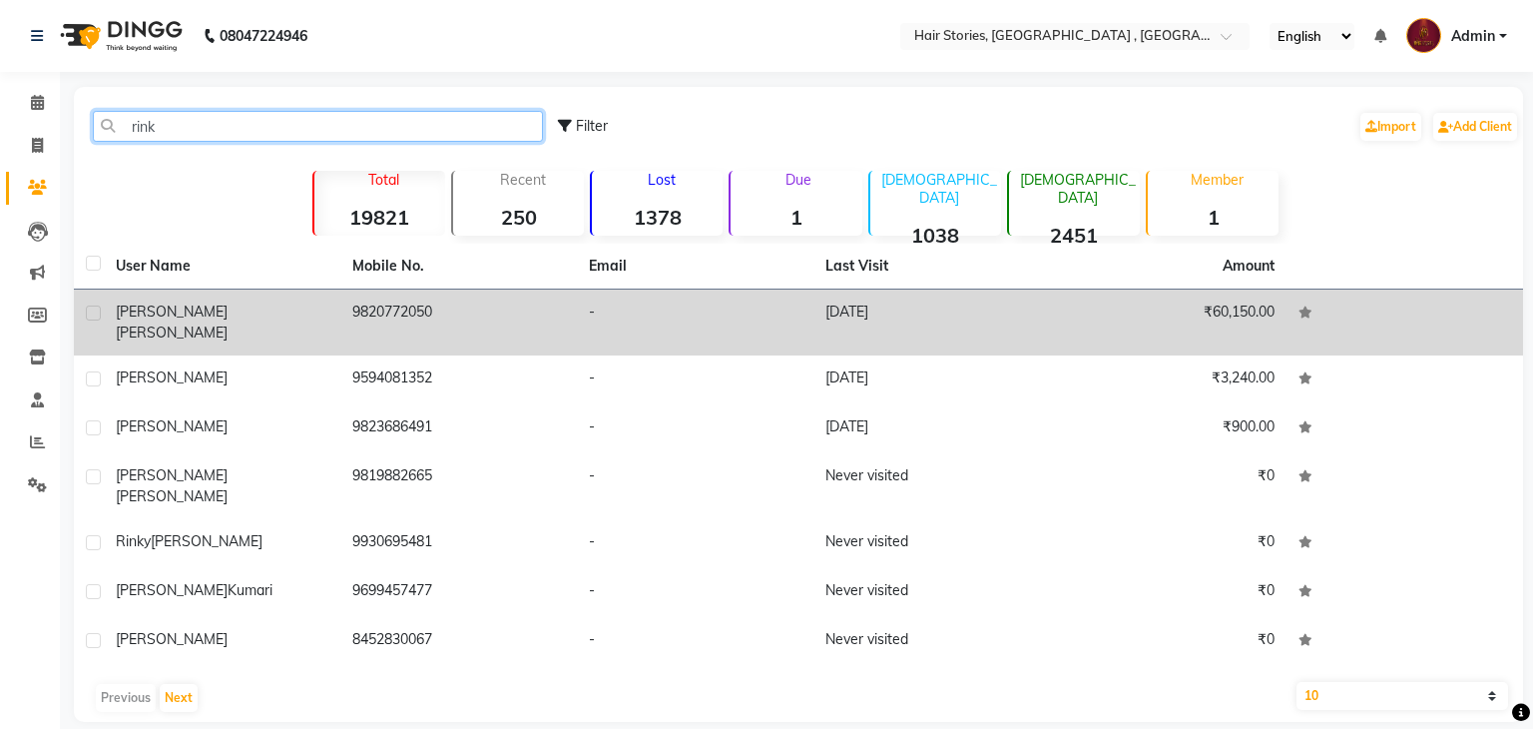
type input "rink"
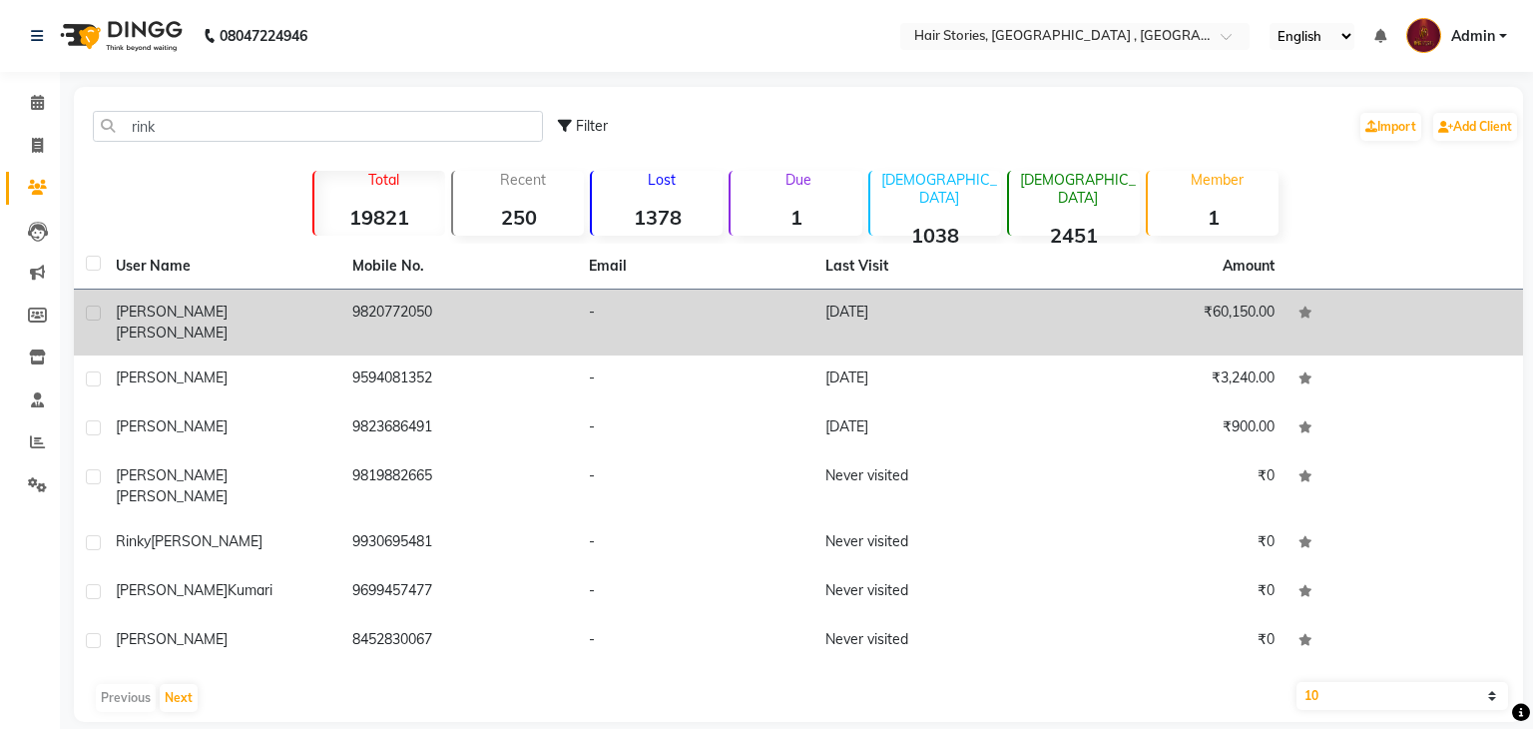
click at [204, 313] on div "[PERSON_NAME]" at bounding box center [222, 322] width 213 height 42
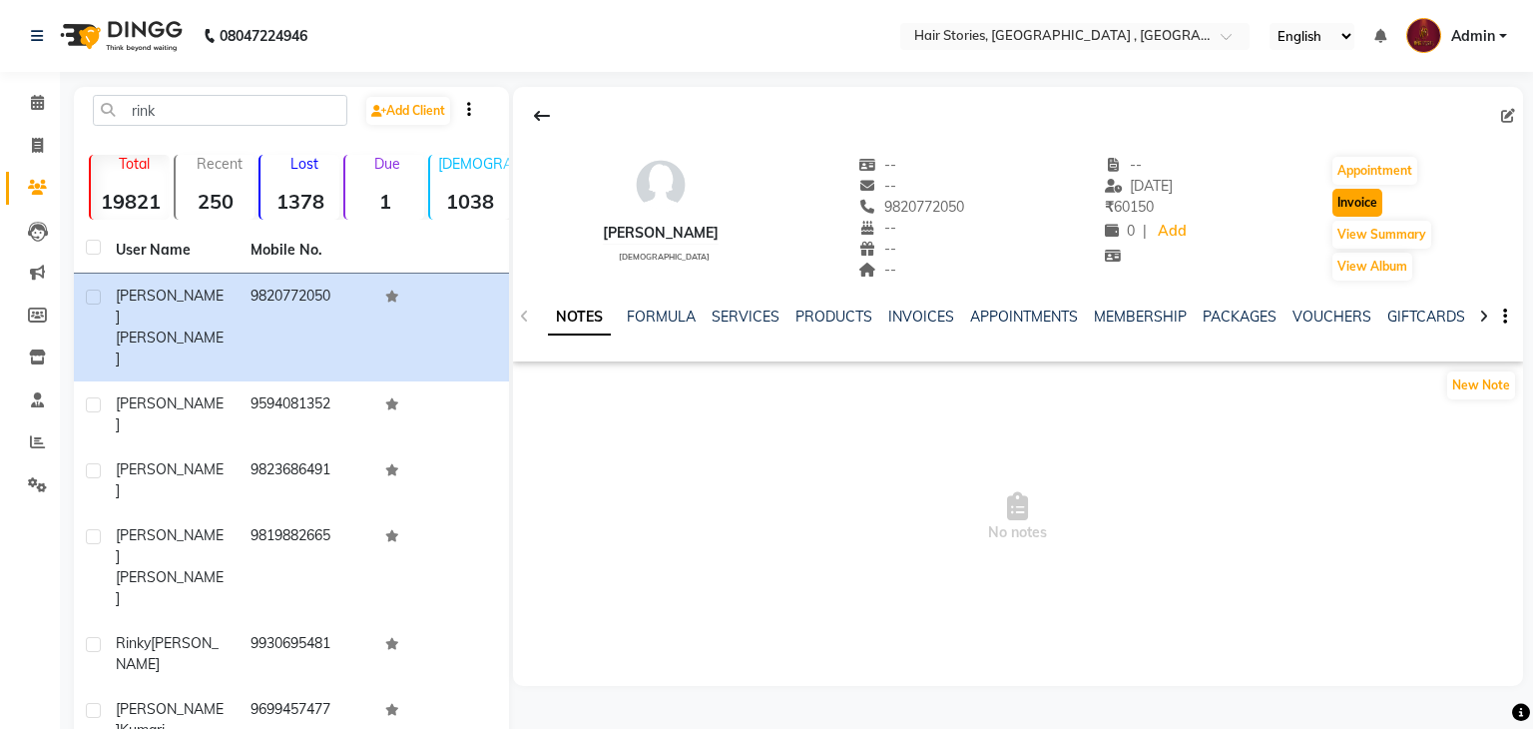
click at [1369, 205] on button "Invoice" at bounding box center [1358, 203] width 50 height 28
select select "service"
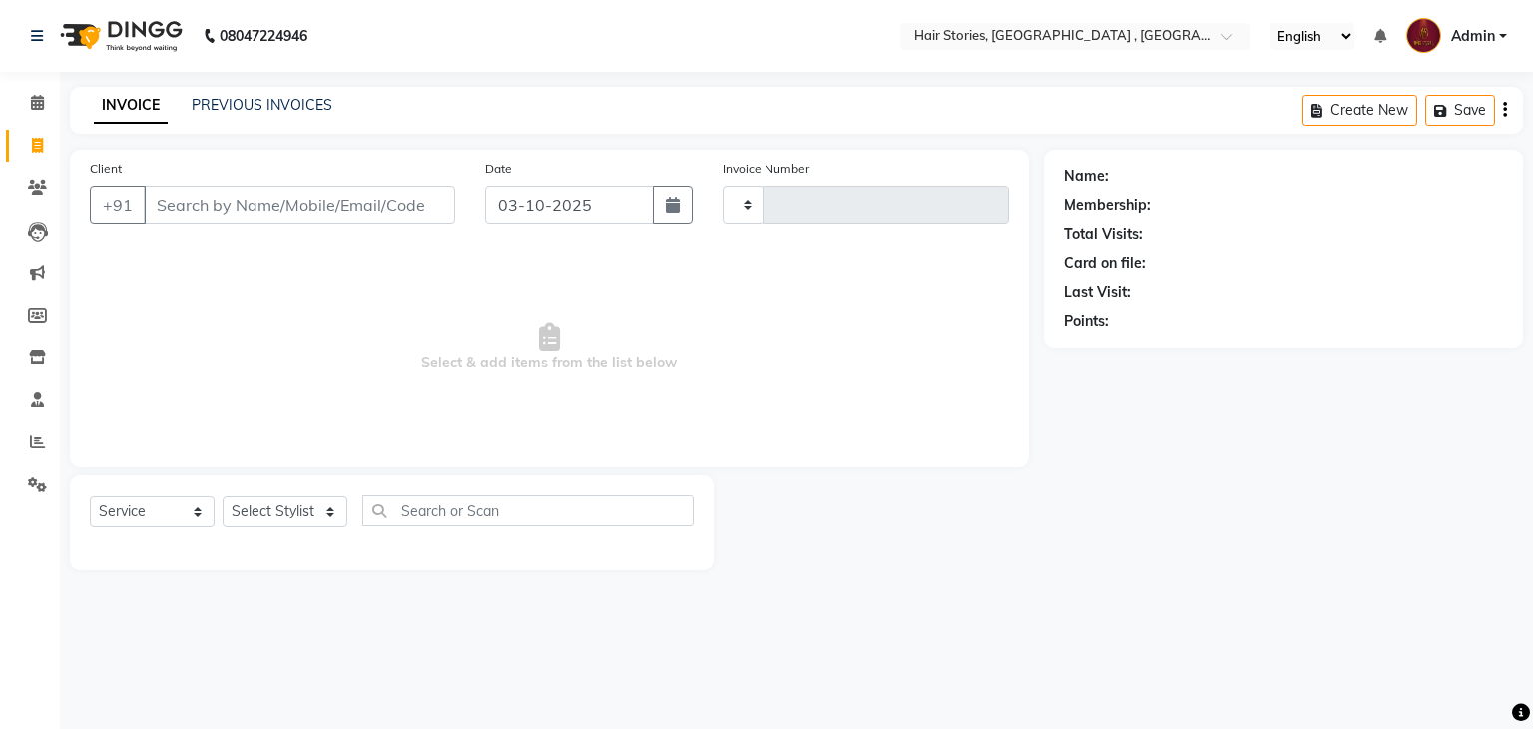
type input "1259"
select select "550"
type input "9820772050"
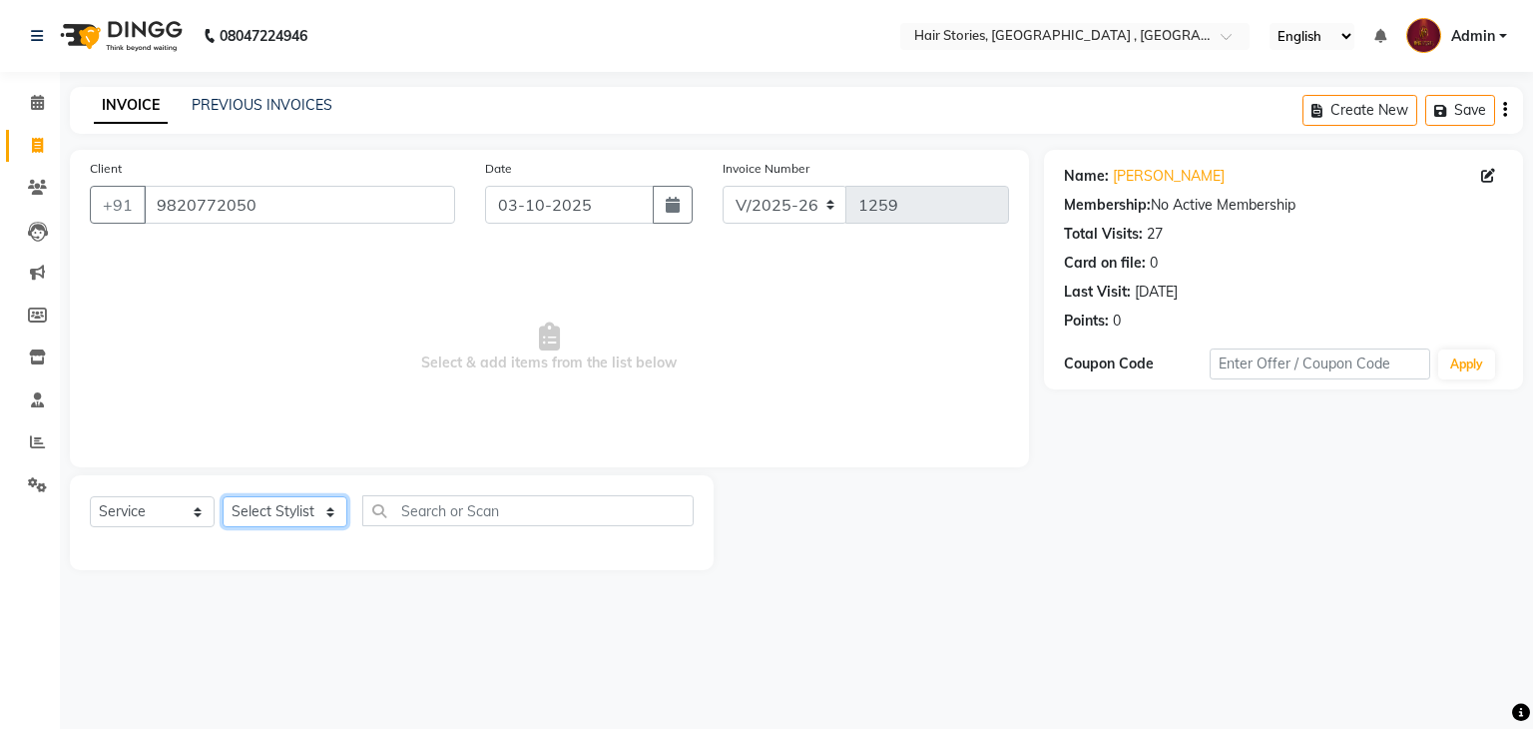
click at [318, 513] on select "Select Stylist [PERSON_NAME] [PERSON_NAME] Freelancer [PERSON_NAME] Neha [PERSO…" at bounding box center [285, 511] width 125 height 31
click at [223, 497] on select "Select Stylist [PERSON_NAME] [PERSON_NAME] Freelancer [PERSON_NAME] Neha [PERSO…" at bounding box center [285, 511] width 125 height 31
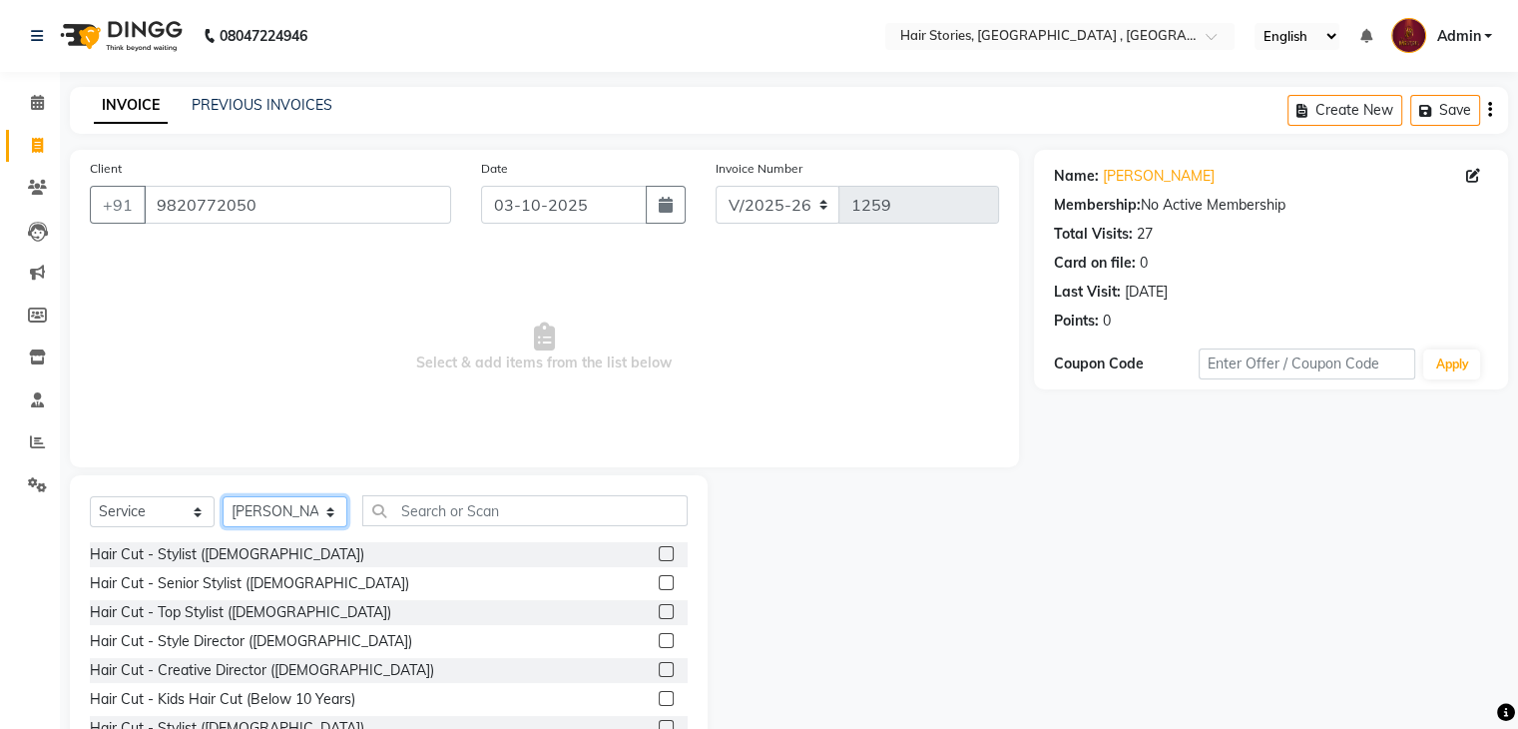
click at [319, 515] on select "Select Stylist [PERSON_NAME] [PERSON_NAME] Freelancer [PERSON_NAME] Neha [PERSO…" at bounding box center [285, 511] width 125 height 31
select select "7132"
click at [223, 497] on select "Select Stylist [PERSON_NAME] [PERSON_NAME] Freelancer [PERSON_NAME] Neha [PERSO…" at bounding box center [285, 511] width 125 height 31
click at [434, 499] on input "text" at bounding box center [524, 510] width 325 height 31
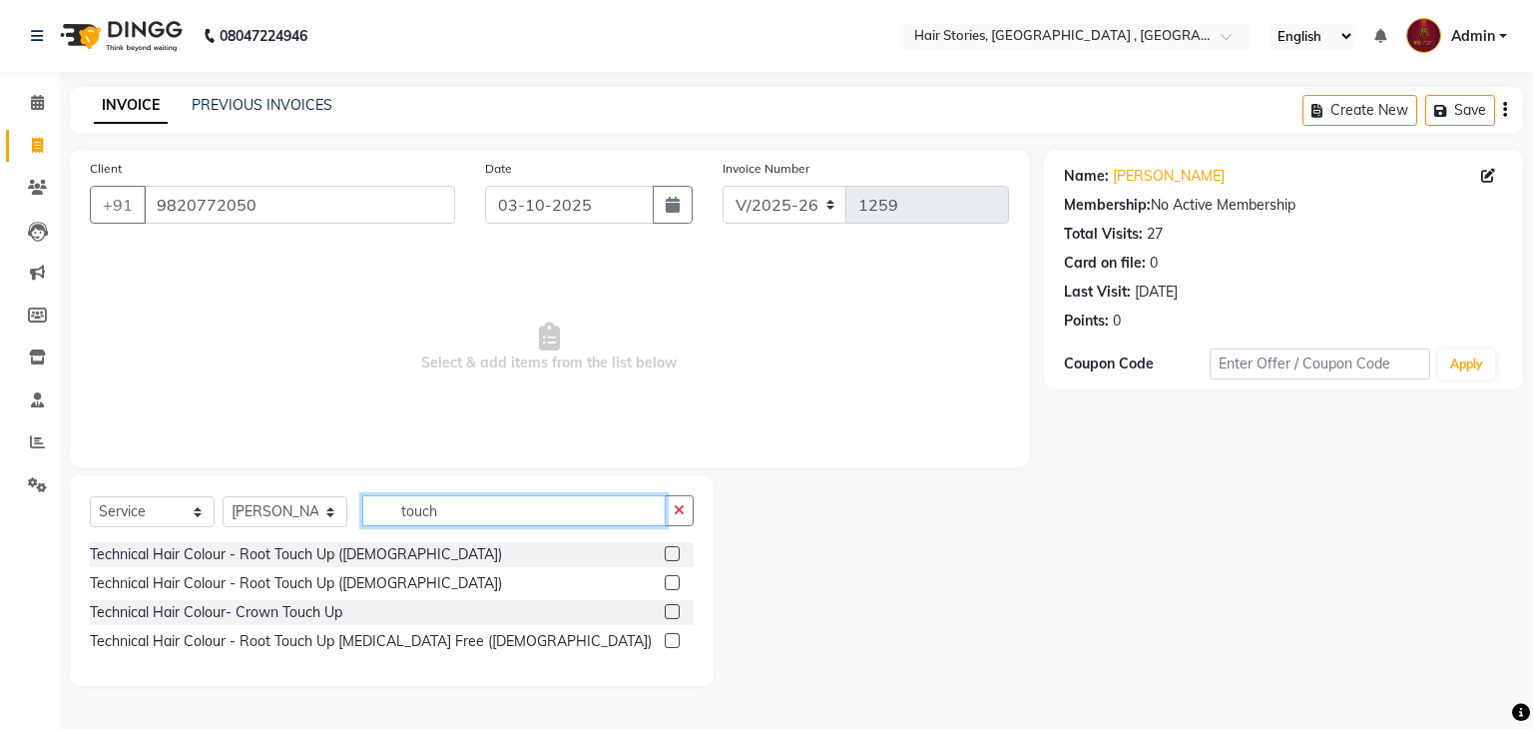
type input "touch"
click at [671, 586] on label at bounding box center [672, 582] width 15 height 15
click at [671, 586] on input "checkbox" at bounding box center [671, 583] width 13 height 13
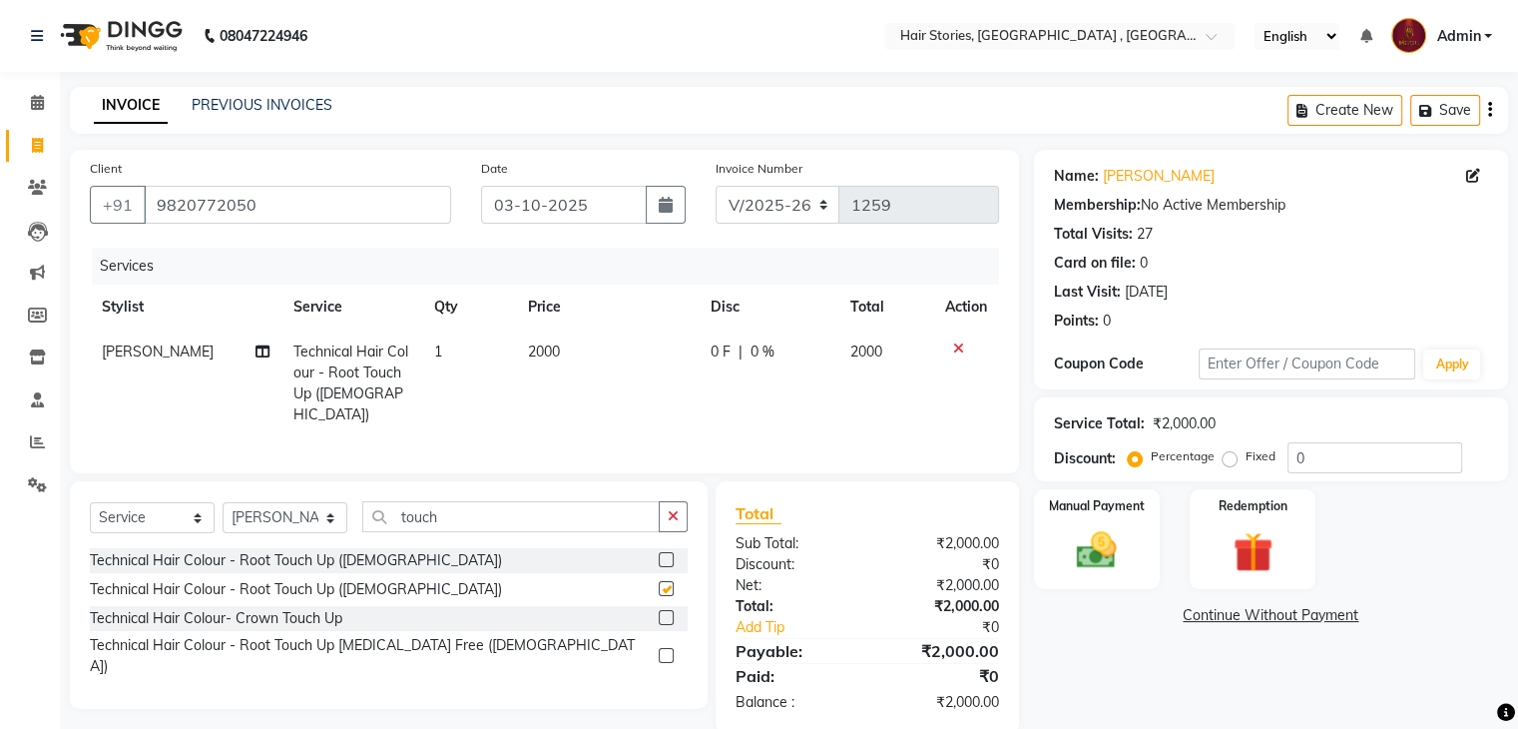
checkbox input "false"
click at [542, 367] on td "2000" at bounding box center [607, 383] width 183 height 108
select select "7132"
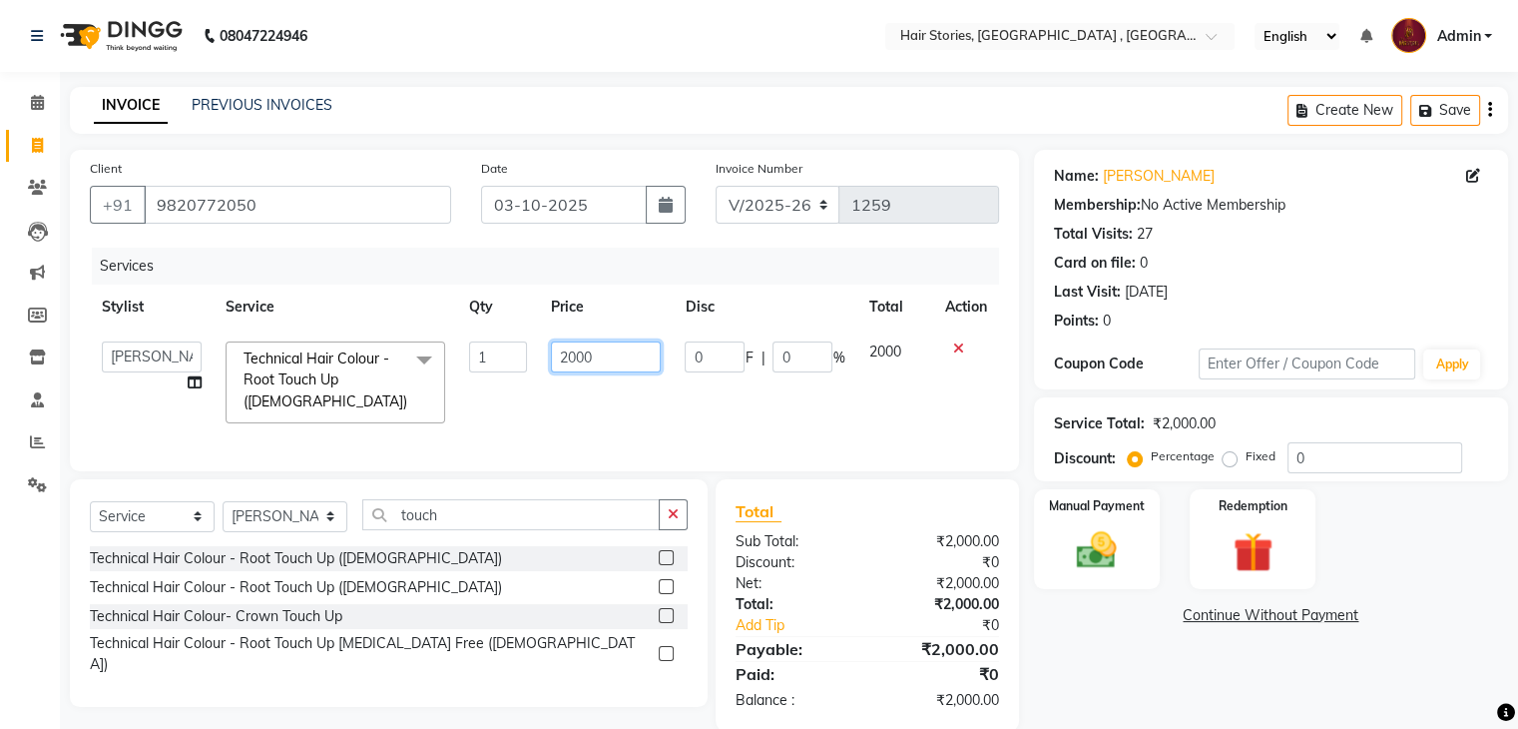
drag, startPoint x: 583, startPoint y: 364, endPoint x: 555, endPoint y: 372, distance: 29.1
click at [555, 372] on input "2000" at bounding box center [606, 356] width 110 height 31
type input "2200"
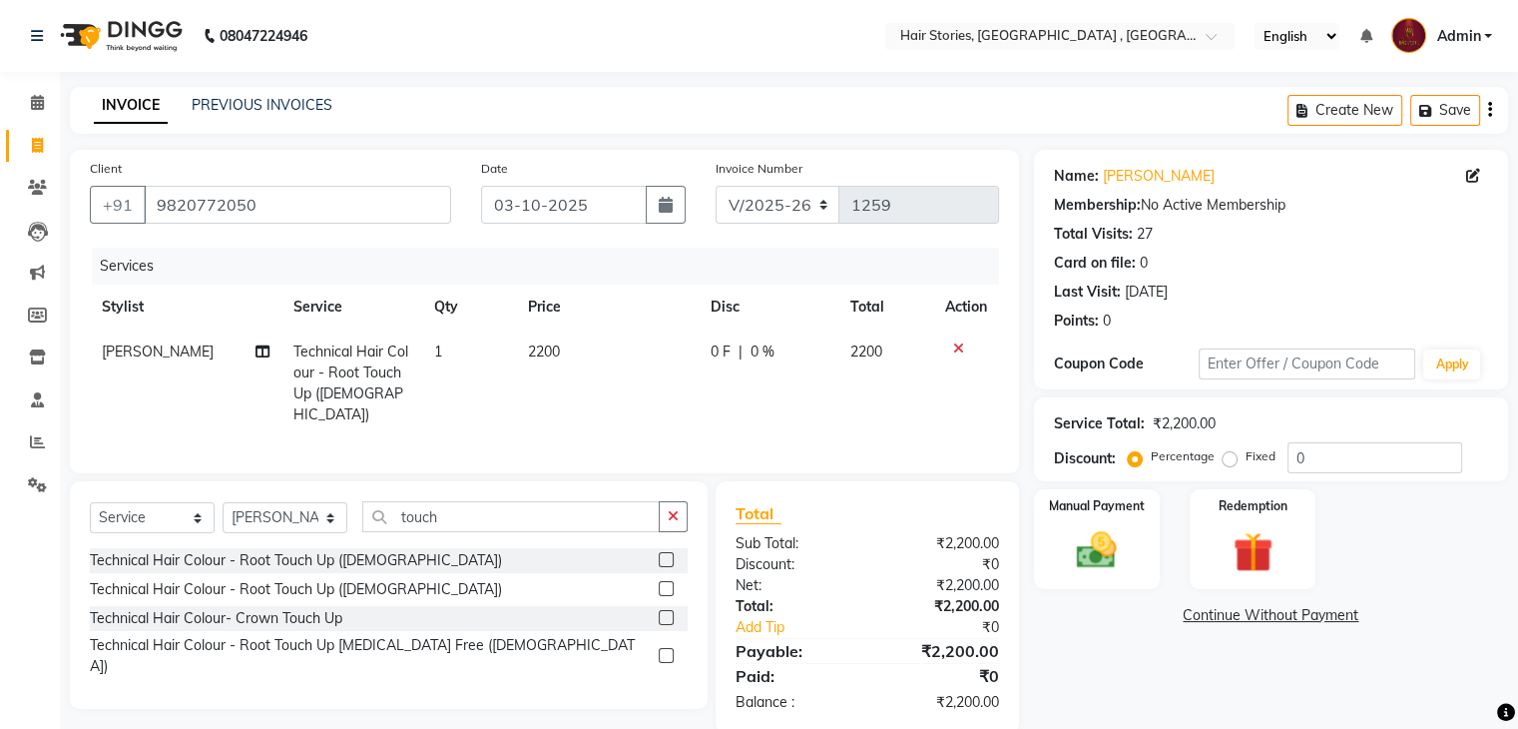
click at [1149, 694] on div "Name: [PERSON_NAME] Membership: No Active Membership Total Visits: 27 Card on f…" at bounding box center [1278, 441] width 489 height 583
click at [1094, 551] on img at bounding box center [1096, 551] width 67 height 48
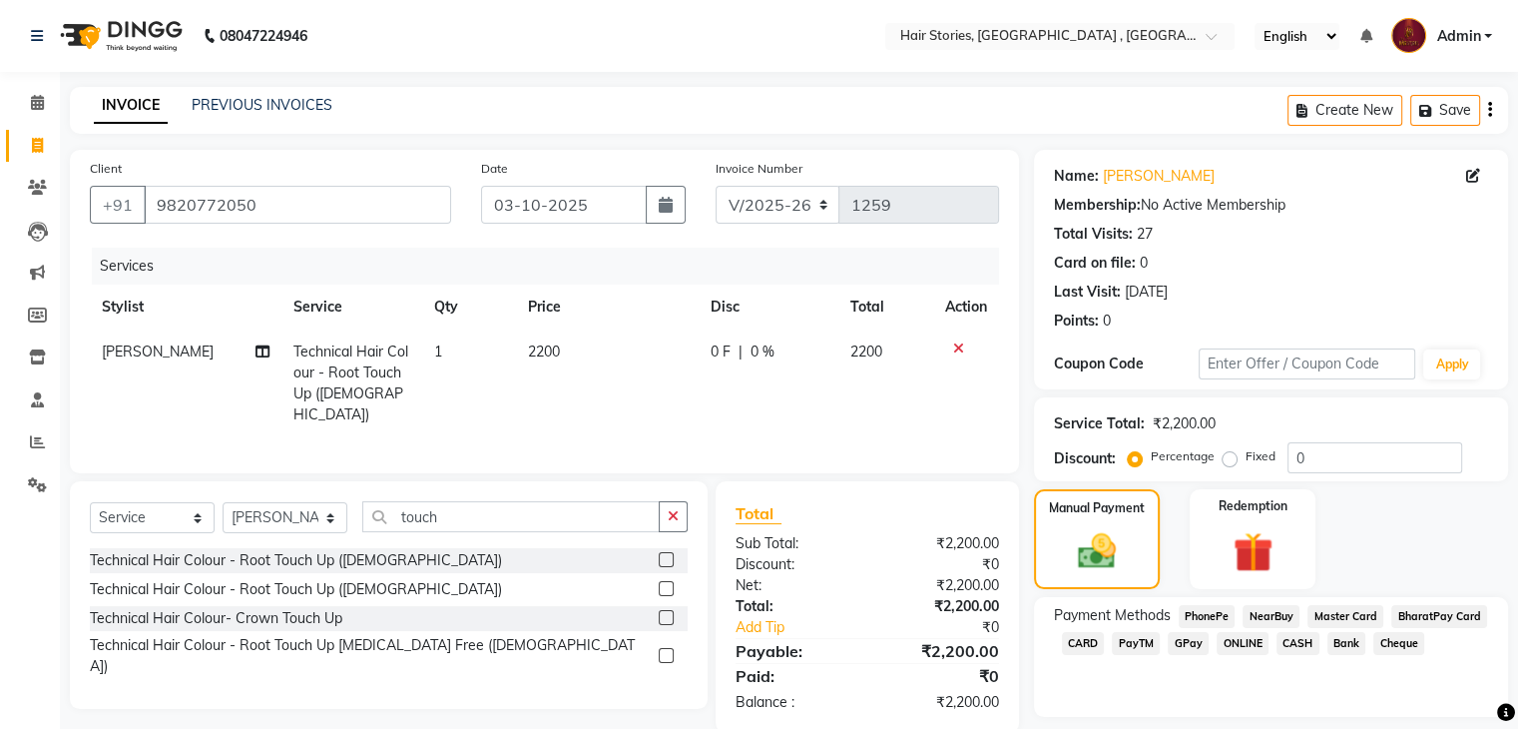
click at [1091, 644] on span "CARD" at bounding box center [1083, 643] width 43 height 23
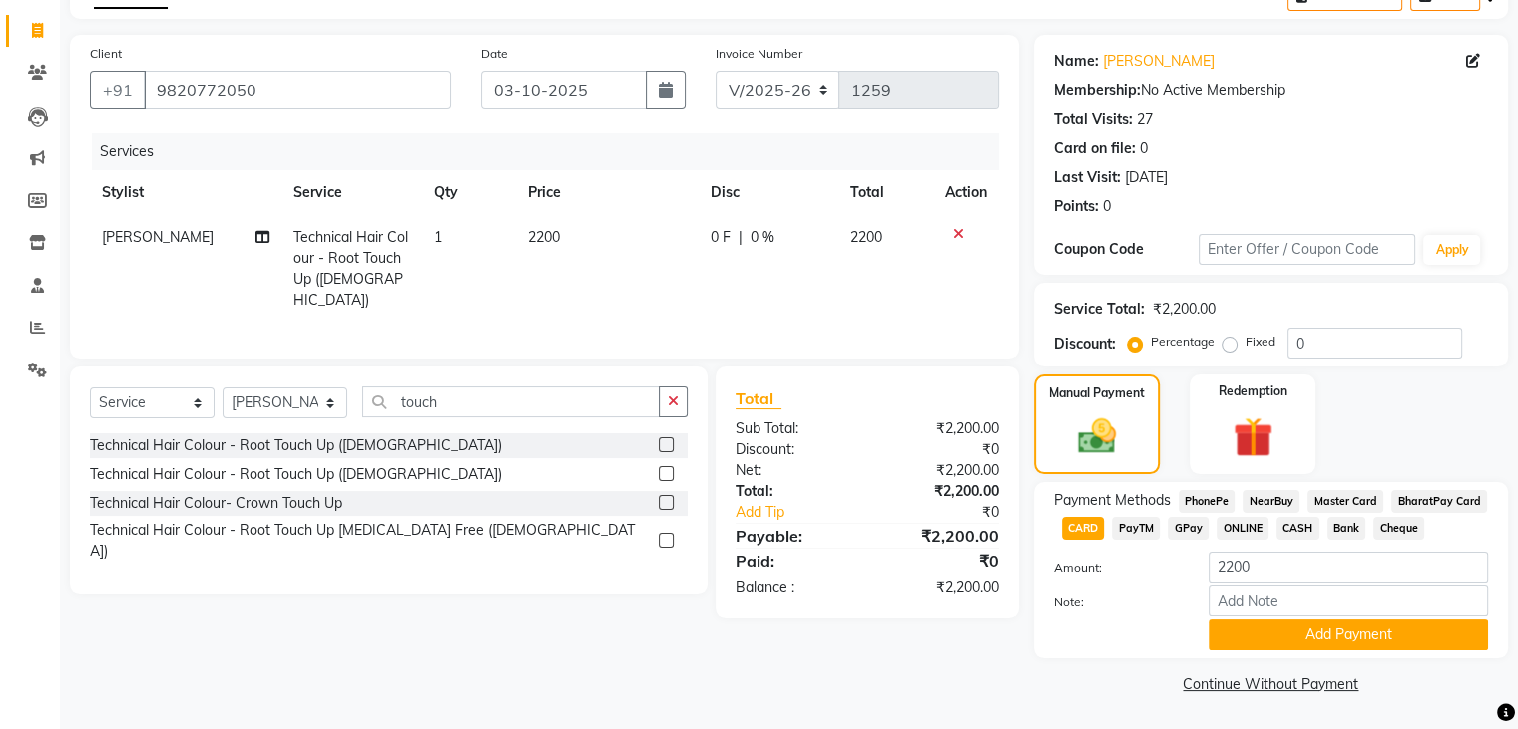
click at [1308, 652] on div "Payment Methods PhonePe NearBuy Master Card BharatPay Card CARD PayTM GPay ONLI…" at bounding box center [1271, 570] width 474 height 176
click at [1310, 633] on button "Add Payment" at bounding box center [1348, 634] width 279 height 31
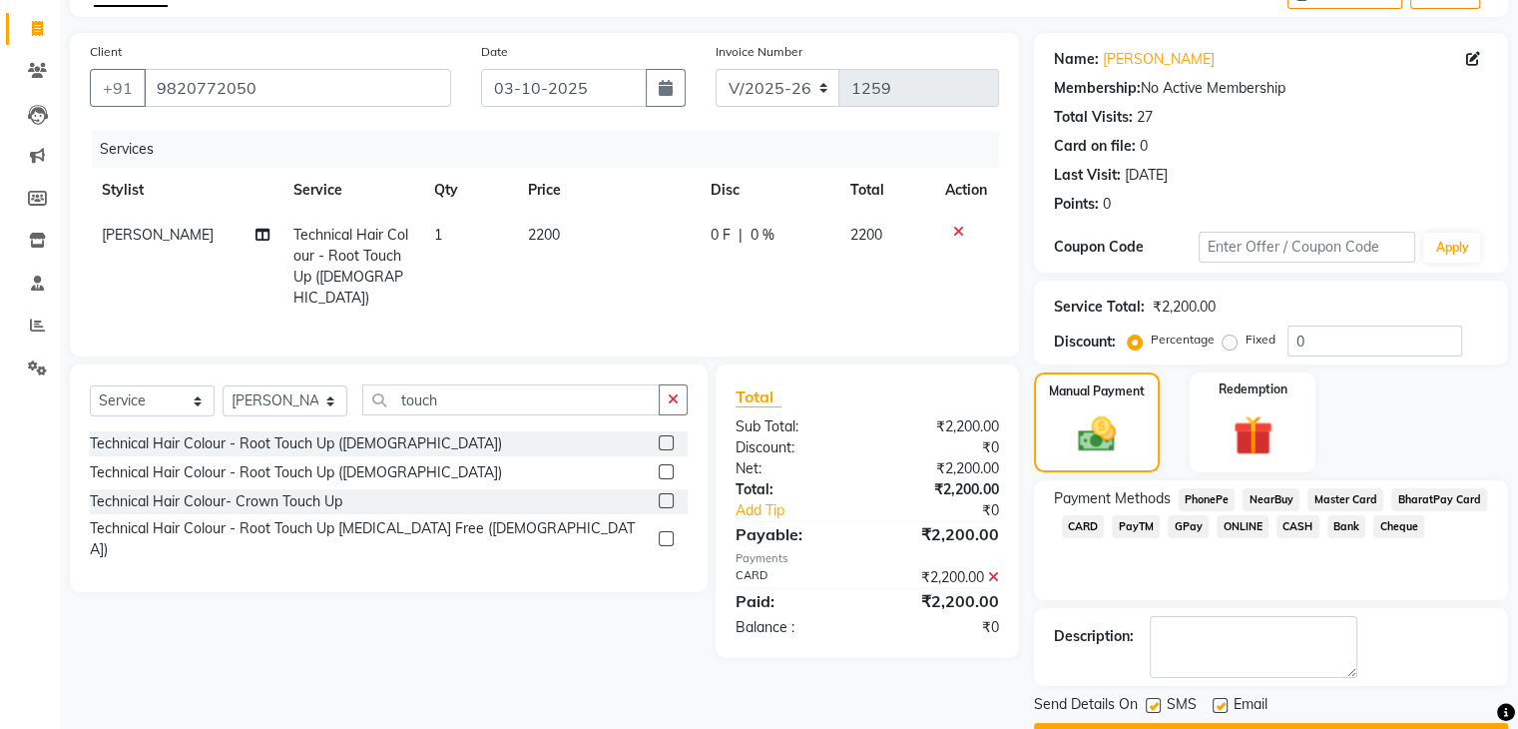
scroll to position [171, 0]
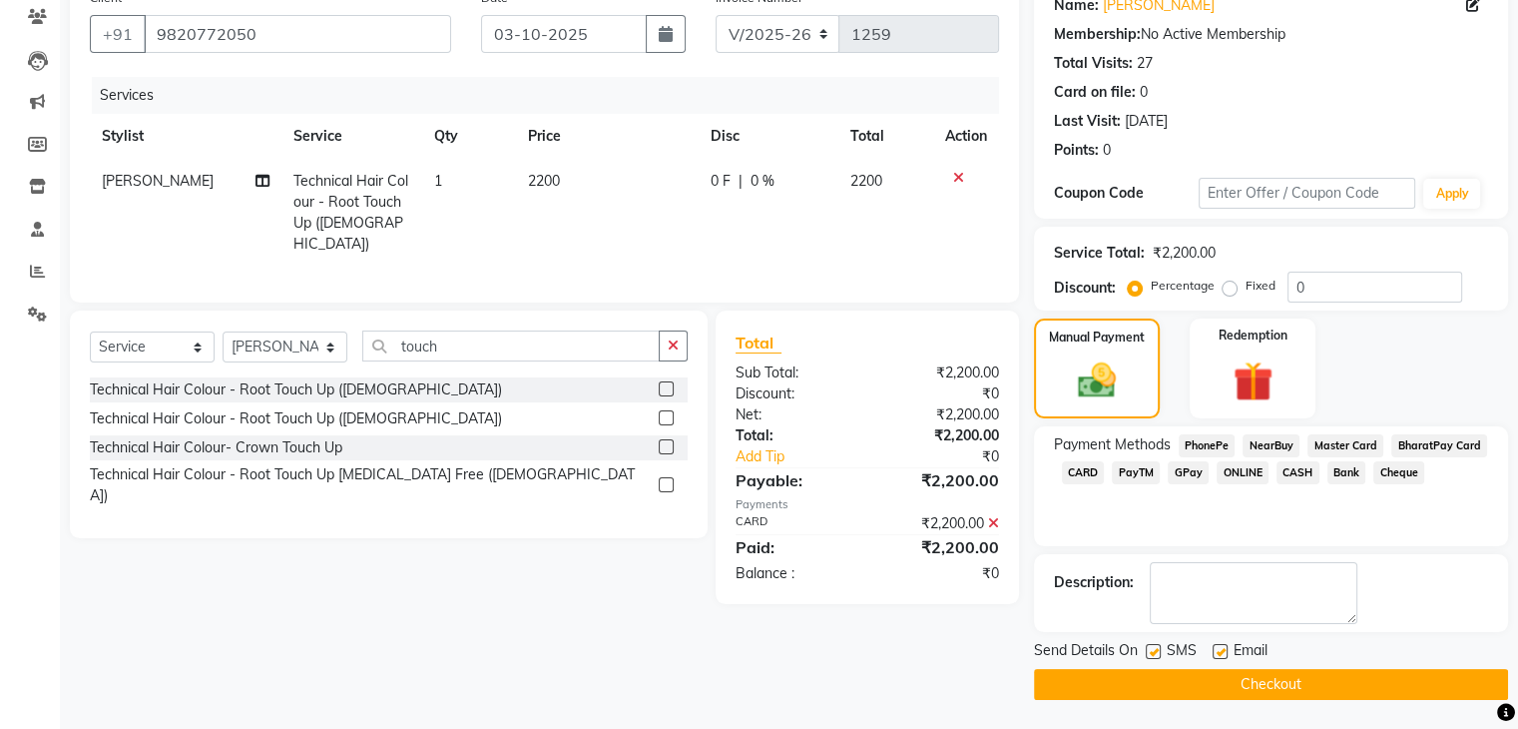
click at [1223, 650] on label at bounding box center [1220, 651] width 15 height 15
click at [1223, 650] on input "checkbox" at bounding box center [1219, 652] width 13 height 13
checkbox input "false"
click at [1153, 647] on label at bounding box center [1153, 651] width 15 height 15
click at [1153, 647] on input "checkbox" at bounding box center [1152, 652] width 13 height 13
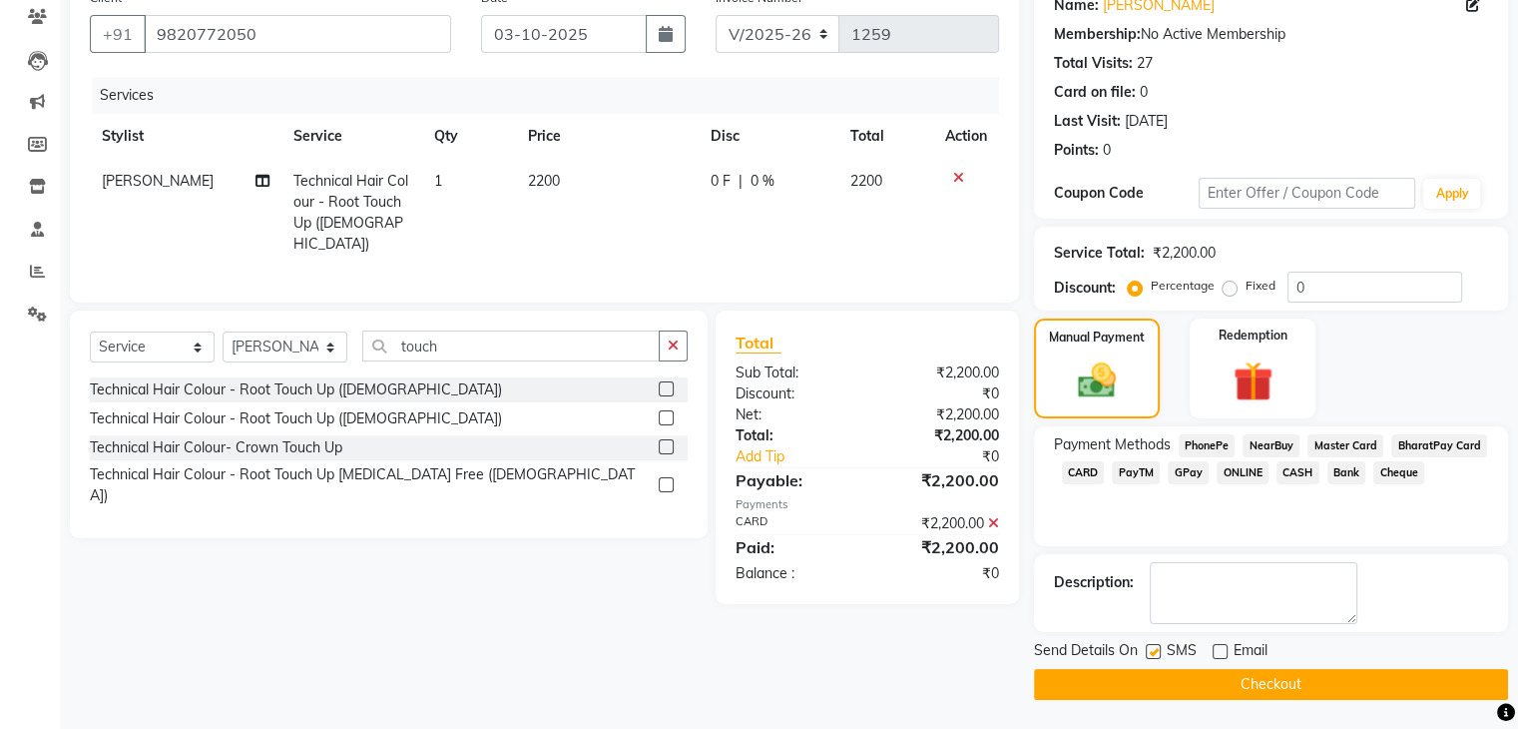
checkbox input "false"
click at [1170, 673] on button "Checkout" at bounding box center [1271, 684] width 474 height 31
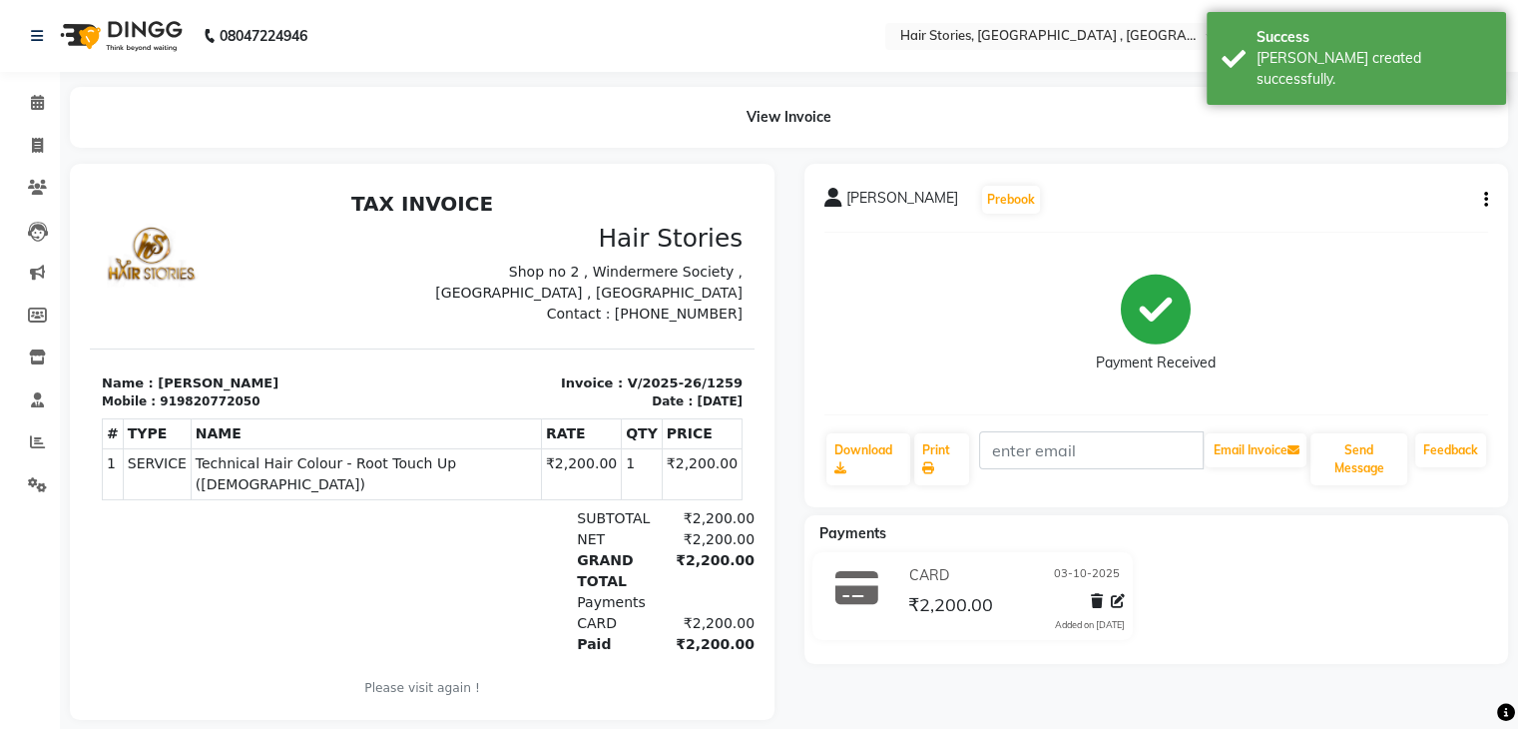
click at [1484, 200] on icon "button" at bounding box center [1486, 200] width 4 height 1
click at [1381, 173] on div "Split Service Amount" at bounding box center [1386, 175] width 137 height 25
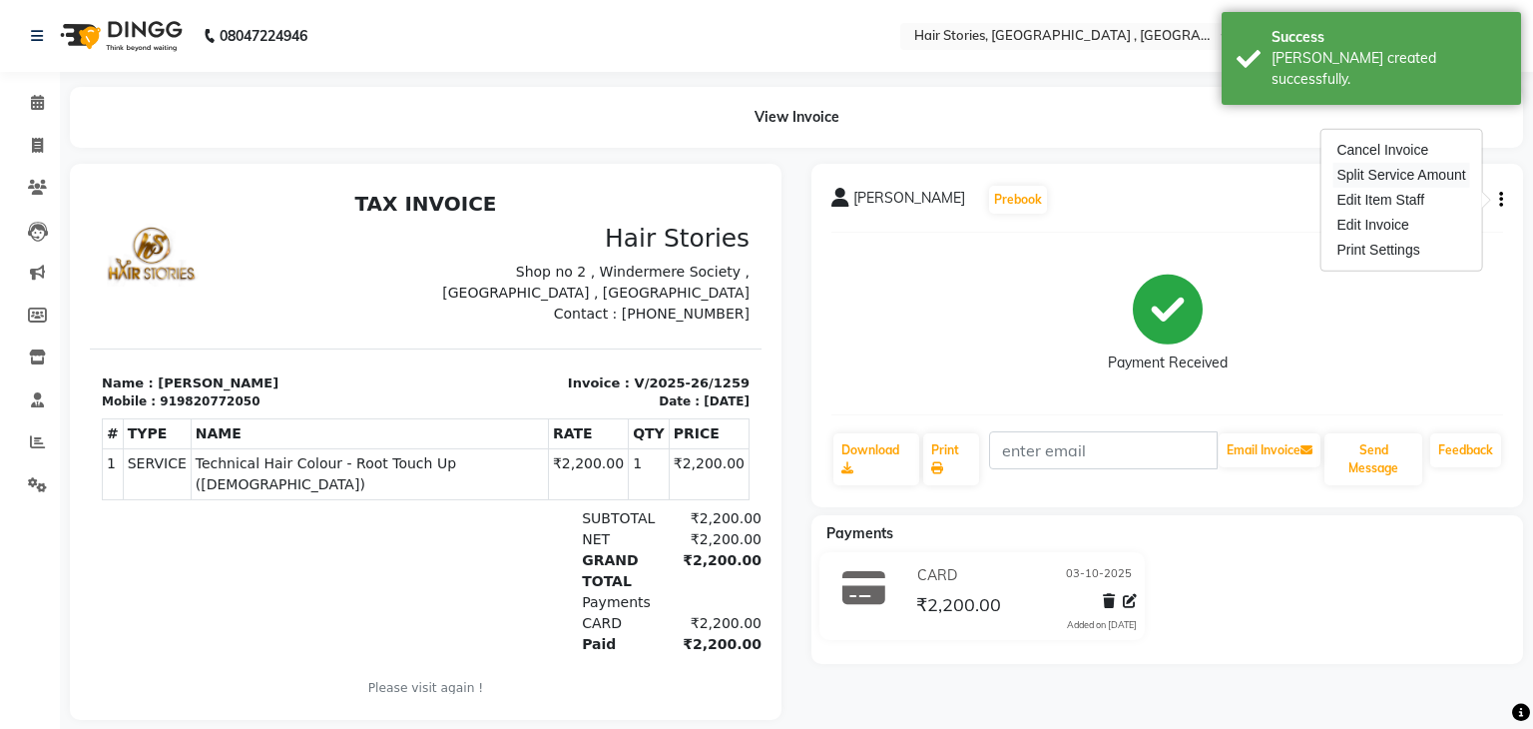
select select "7132"
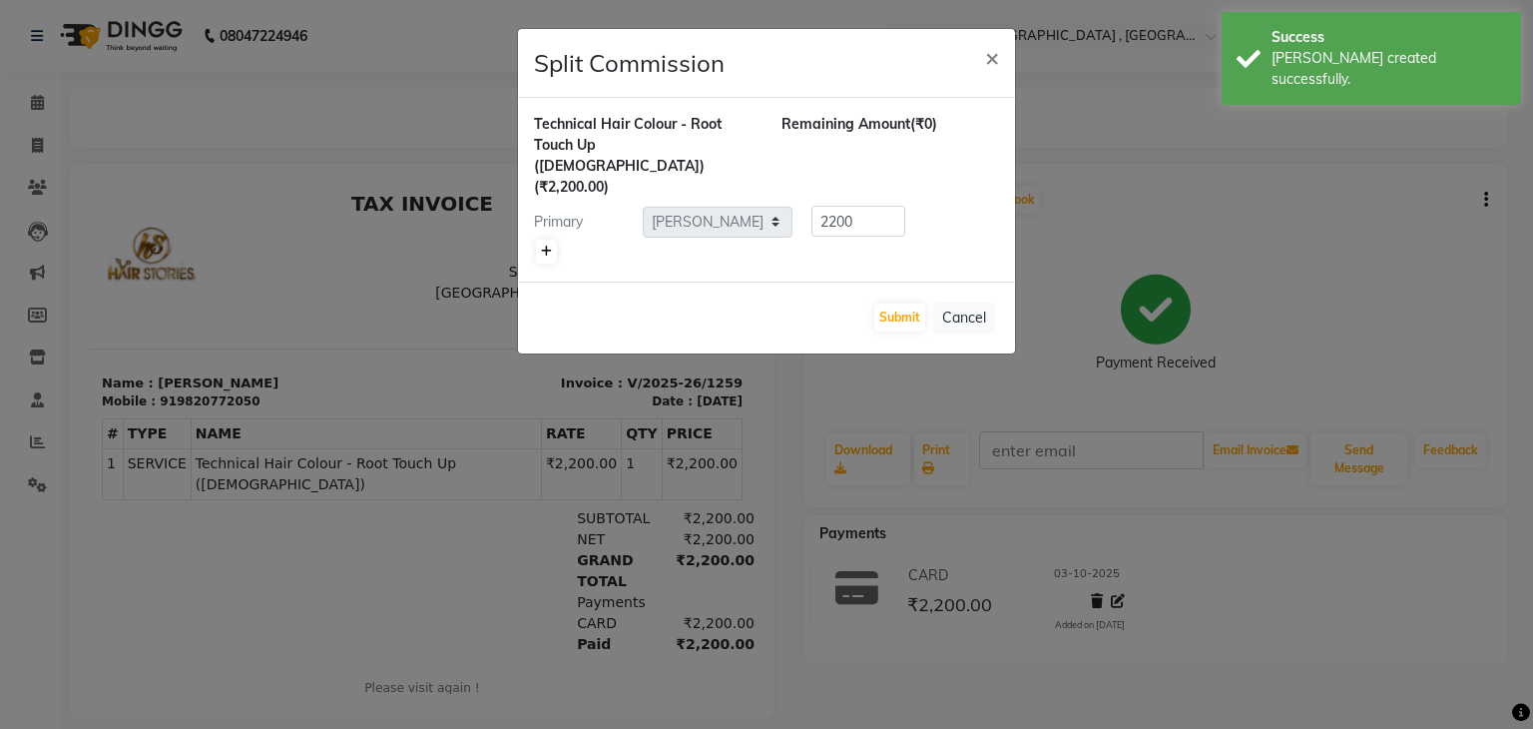
click at [547, 246] on icon at bounding box center [546, 252] width 11 height 12
type input "1100"
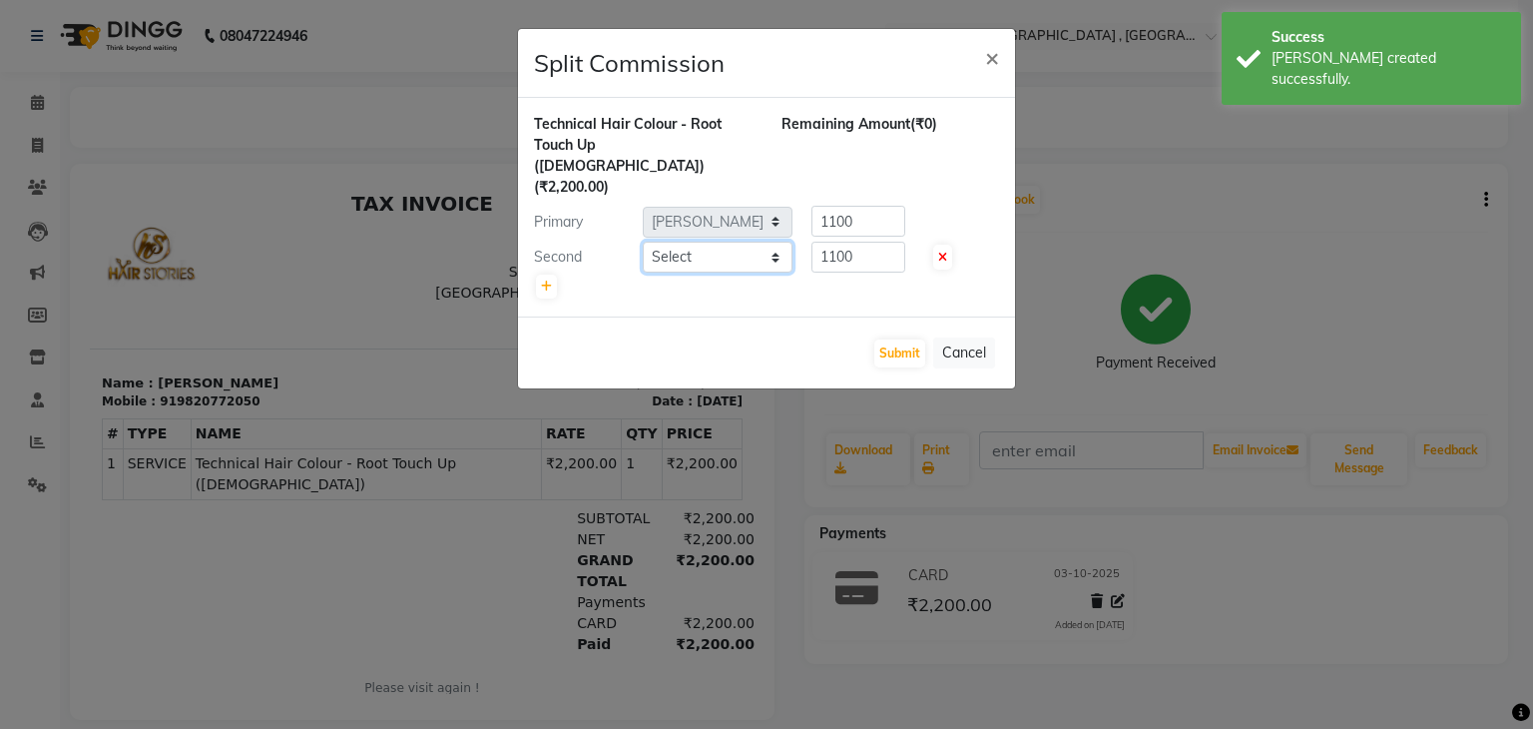
click at [699, 242] on select "Select [PERSON_NAME] [PERSON_NAME] Freelancer [PERSON_NAME] Neha [PERSON_NAME] …" at bounding box center [718, 257] width 150 height 31
select select "82334"
click at [643, 242] on select "Select [PERSON_NAME] [PERSON_NAME] Freelancer [PERSON_NAME] Neha [PERSON_NAME] …" at bounding box center [718, 257] width 150 height 31
click at [906, 316] on div "Submit Cancel" at bounding box center [766, 352] width 497 height 72
click at [906, 339] on button "Submit" at bounding box center [899, 353] width 51 height 28
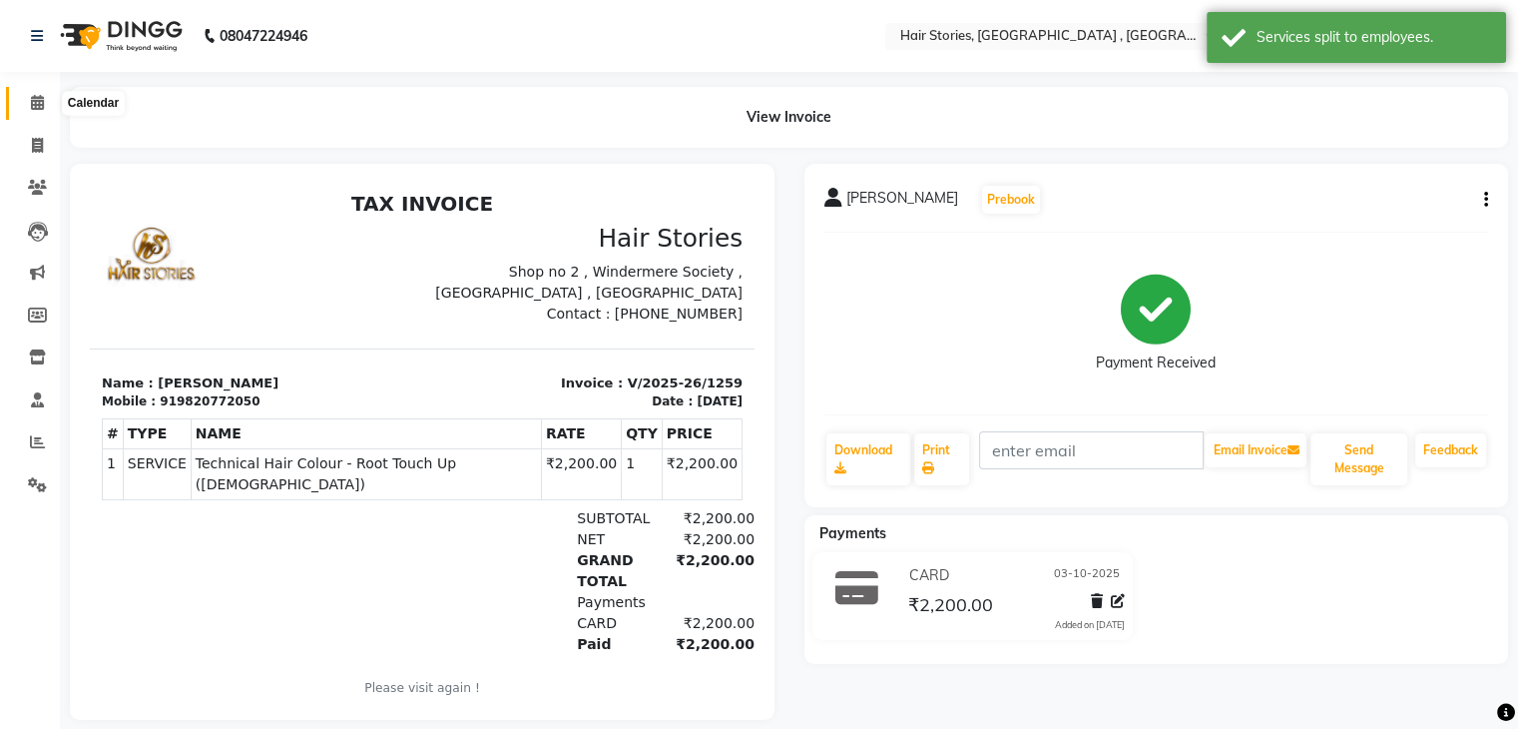
click at [48, 101] on span at bounding box center [37, 103] width 35 height 23
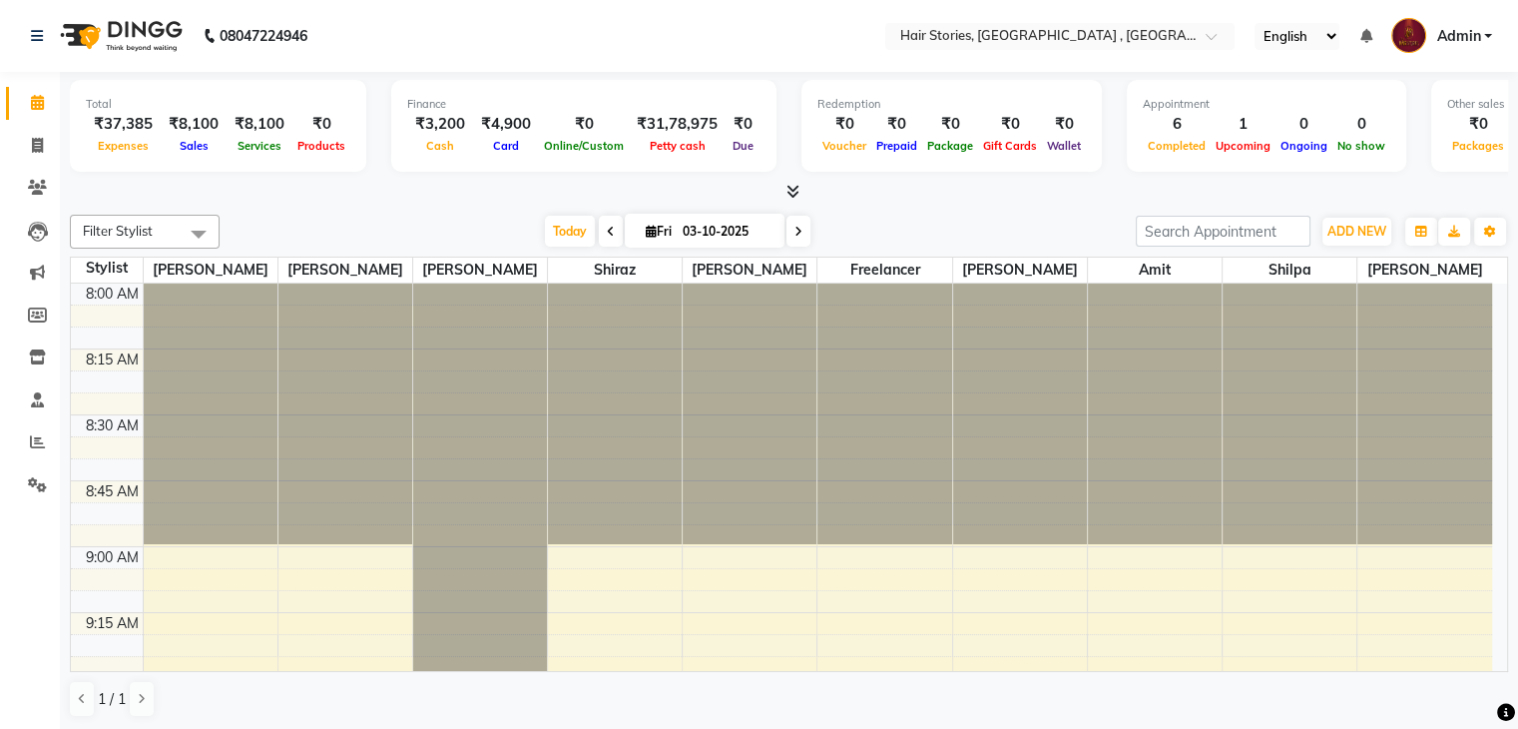
click at [48, 101] on span at bounding box center [37, 103] width 35 height 23
click at [28, 194] on icon at bounding box center [37, 187] width 19 height 15
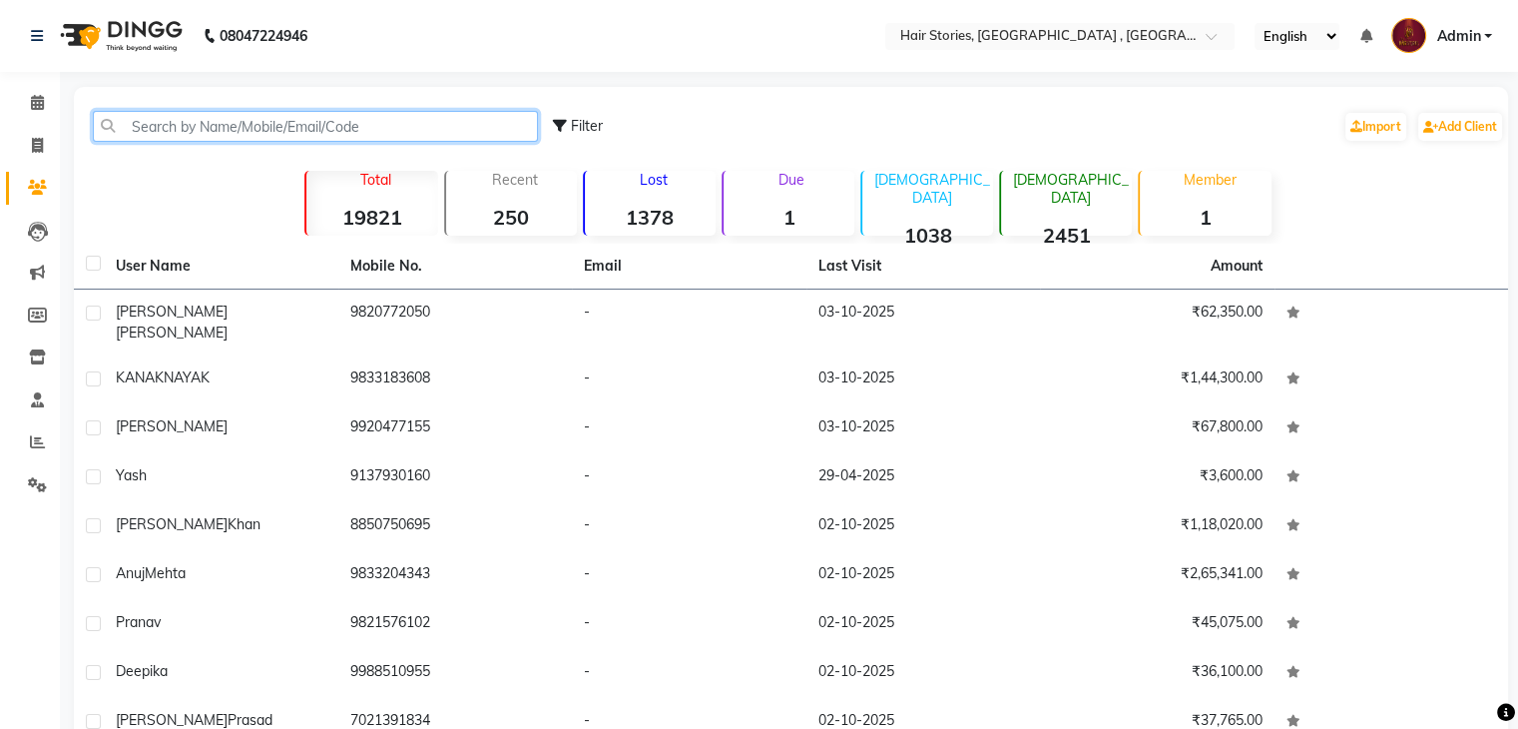
click at [169, 121] on input "text" at bounding box center [315, 126] width 445 height 31
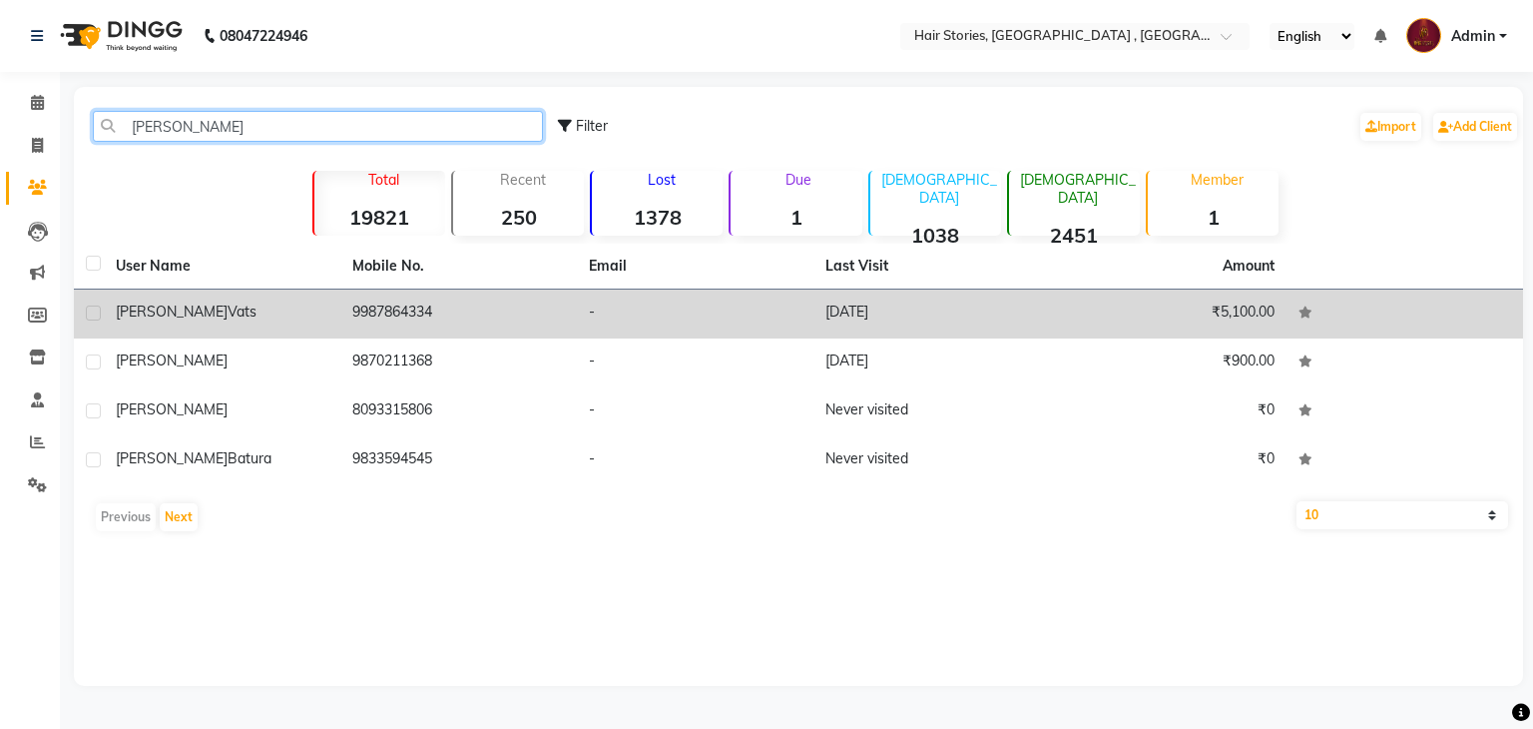
type input "[PERSON_NAME]"
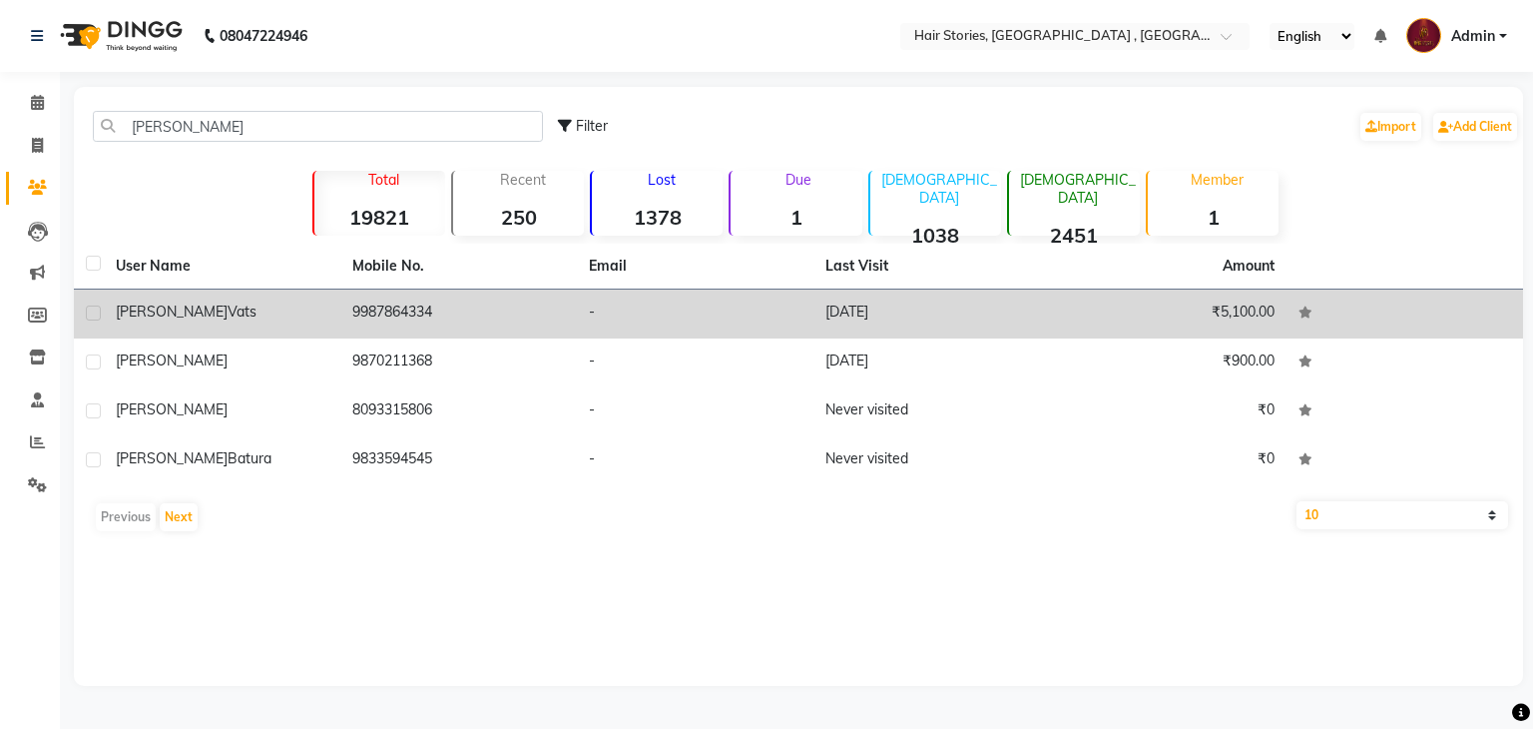
click at [228, 312] on span "Vats" at bounding box center [242, 311] width 29 height 18
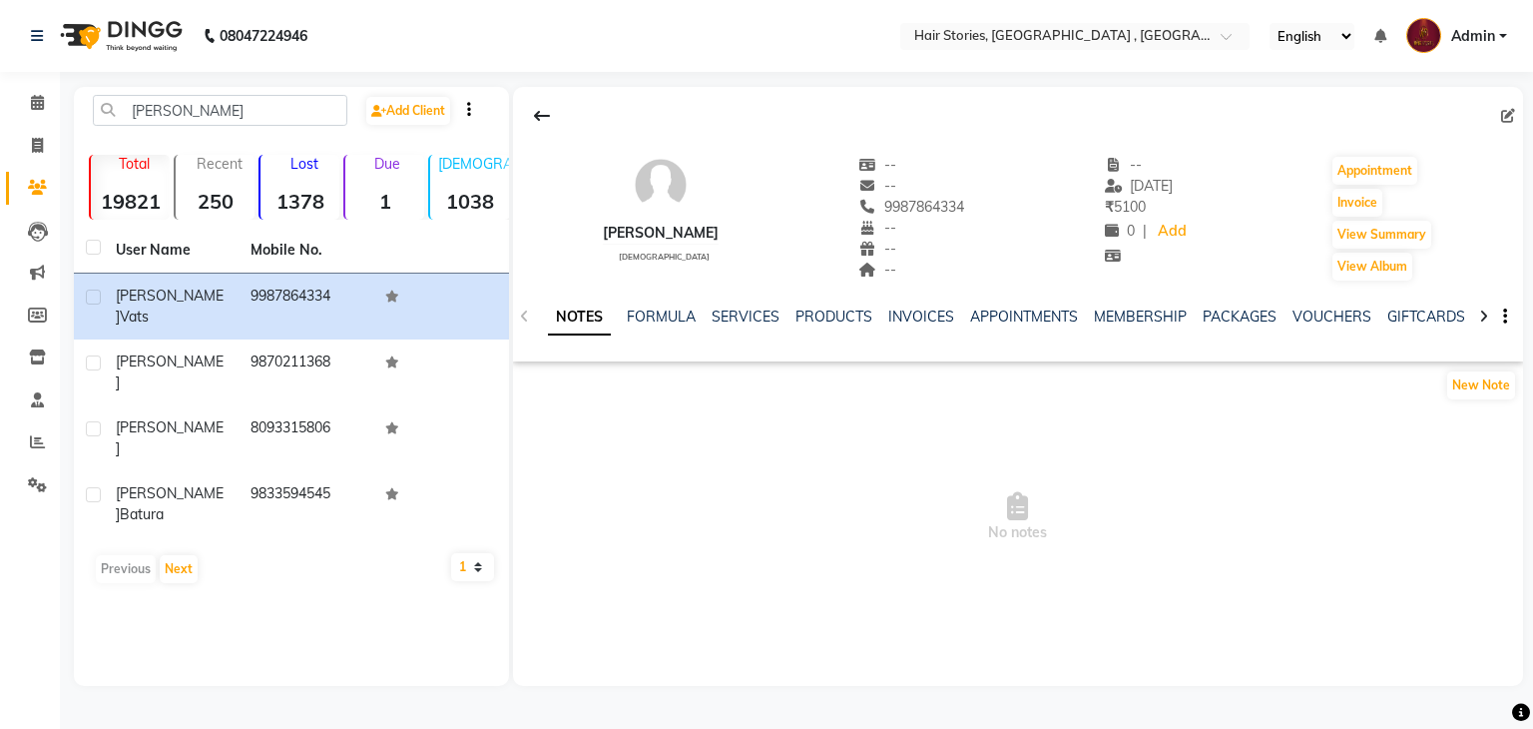
click at [687, 325] on div "FORMULA" at bounding box center [661, 316] width 69 height 21
click at [687, 317] on link "FORMULA" at bounding box center [661, 316] width 69 height 18
click at [731, 325] on div "SERVICES" at bounding box center [744, 316] width 68 height 21
click at [739, 324] on div "SERVICES" at bounding box center [744, 316] width 68 height 21
click at [739, 320] on link "SERVICES" at bounding box center [744, 316] width 68 height 18
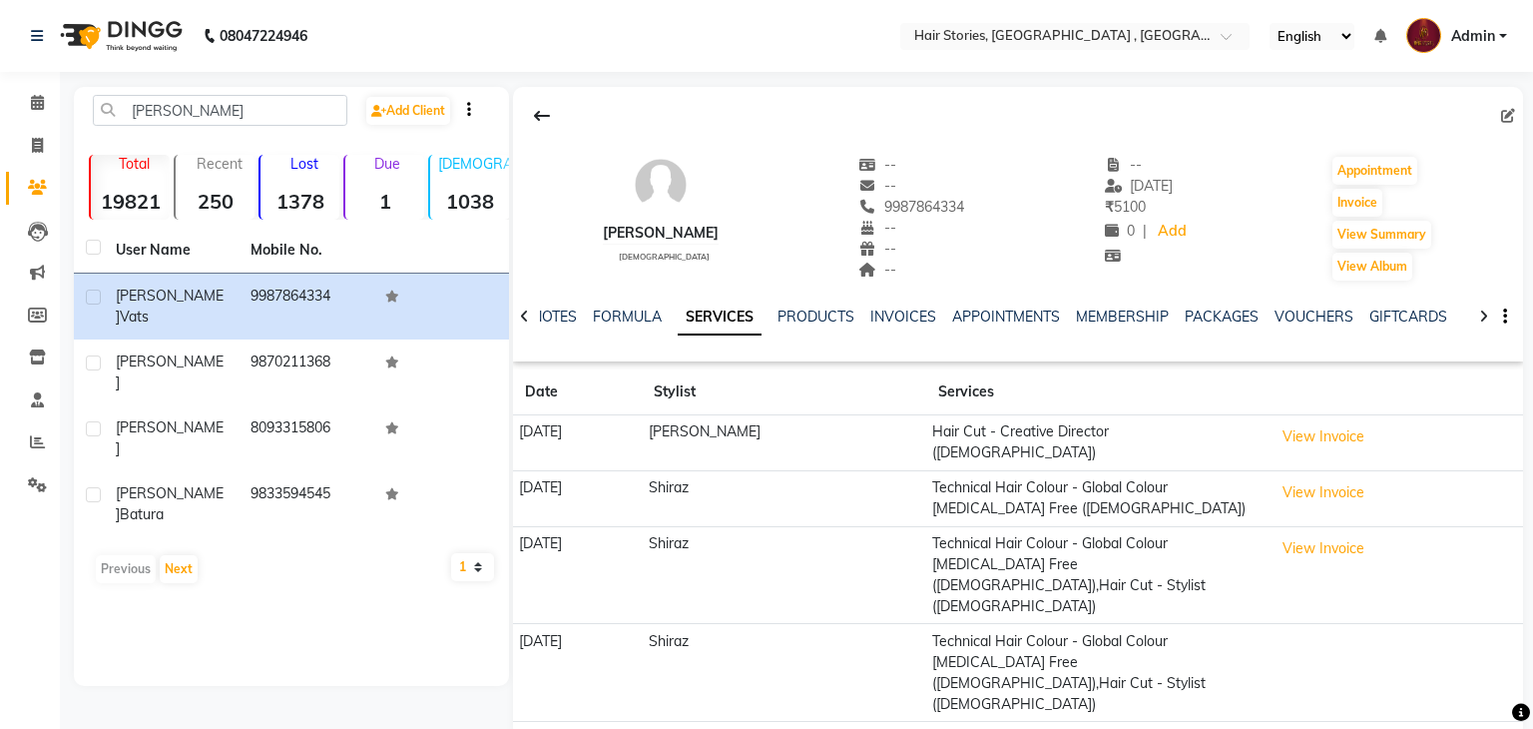
drag, startPoint x: 1312, startPoint y: 468, endPoint x: 1315, endPoint y: 498, distance: 30.1
click at [1315, 498] on td "View Invoice" at bounding box center [1395, 498] width 257 height 56
click at [1315, 488] on td "View Invoice" at bounding box center [1395, 498] width 257 height 56
click at [1294, 477] on button "View Invoice" at bounding box center [1324, 492] width 100 height 31
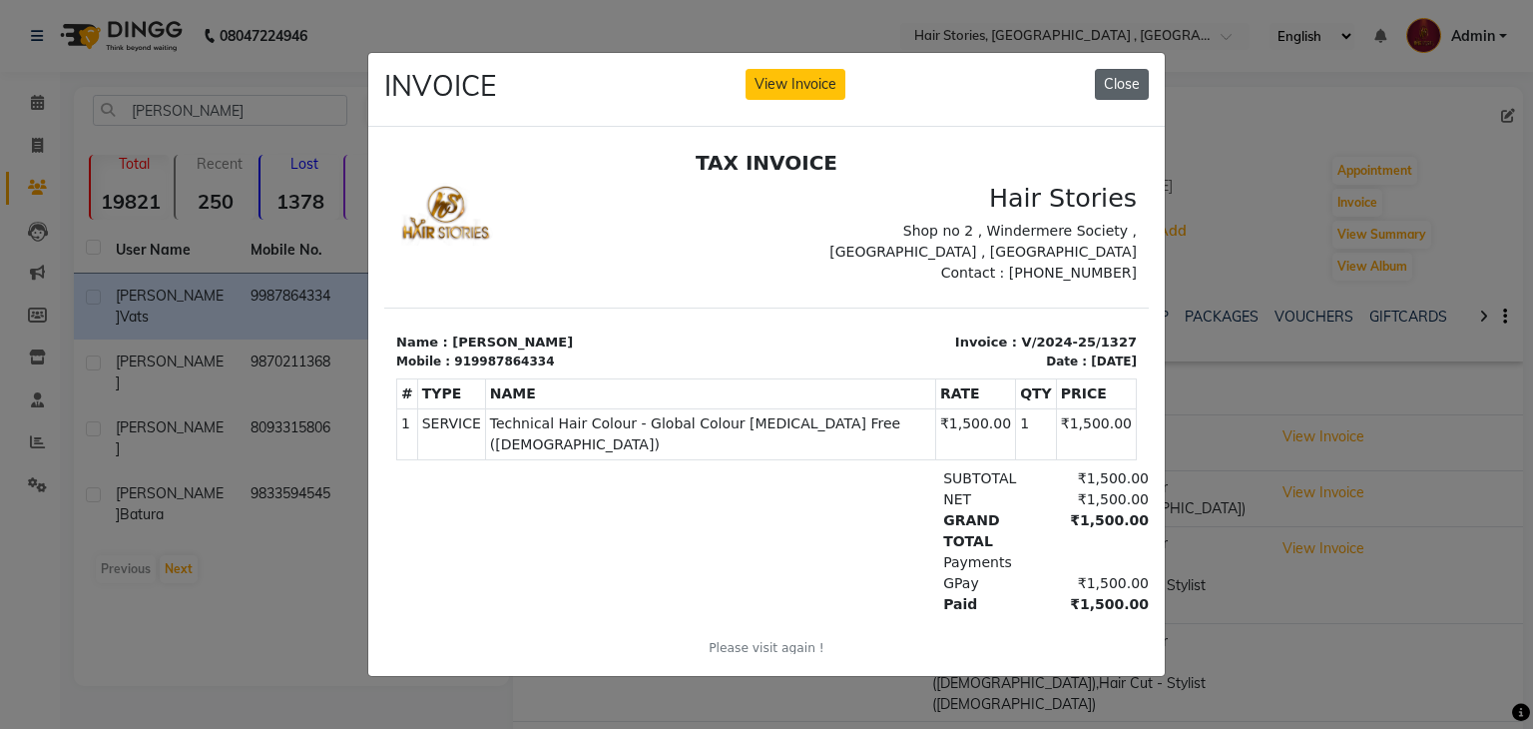
click at [1117, 78] on button "Close" at bounding box center [1122, 84] width 54 height 31
